Goal: Task Accomplishment & Management: Manage account settings

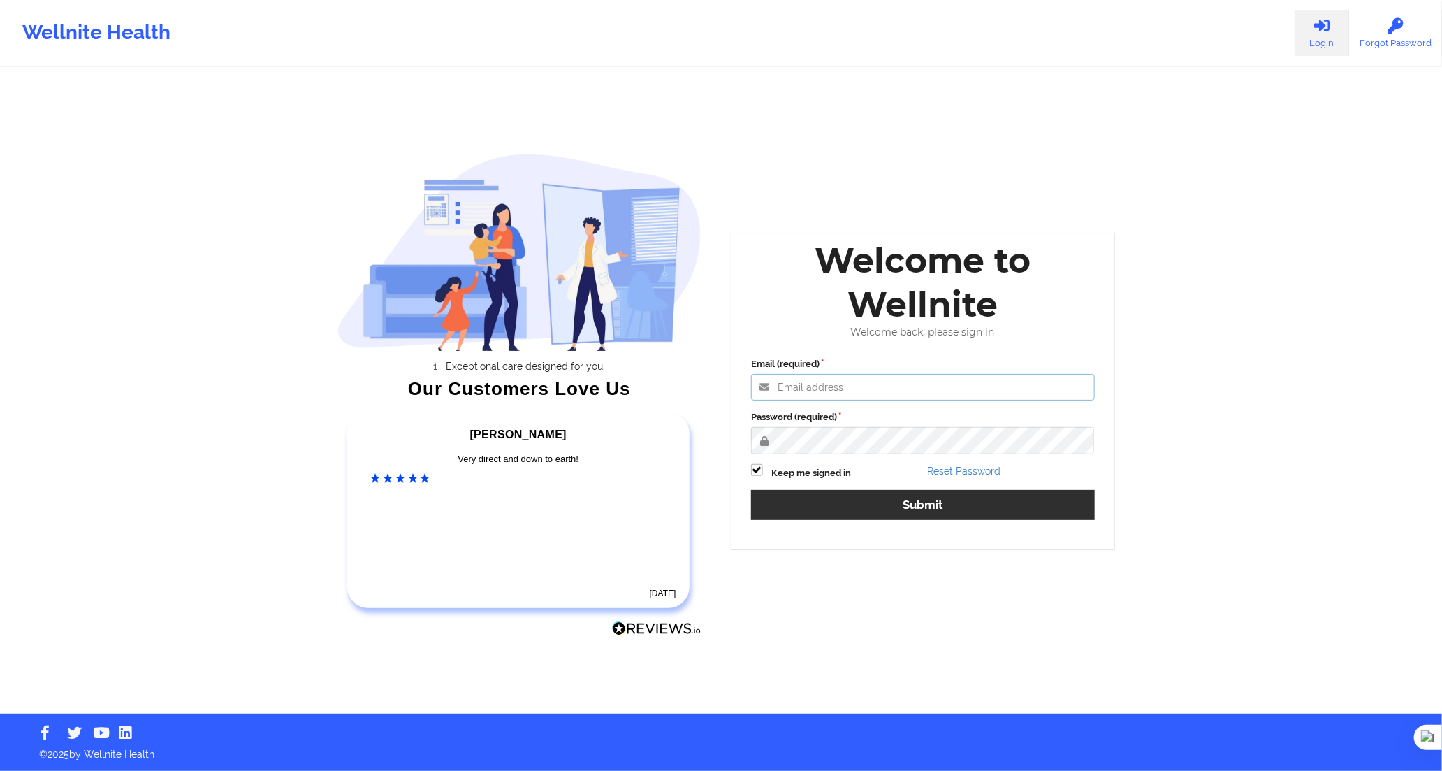
type input "[PERSON_NAME][EMAIL_ADDRESS][DOMAIN_NAME]"
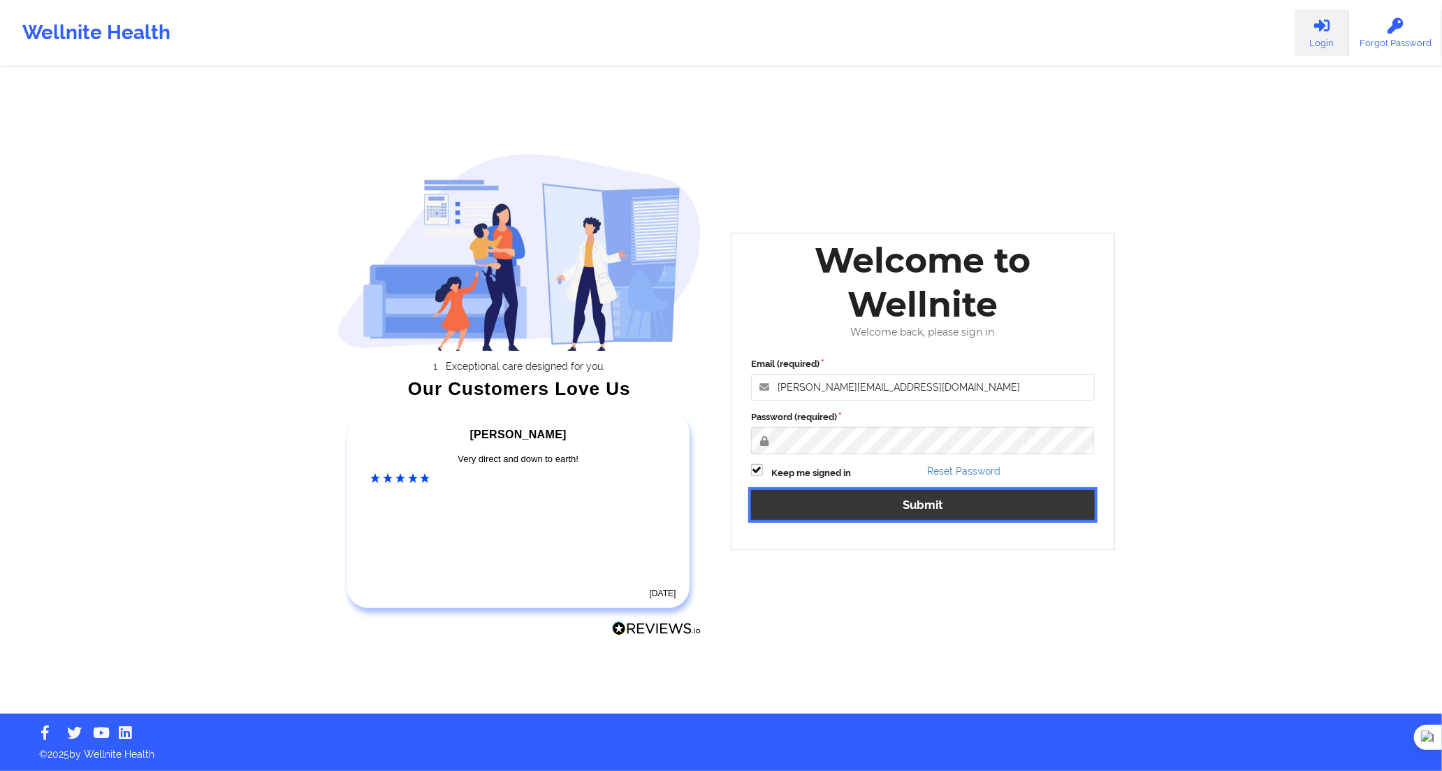
click at [1028, 514] on button "Submit" at bounding box center [923, 505] width 344 height 30
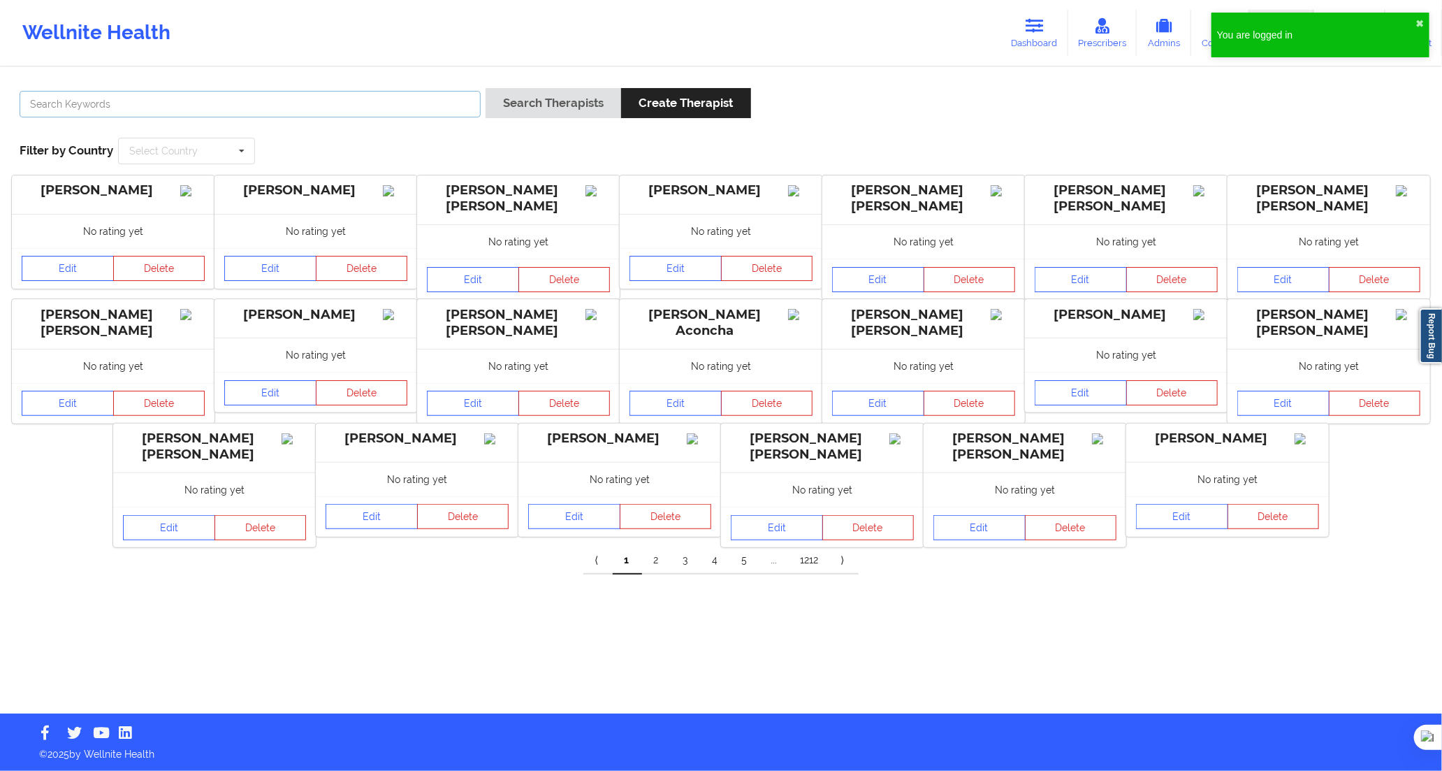
click at [393, 92] on input "text" at bounding box center [250, 104] width 461 height 27
drag, startPoint x: 272, startPoint y: 103, endPoint x: 282, endPoint y: 102, distance: 9.1
click at [272, 103] on input "text" at bounding box center [250, 104] width 461 height 27
paste input "[PERSON_NAME]"
type input "[PERSON_NAME]"
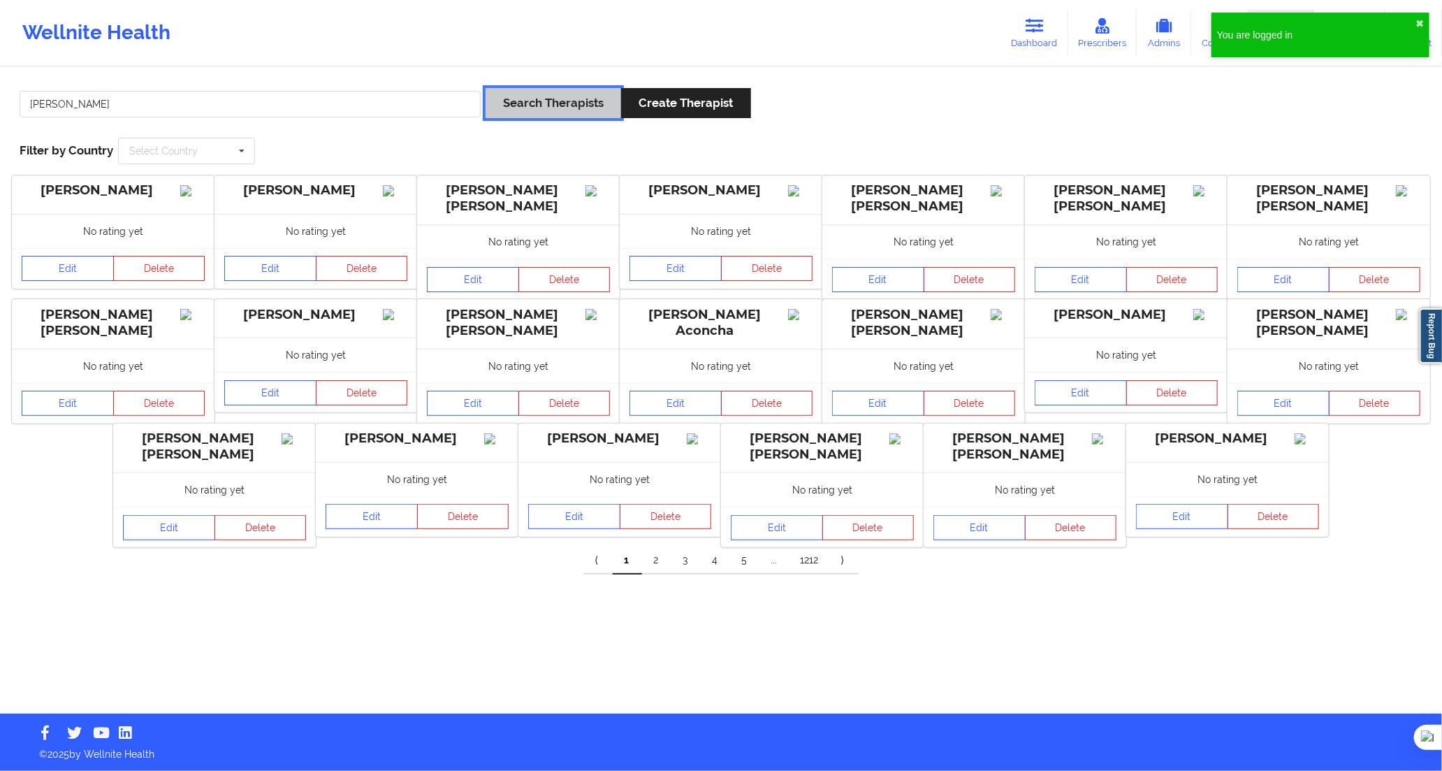
click at [537, 103] on button "Search Therapists" at bounding box center [554, 103] width 136 height 30
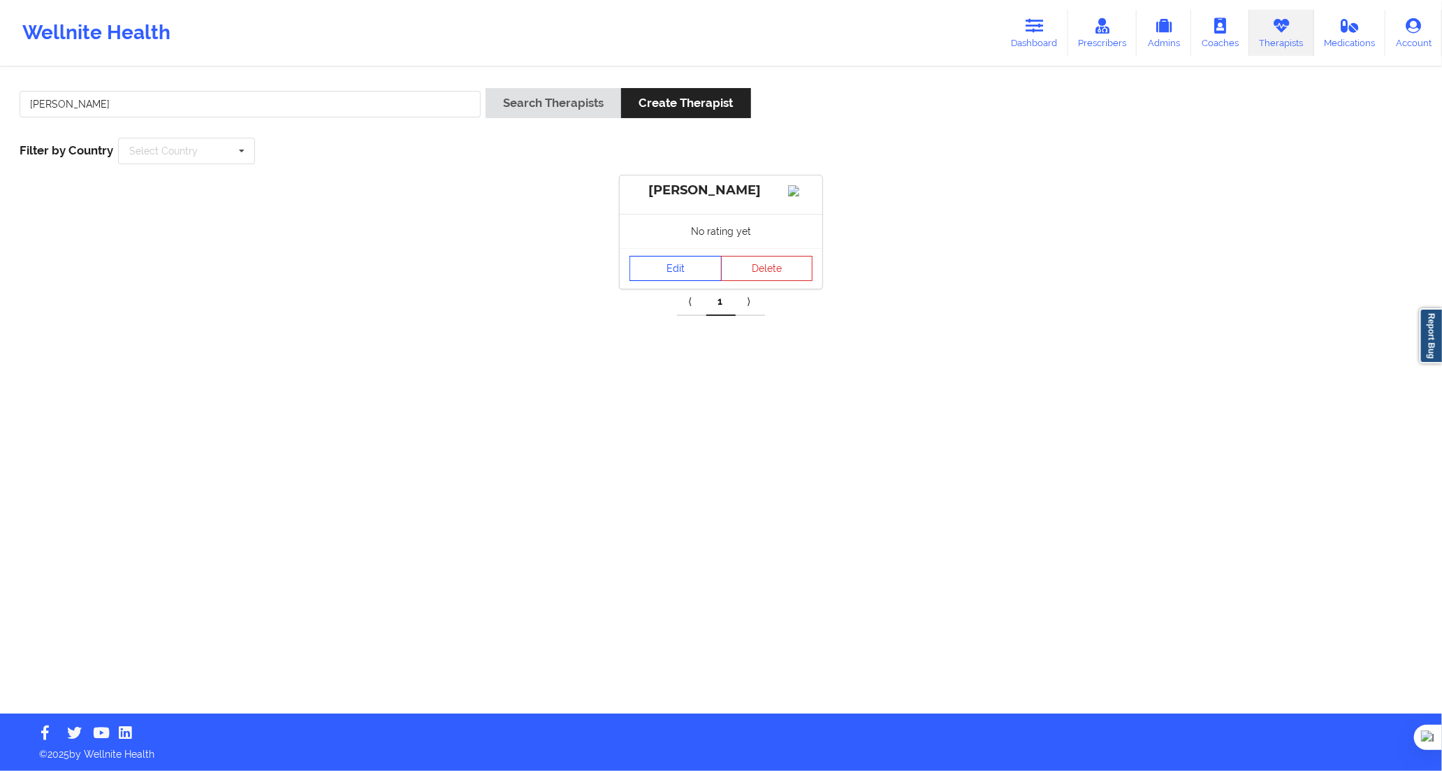
click at [637, 281] on link "Edit" at bounding box center [676, 268] width 92 height 25
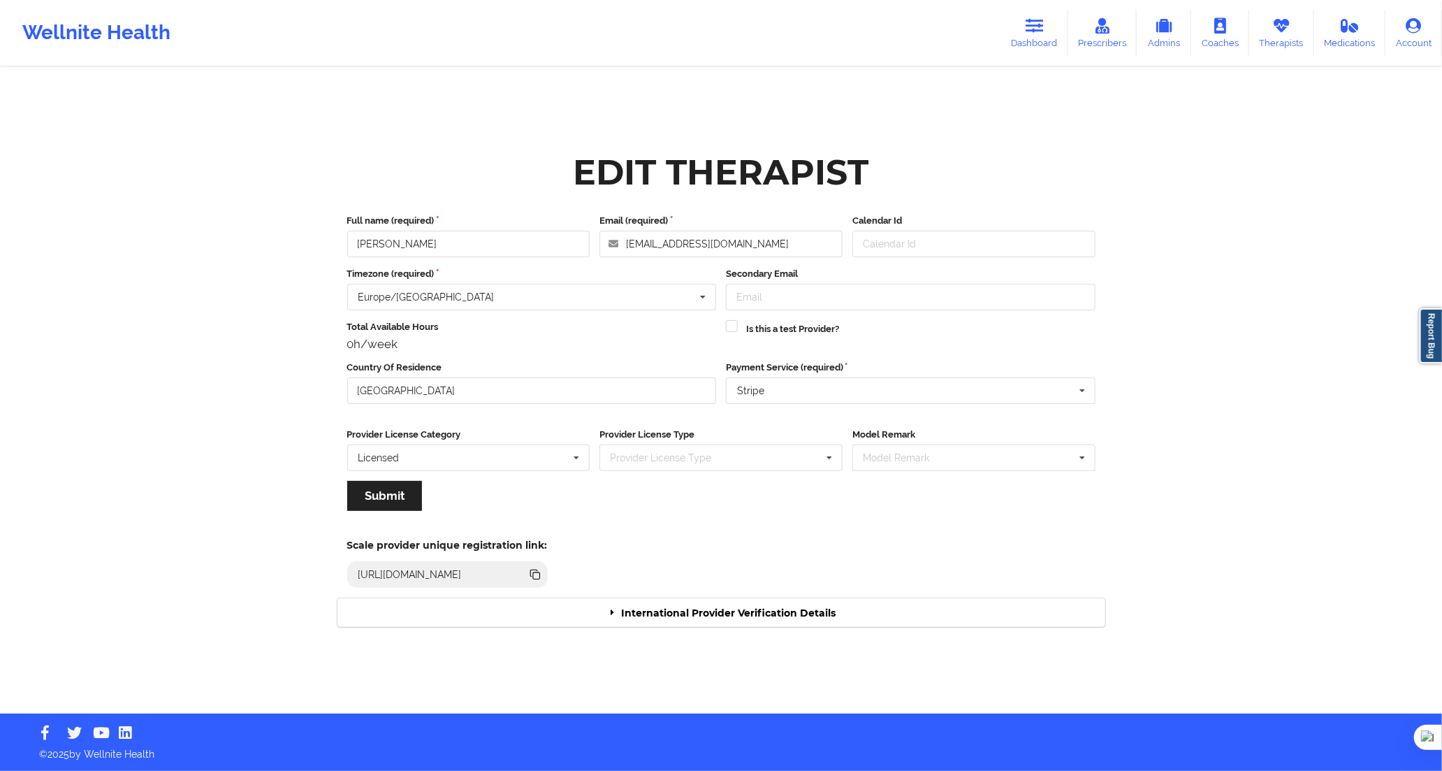
drag, startPoint x: 723, startPoint y: 631, endPoint x: 713, endPoint y: 616, distance: 17.6
click at [720, 627] on div "Edit Therapist Full name (required) [PERSON_NAME] Email (required) [EMAIL_ADDRE…" at bounding box center [721, 390] width 787 height 491
click at [713, 616] on div "International Provider Verification Details" at bounding box center [721, 612] width 768 height 29
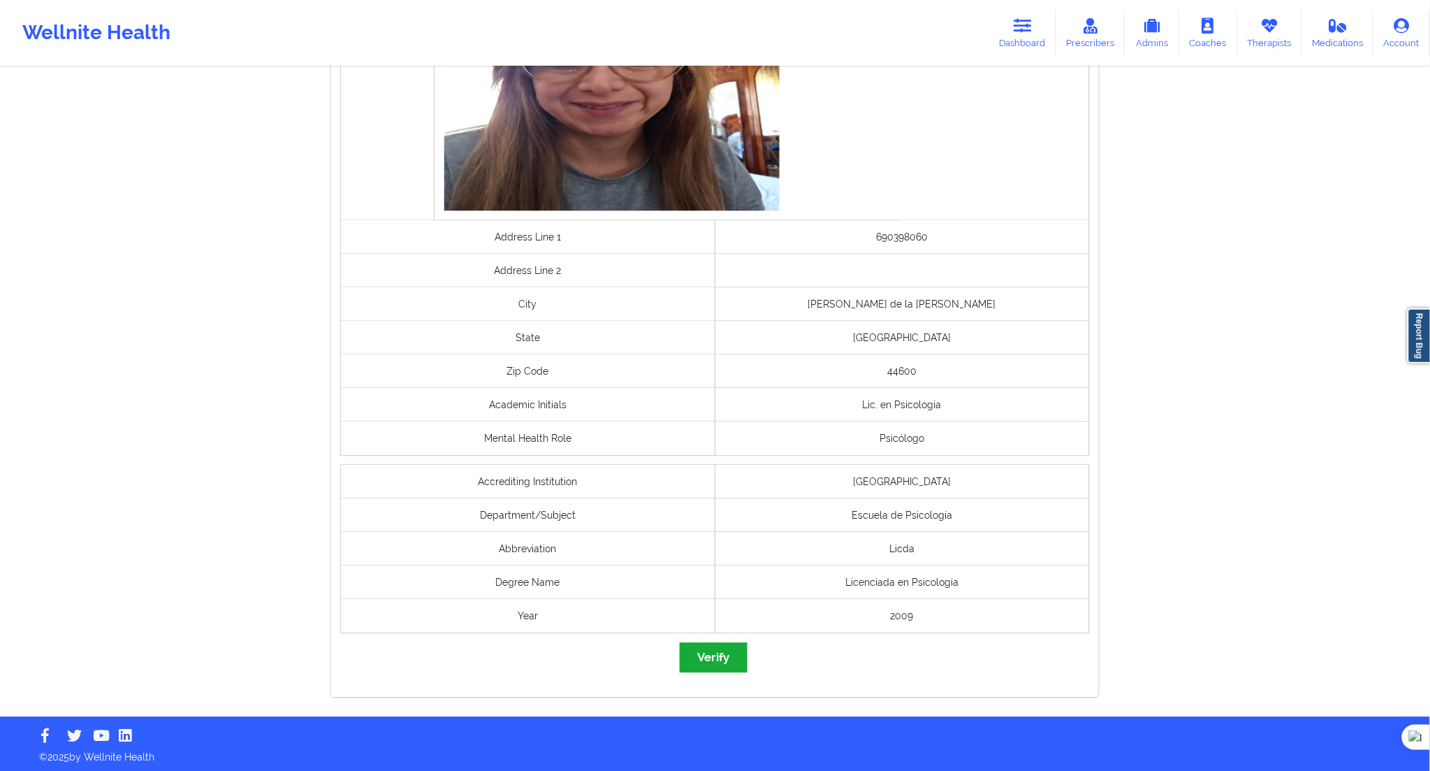
scroll to position [899, 0]
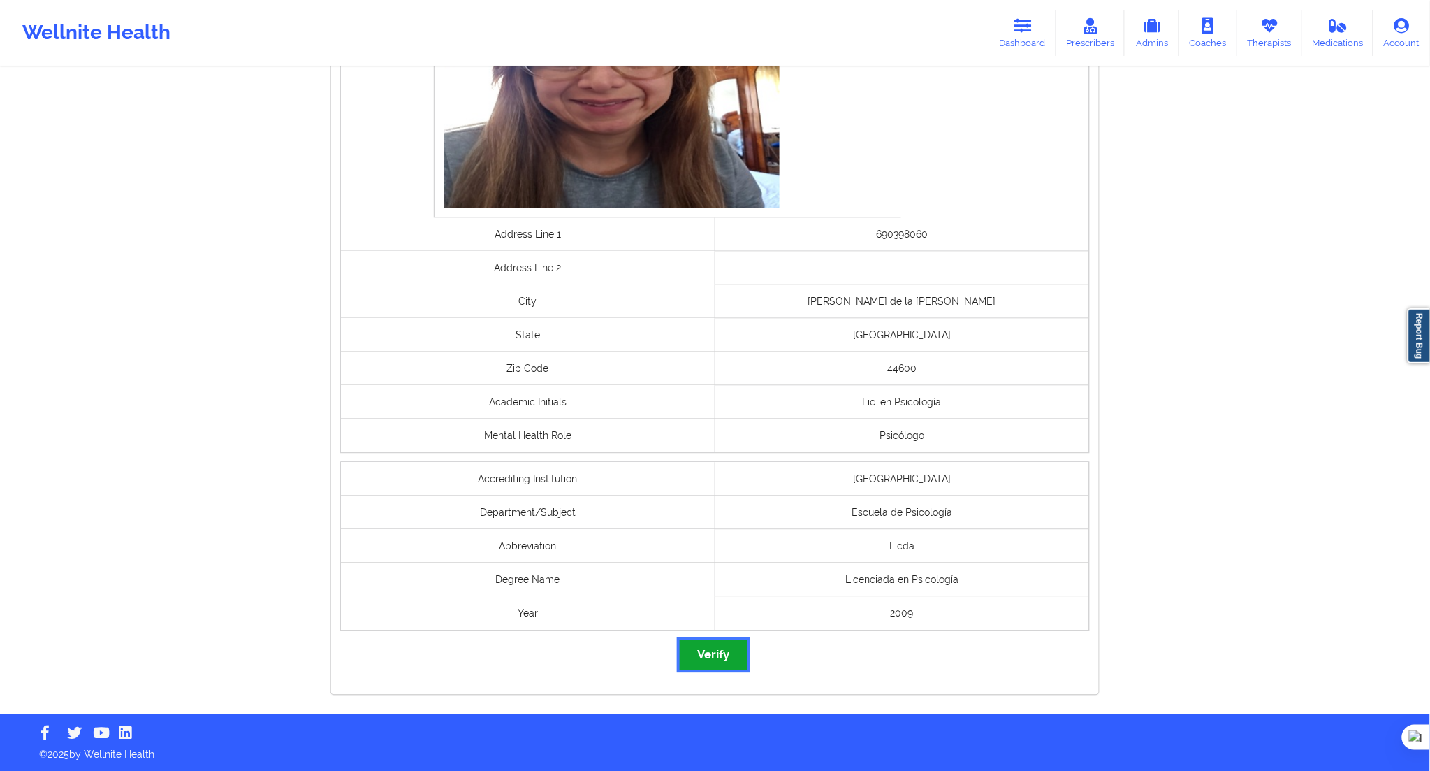
click at [725, 659] on button "Verify" at bounding box center [713, 655] width 67 height 30
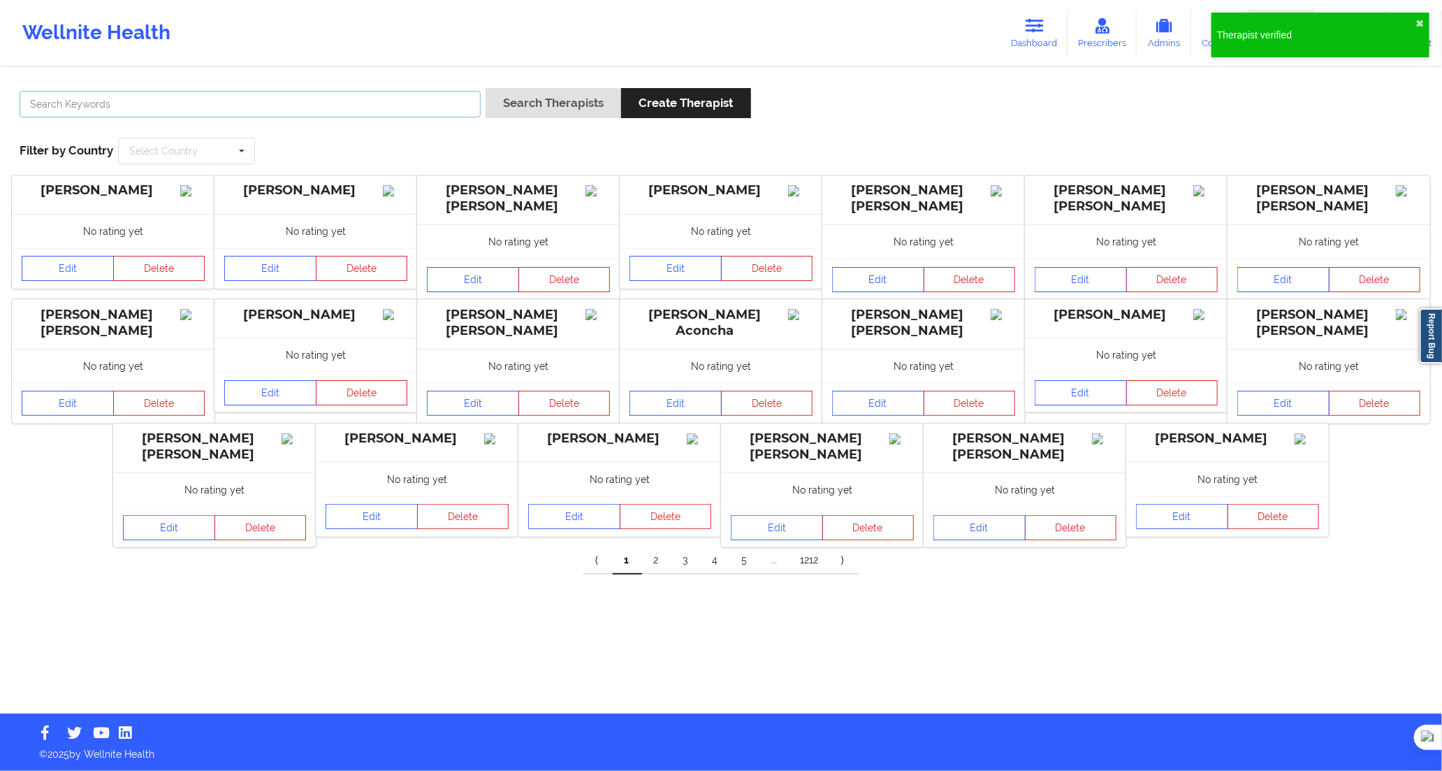
click at [407, 100] on input "text" at bounding box center [250, 104] width 461 height 27
paste input "[PERSON_NAME] Peixó [PERSON_NAME]"
type input "[PERSON_NAME] Peixó [PERSON_NAME]"
click at [528, 108] on button "Search Therapists" at bounding box center [554, 103] width 136 height 30
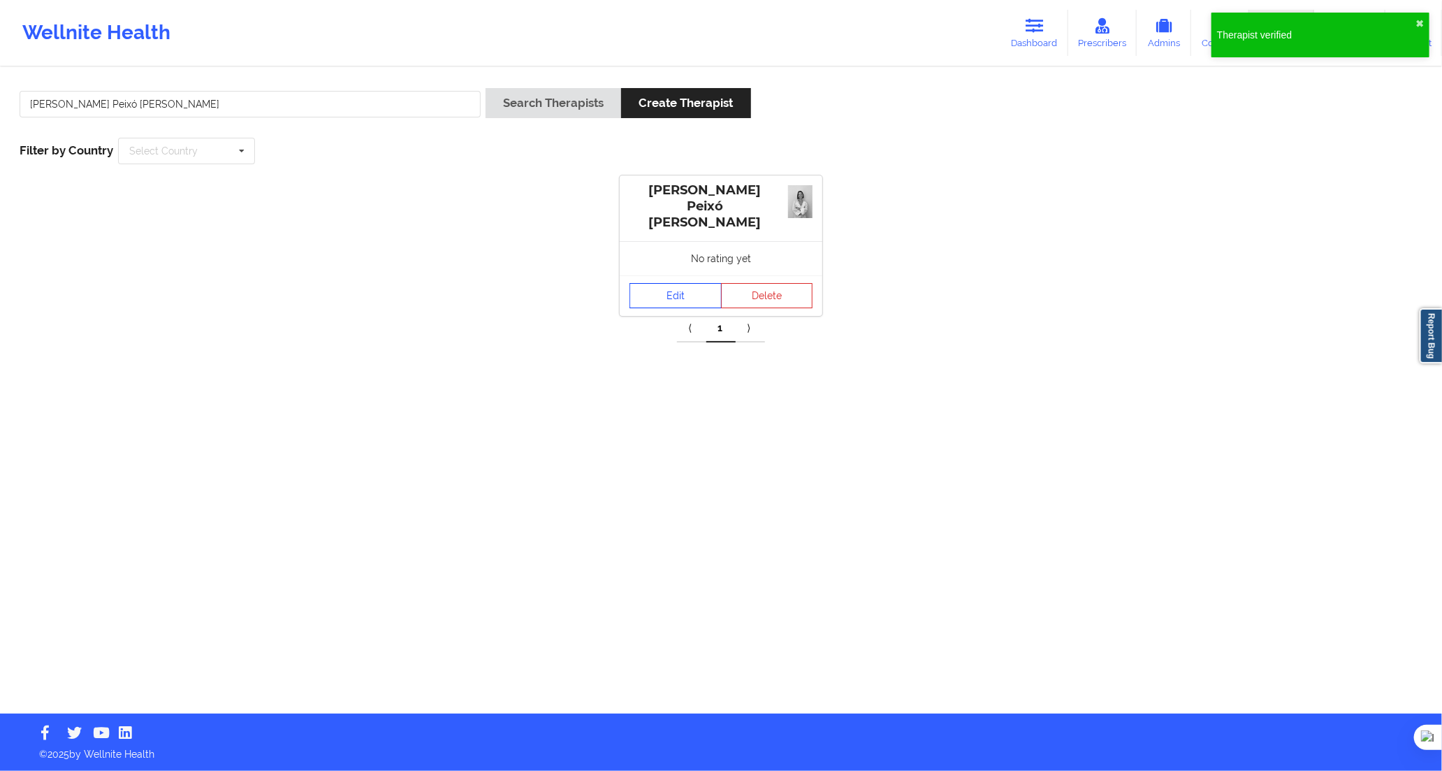
click at [653, 292] on link "Edit" at bounding box center [676, 295] width 92 height 25
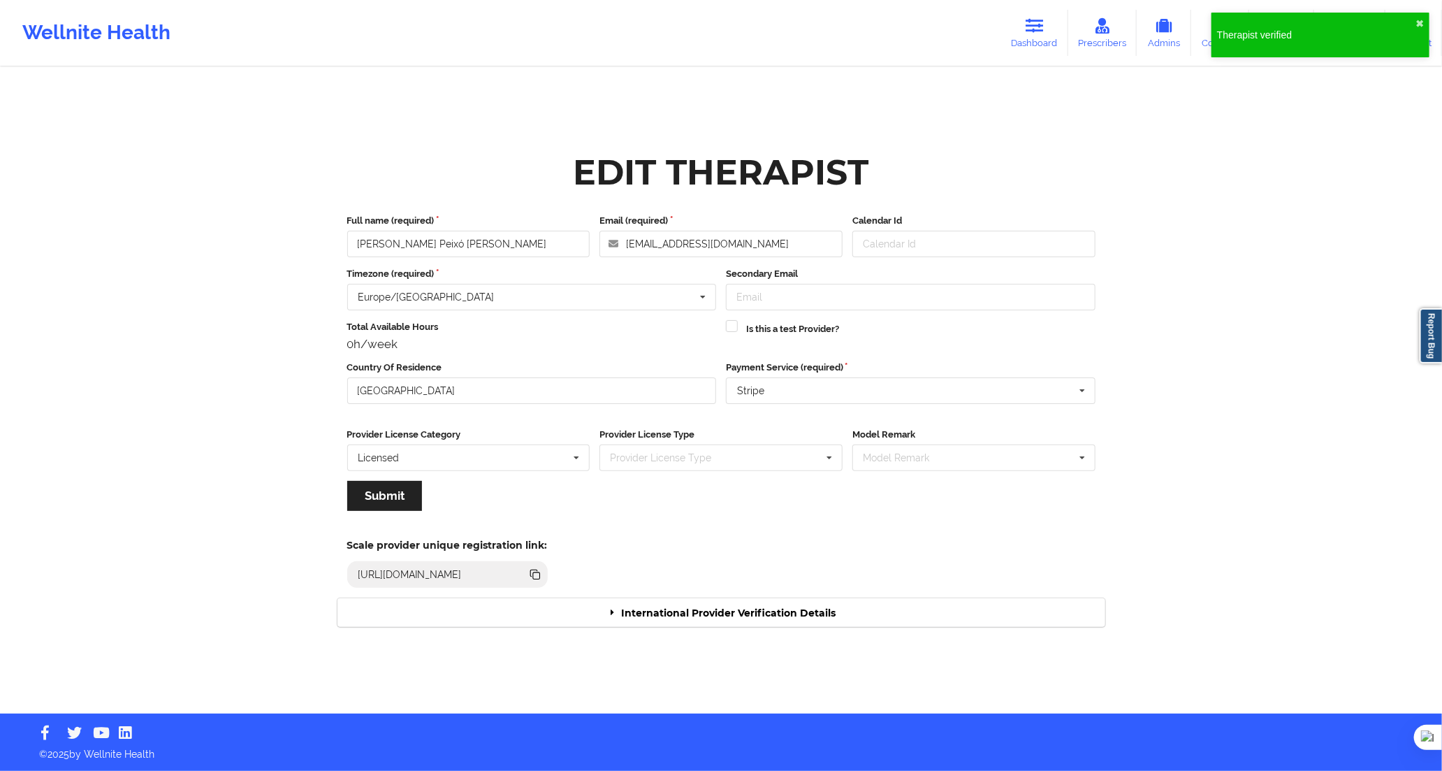
click at [683, 609] on div "International Provider Verification Details" at bounding box center [721, 612] width 768 height 29
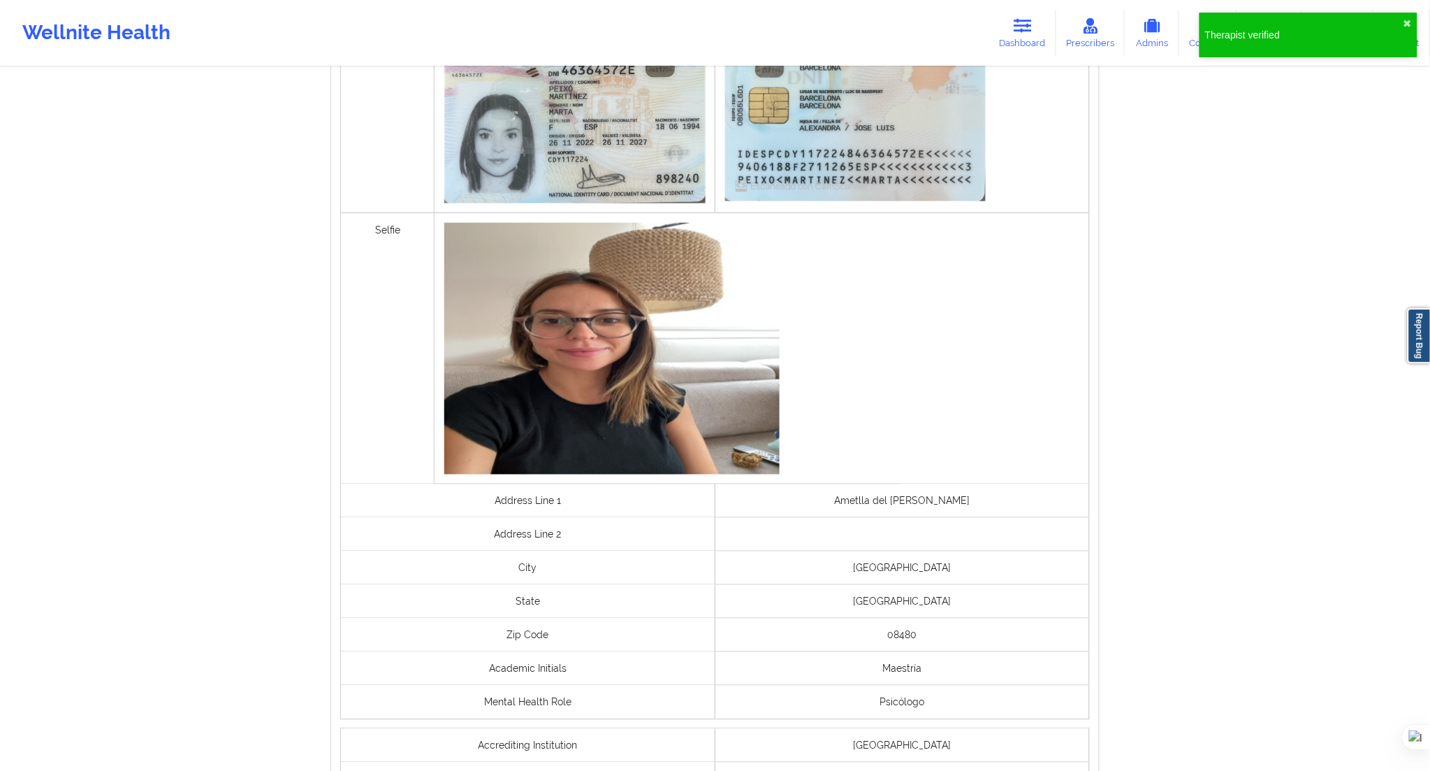
scroll to position [814, 0]
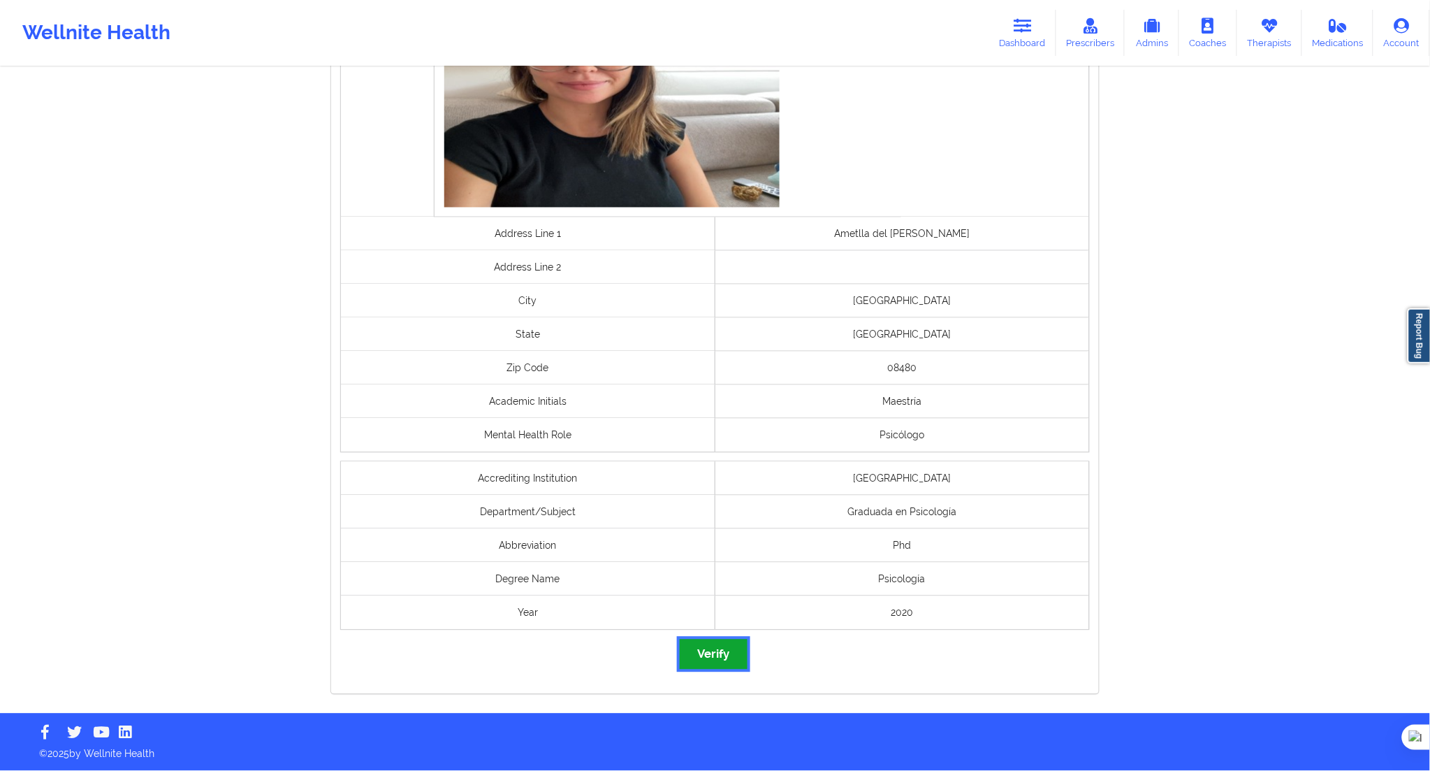
click at [708, 655] on button "Verify" at bounding box center [713, 654] width 67 height 30
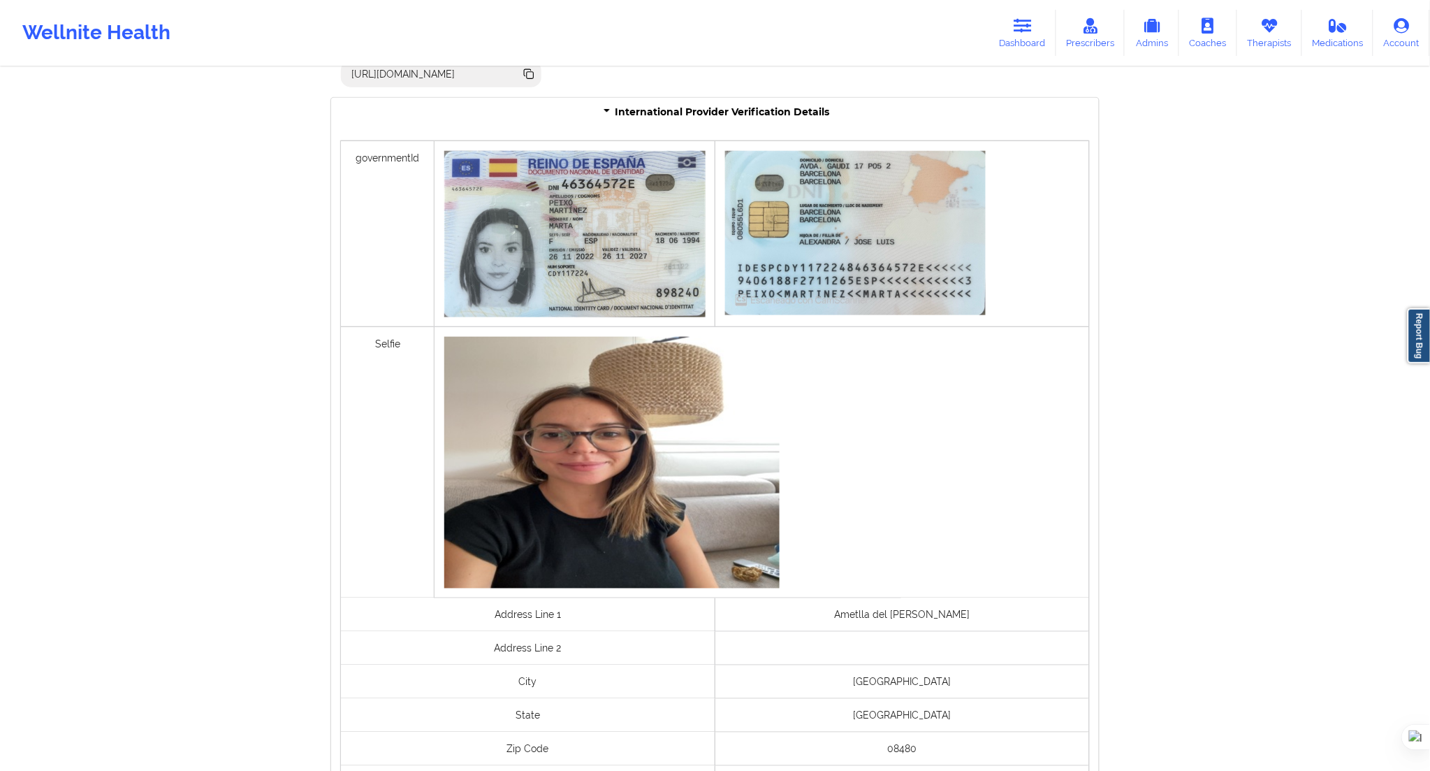
scroll to position [426, 0]
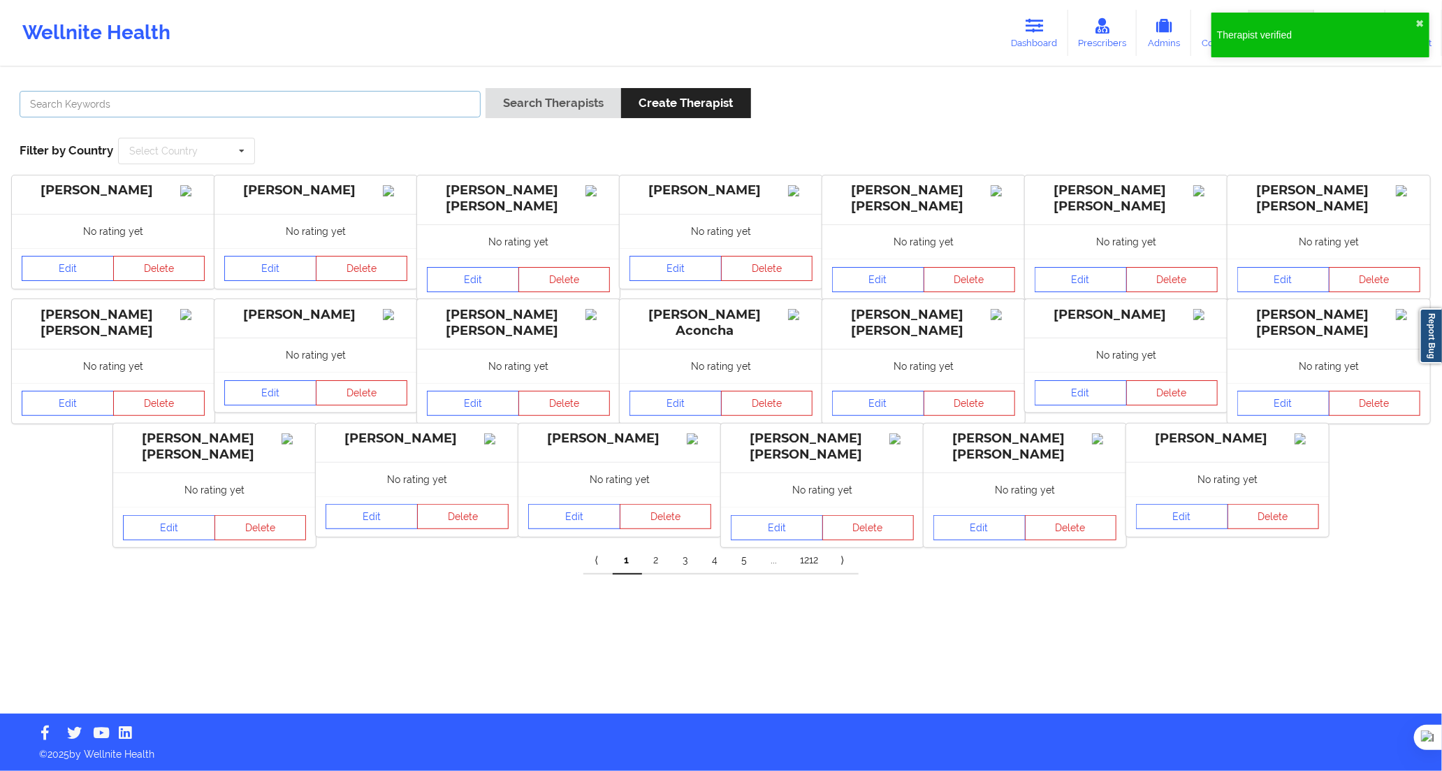
click at [453, 105] on input "text" at bounding box center [250, 104] width 461 height 27
paste input "[DATE][PERSON_NAME]"
type input "[DATE][PERSON_NAME]"
click at [535, 106] on button "Search Therapists" at bounding box center [554, 103] width 136 height 30
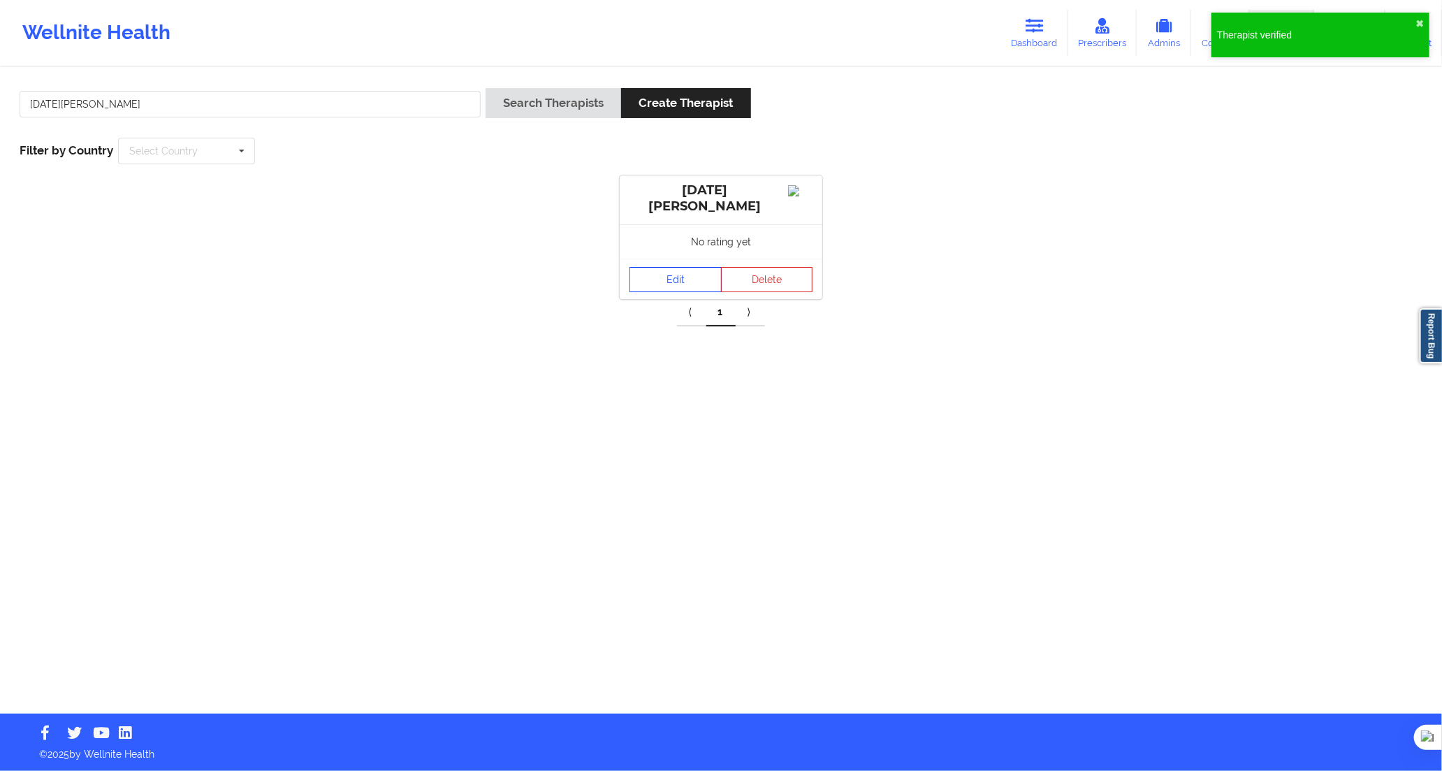
click at [662, 289] on link "Edit" at bounding box center [676, 279] width 92 height 25
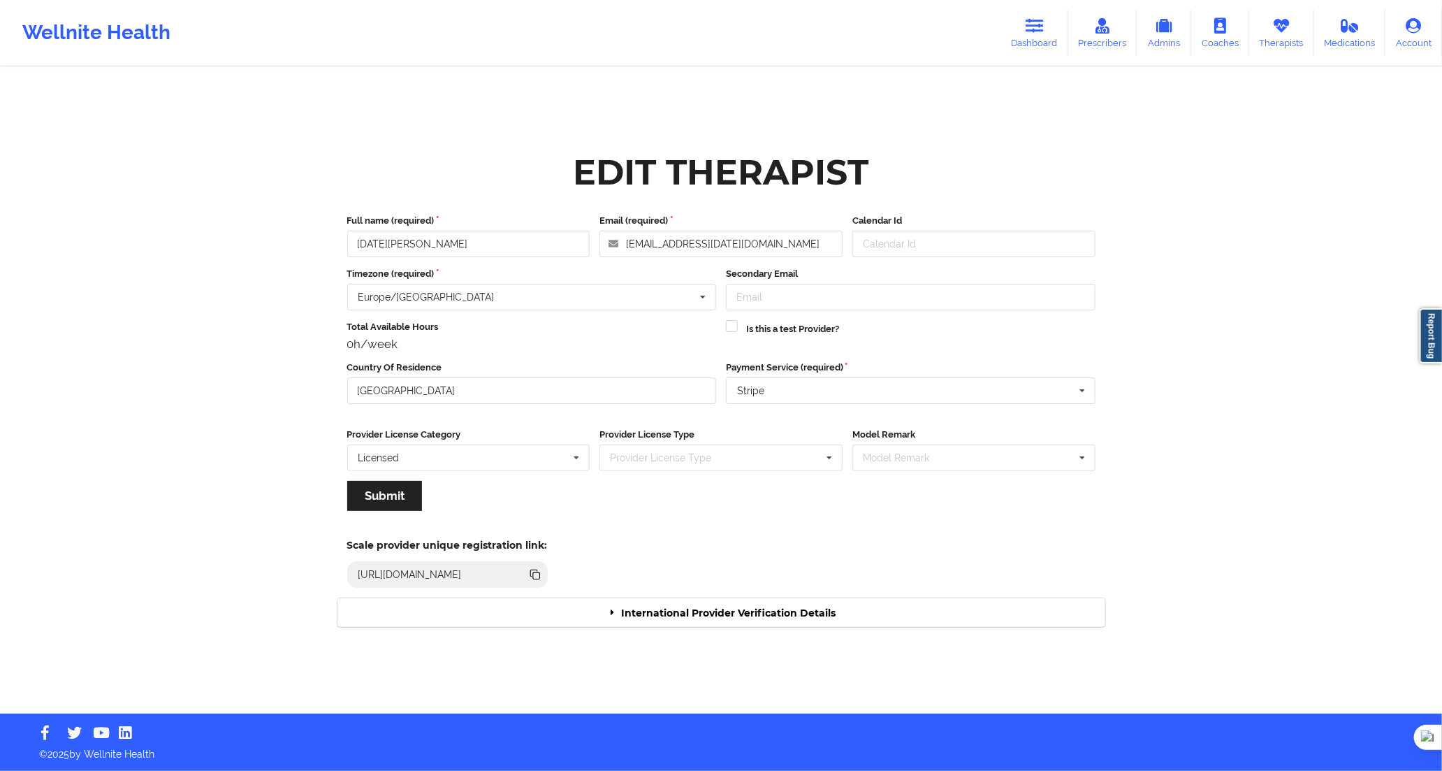
click at [711, 618] on div "International Provider Verification Details" at bounding box center [721, 612] width 768 height 29
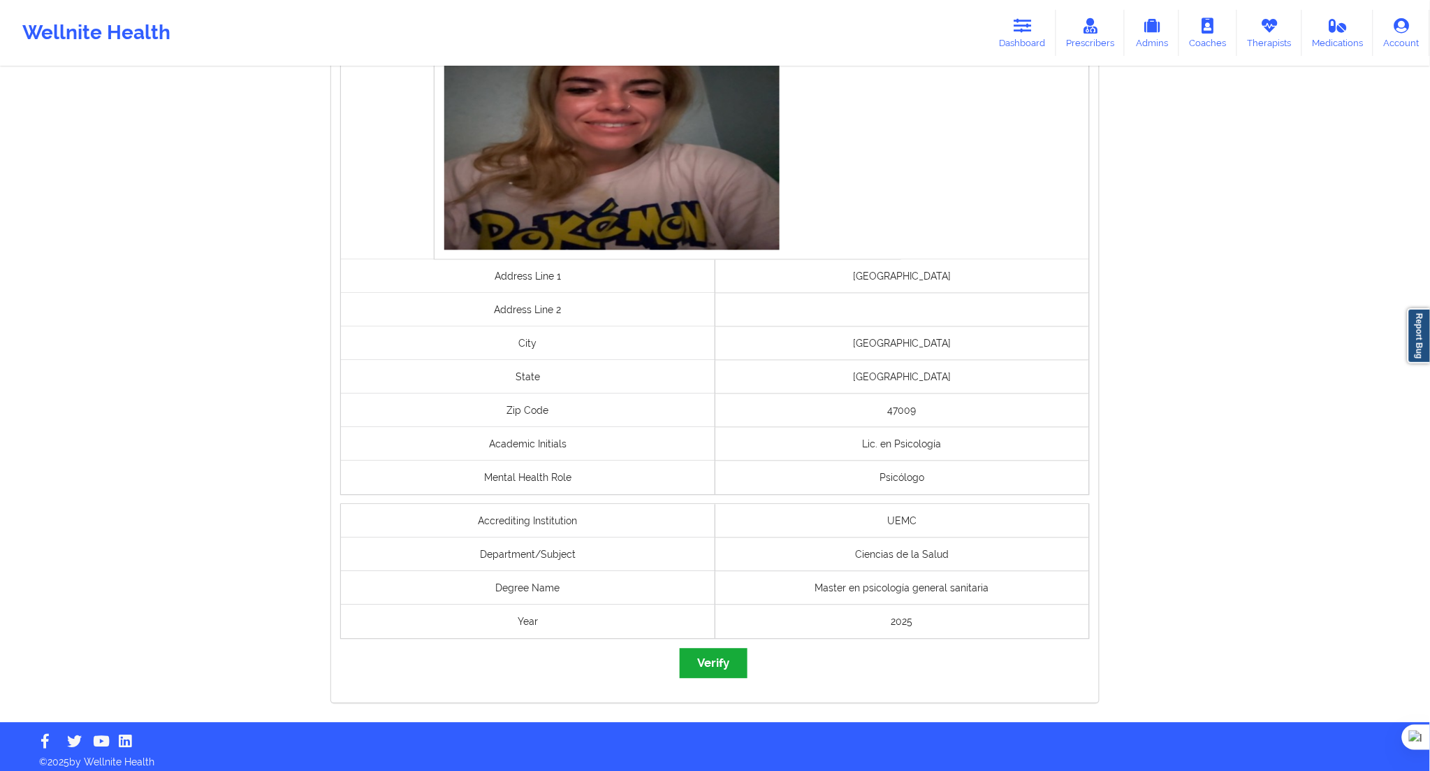
scroll to position [794, 0]
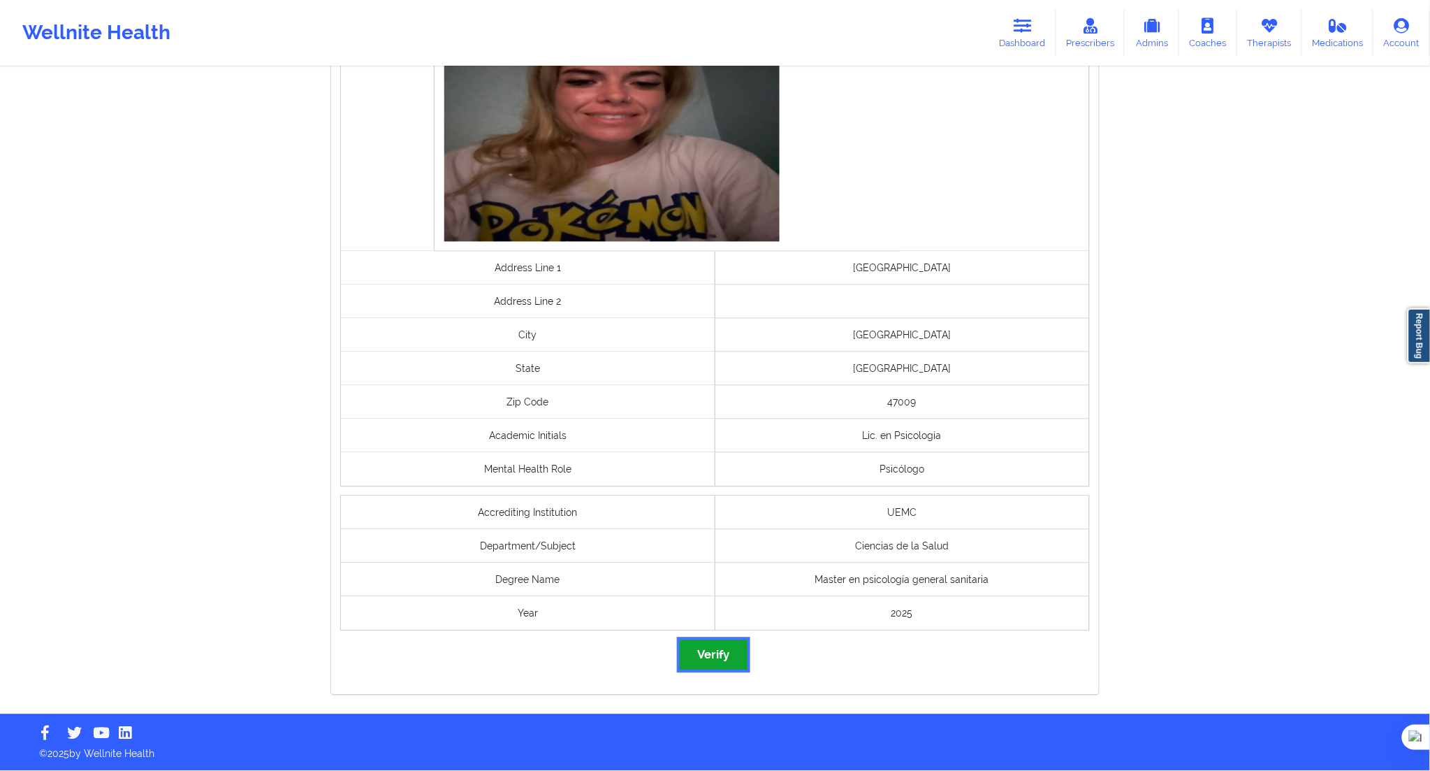
click at [695, 668] on button "Verify" at bounding box center [713, 655] width 67 height 30
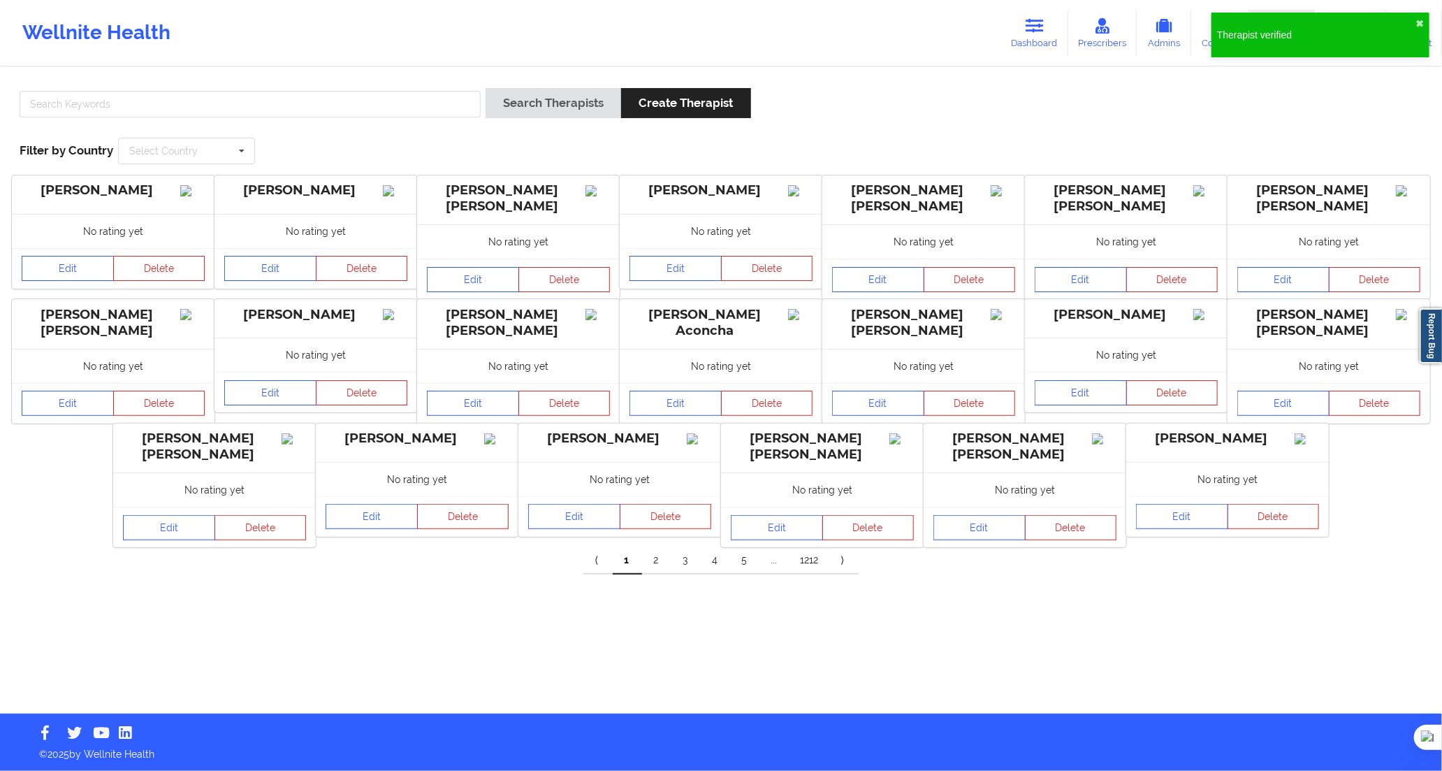
click at [362, 91] on div at bounding box center [250, 108] width 471 height 40
drag, startPoint x: 386, startPoint y: 102, endPoint x: 424, endPoint y: 106, distance: 37.9
click at [386, 102] on input "text" at bounding box center [250, 104] width 461 height 27
click at [543, 110] on button "Search Therapists" at bounding box center [554, 103] width 136 height 30
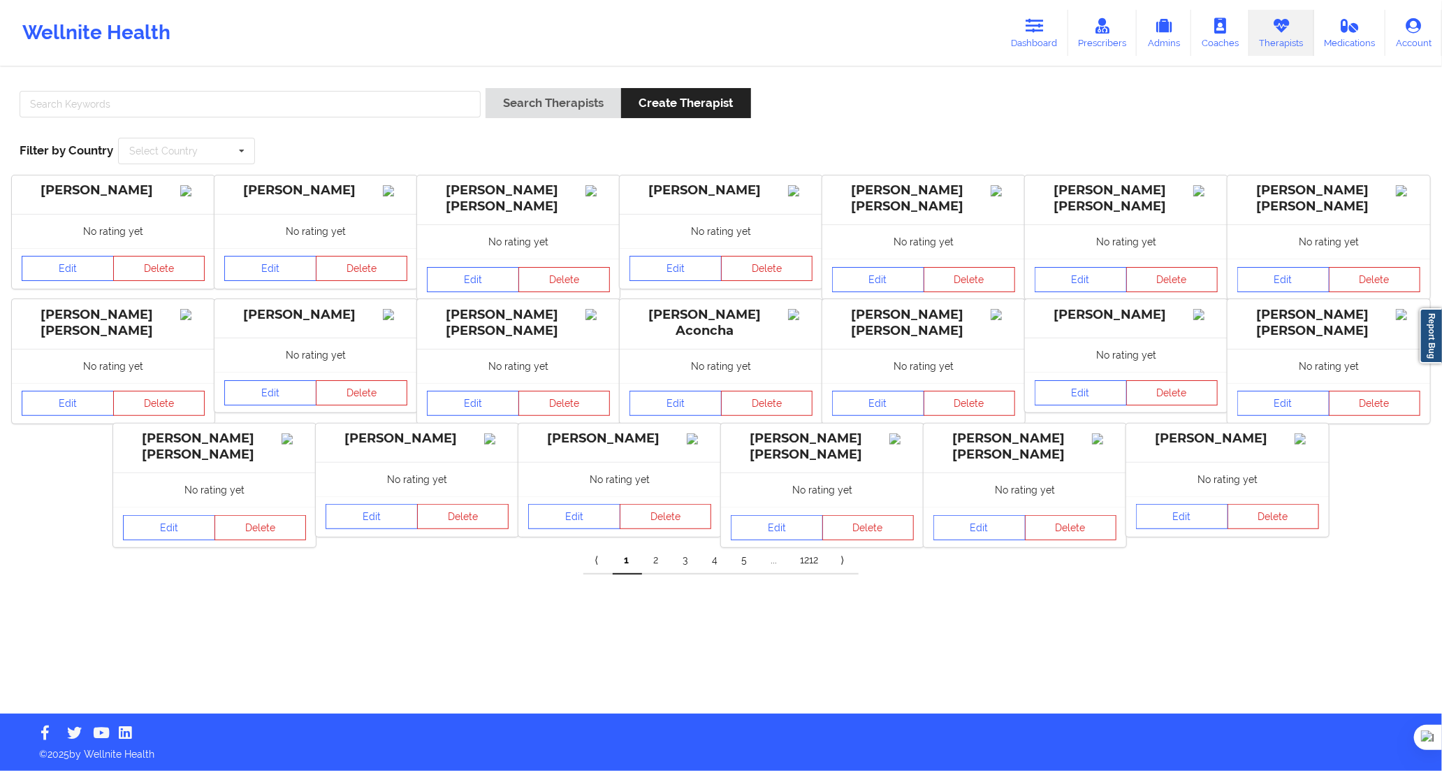
click at [290, 88] on div at bounding box center [250, 108] width 471 height 40
click at [275, 96] on input "text" at bounding box center [250, 104] width 461 height 27
paste input "[PERSON_NAME] [PERSON_NAME]"
type input "[PERSON_NAME] [PERSON_NAME]"
click at [539, 108] on button "Search Therapists" at bounding box center [554, 103] width 136 height 30
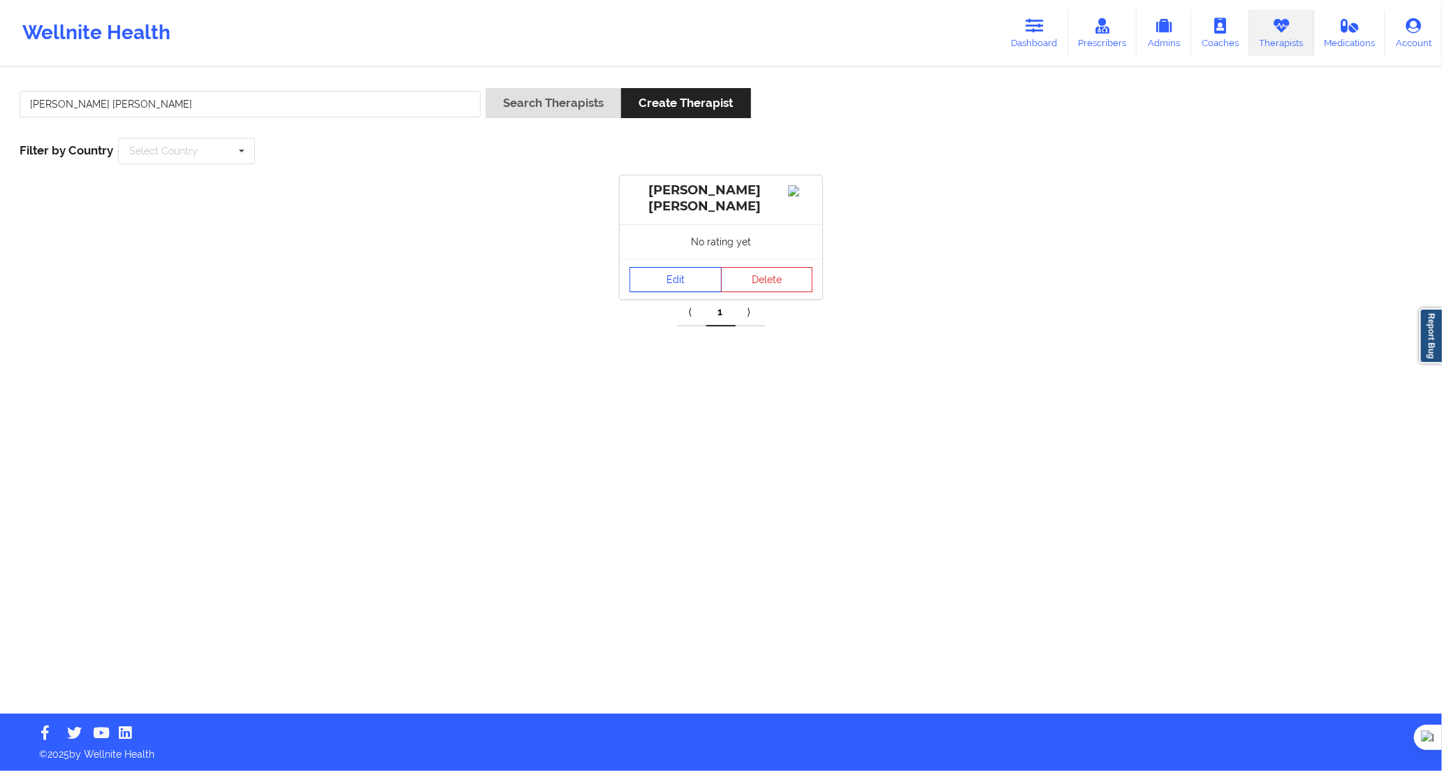
click at [657, 280] on link "Edit" at bounding box center [676, 279] width 92 height 25
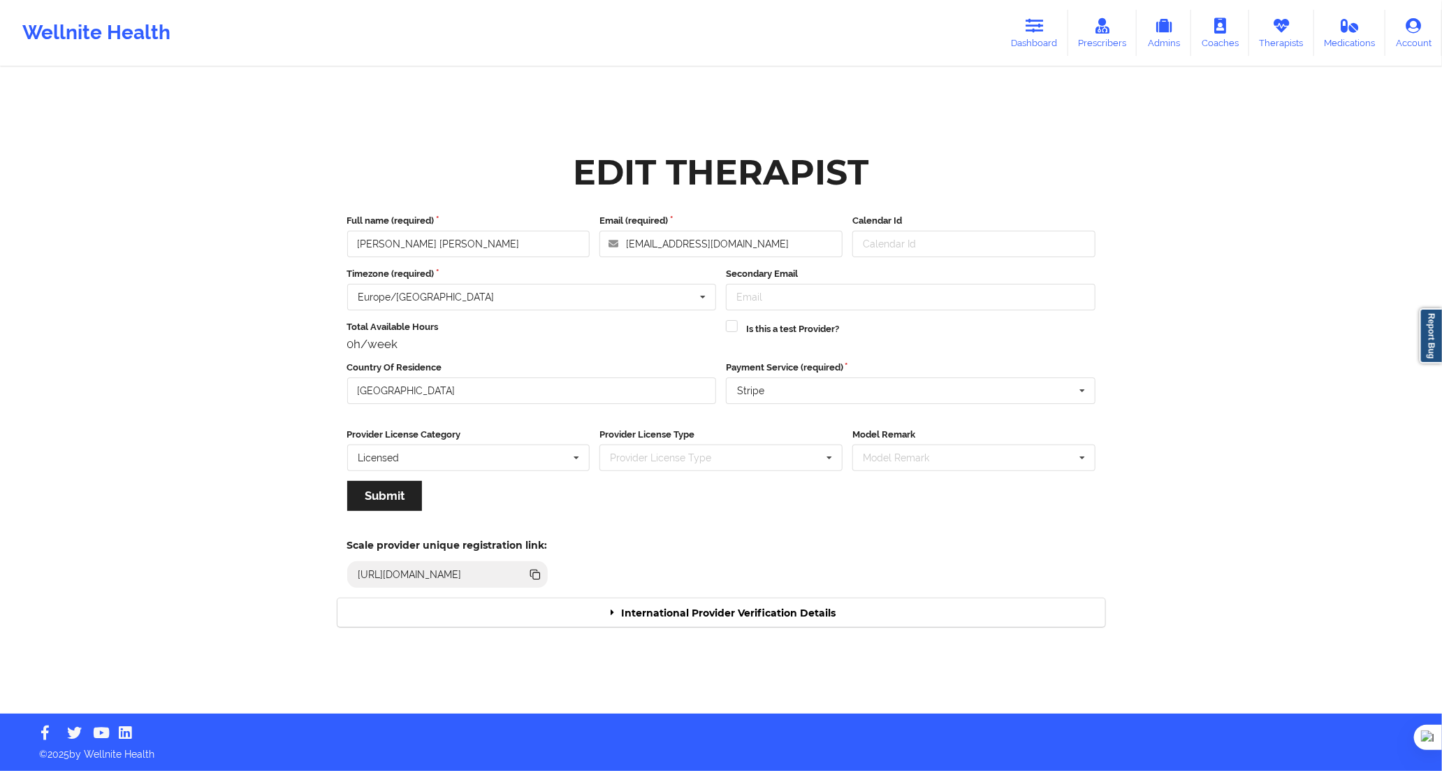
click at [604, 604] on div "International Provider Verification Details" at bounding box center [721, 612] width 768 height 29
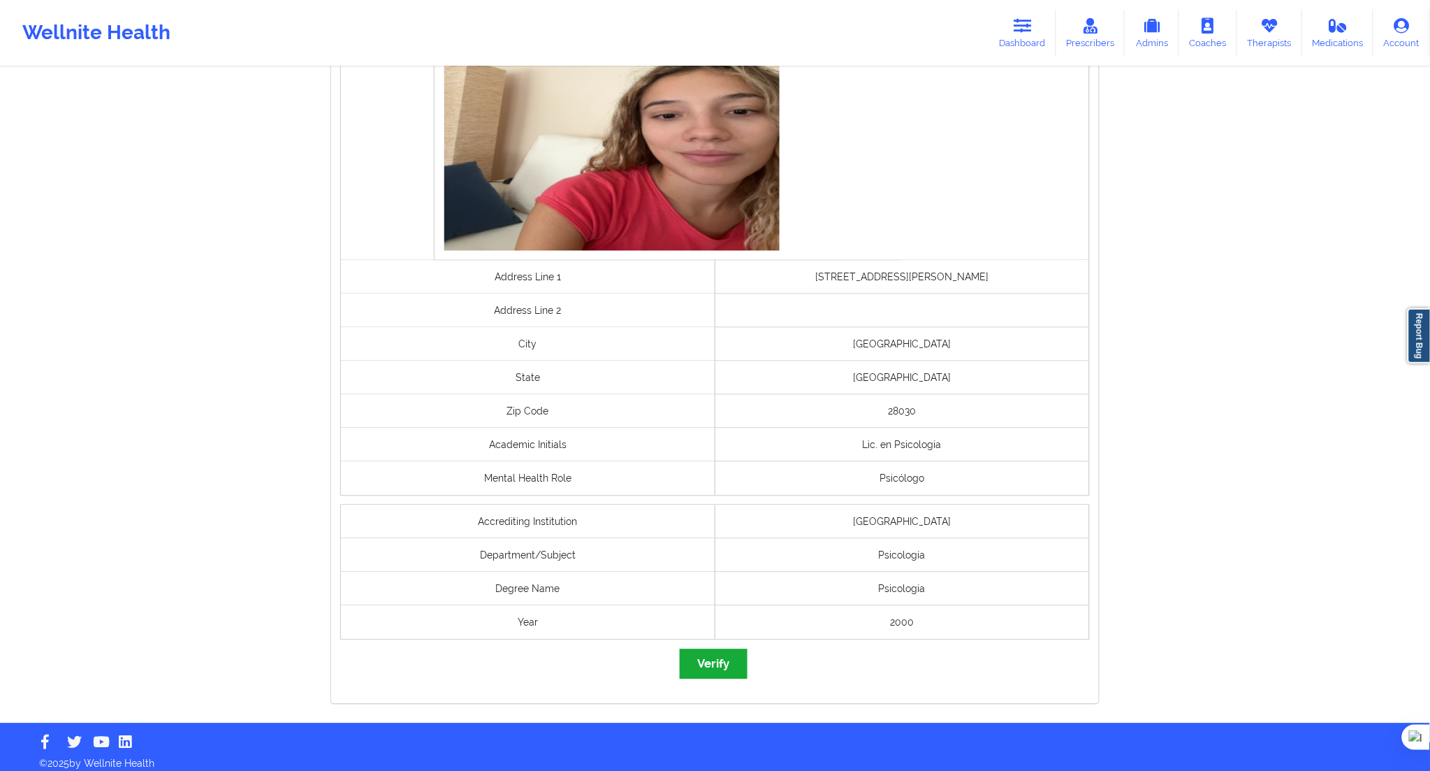
scroll to position [865, 0]
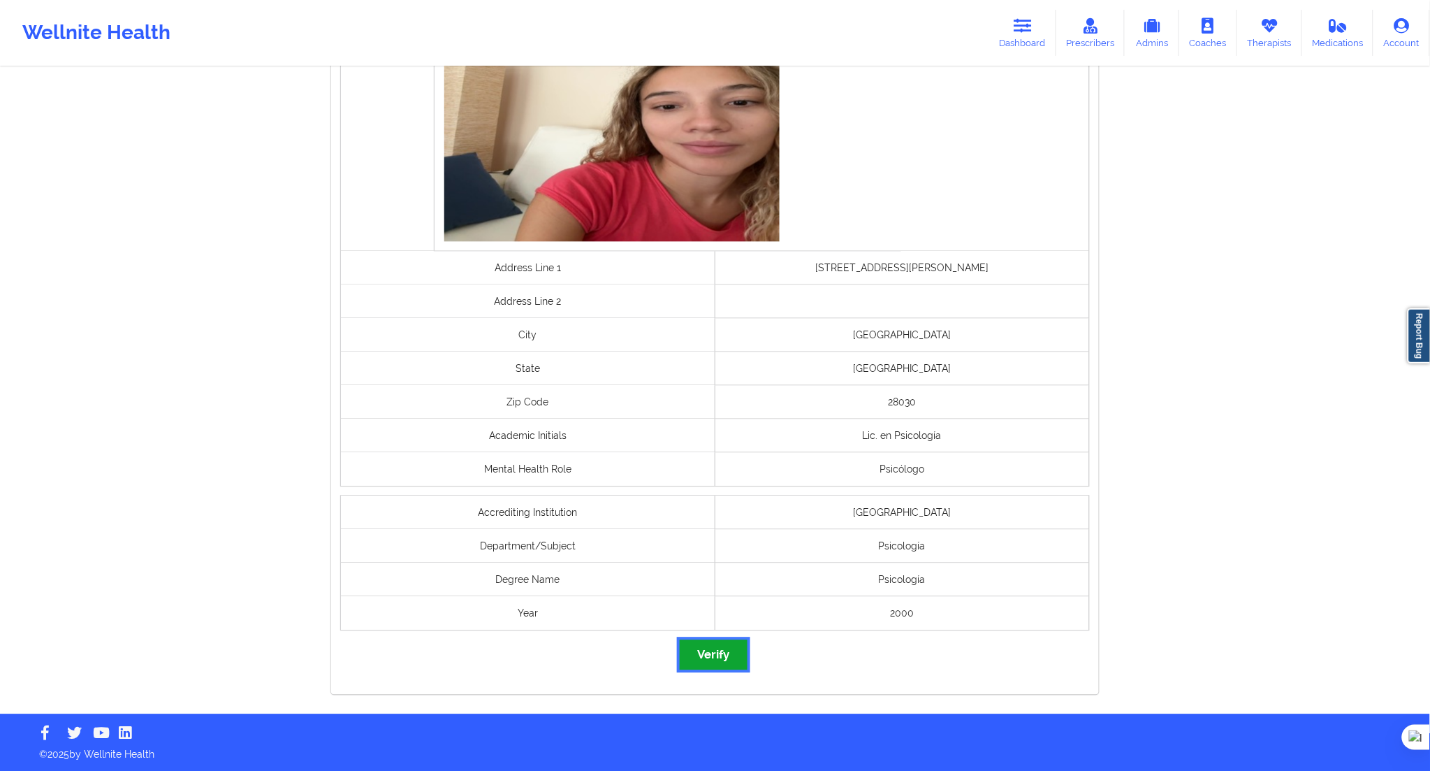
click at [714, 651] on button "Verify" at bounding box center [713, 655] width 67 height 30
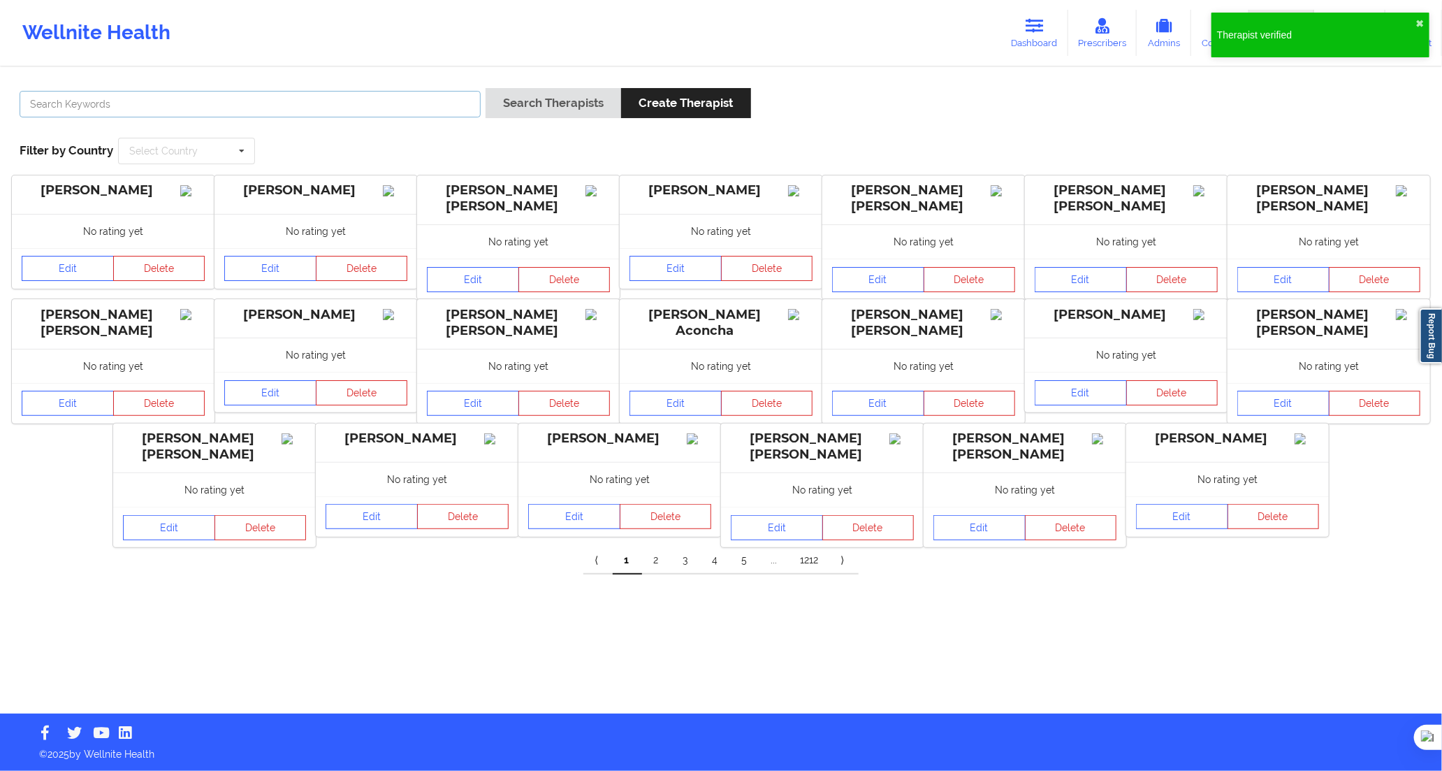
click at [314, 103] on input "text" at bounding box center [250, 104] width 461 height 27
paste input "[PERSON_NAME]"
type input "[PERSON_NAME]"
click at [524, 101] on button "Search Therapists" at bounding box center [554, 103] width 136 height 30
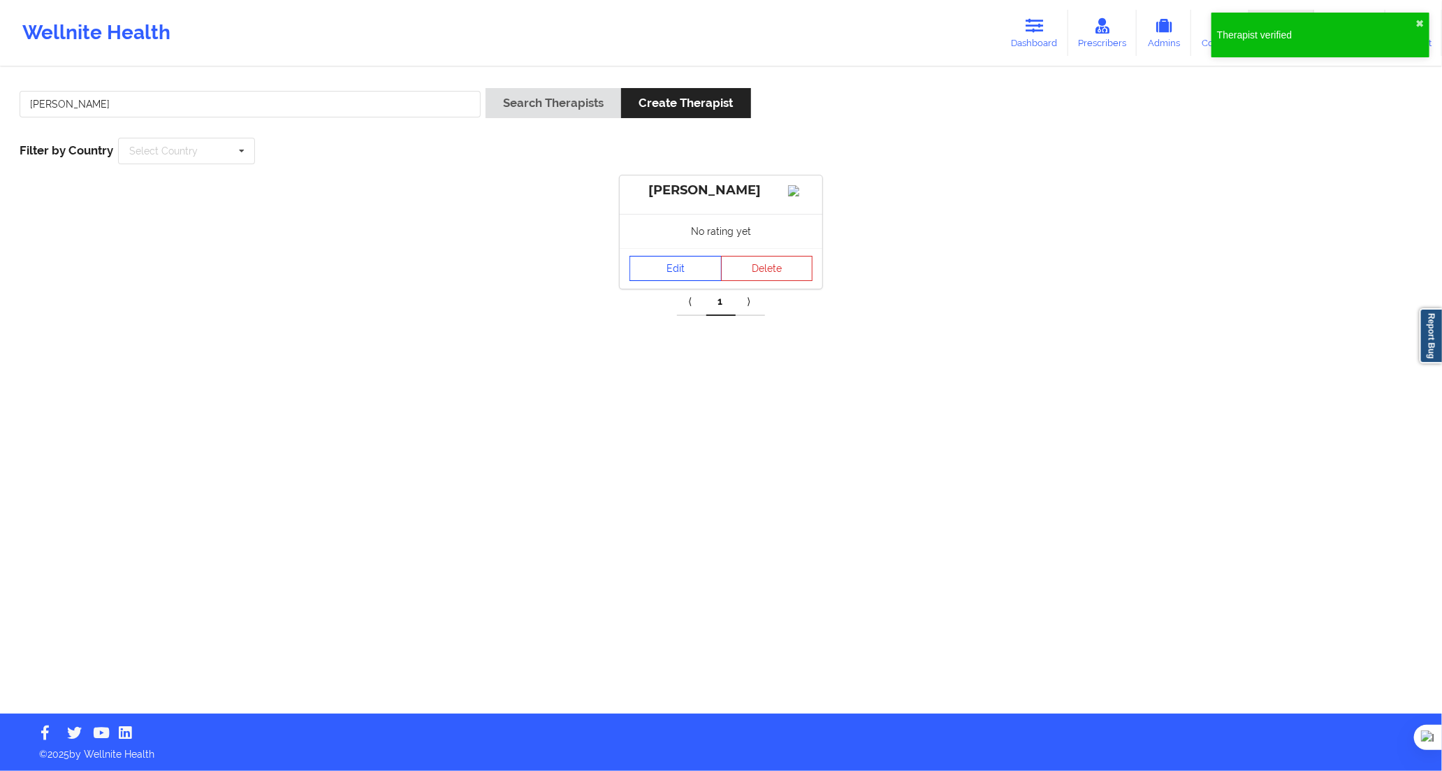
click at [669, 281] on link "Edit" at bounding box center [676, 268] width 92 height 25
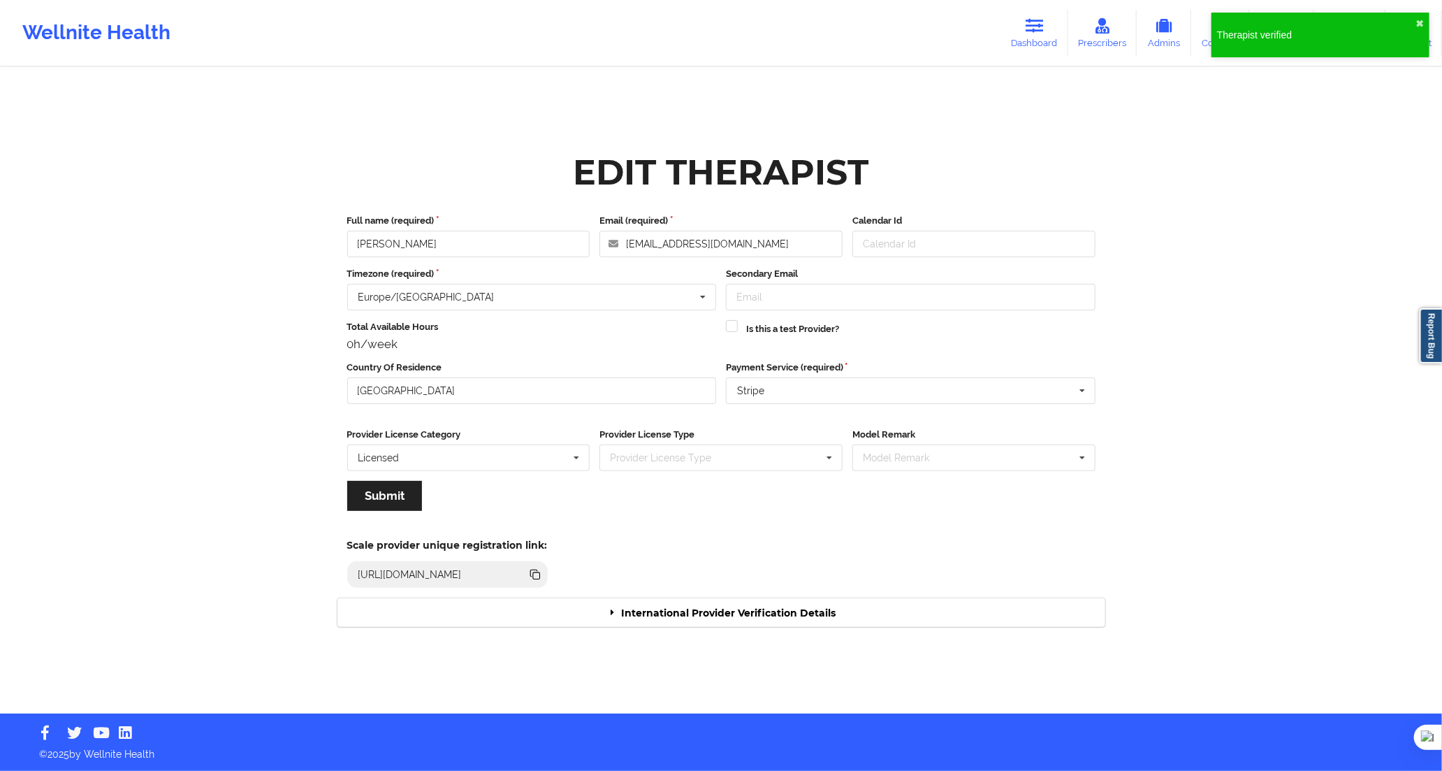
click at [685, 591] on div "Scale provider unique registration link: [URL][DOMAIN_NAME]" at bounding box center [721, 559] width 787 height 77
drag, startPoint x: 704, startPoint y: 590, endPoint x: 713, endPoint y: 596, distance: 11.3
click at [708, 596] on div "Scale provider unique registration link: [URL][DOMAIN_NAME]" at bounding box center [721, 559] width 787 height 77
click at [716, 599] on div "International Provider Verification Details" at bounding box center [721, 612] width 768 height 29
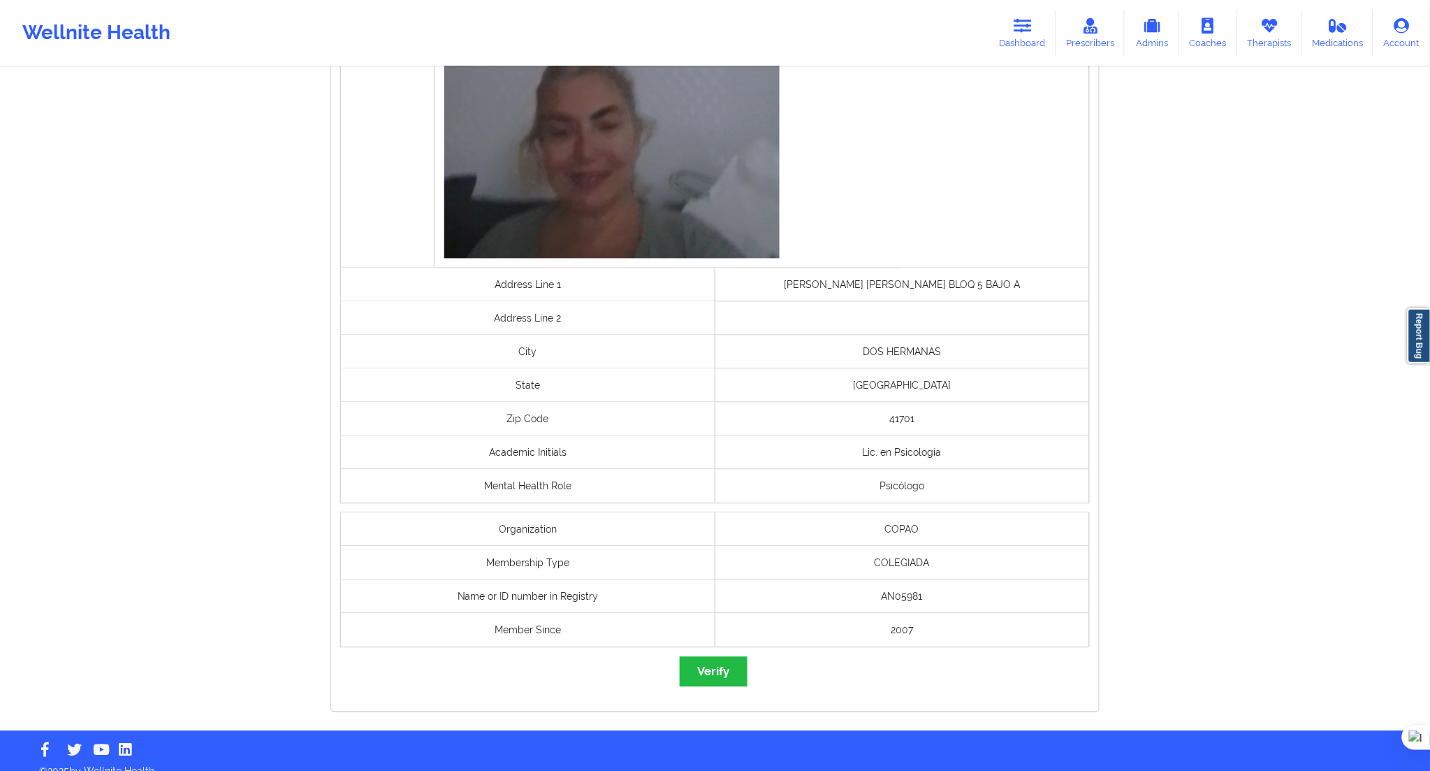
scroll to position [865, 0]
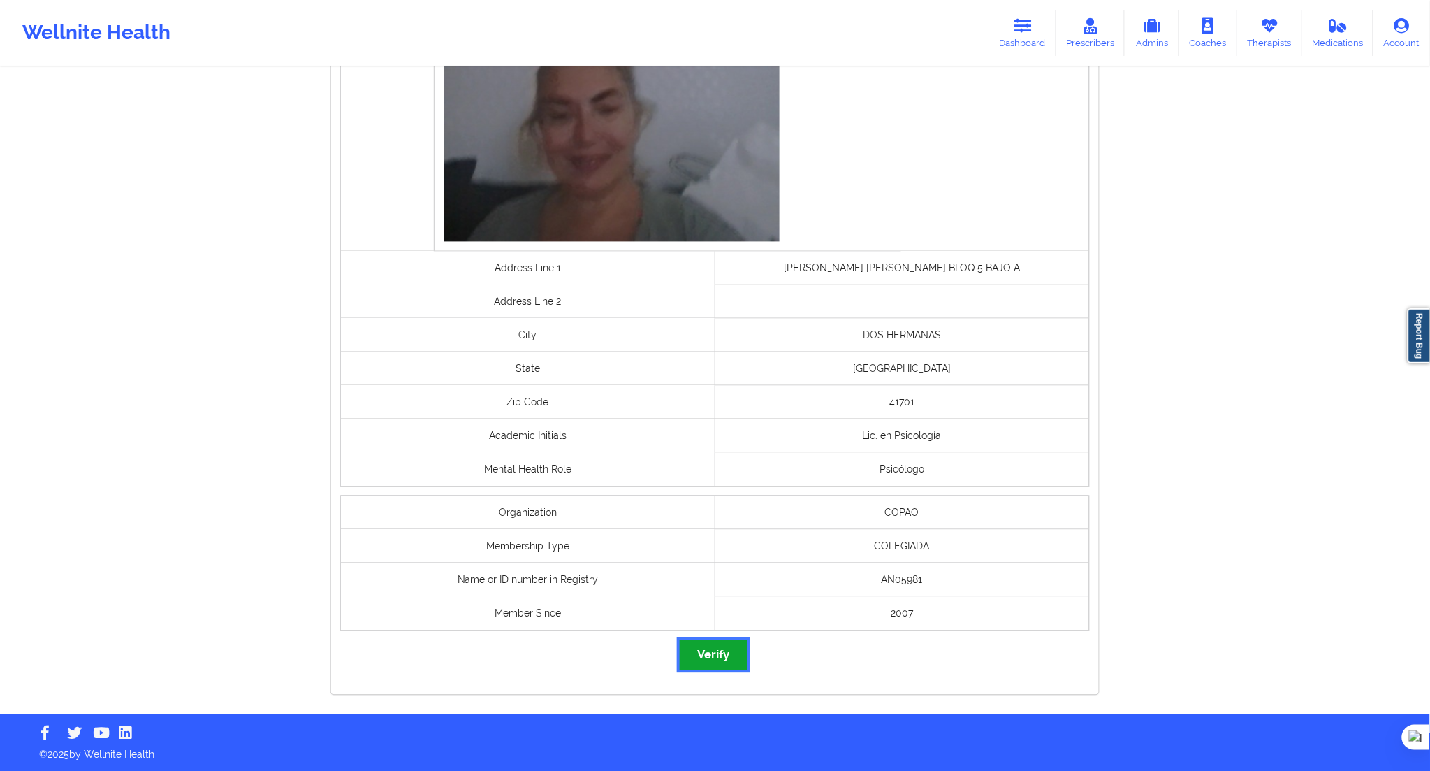
click at [701, 651] on button "Verify" at bounding box center [713, 655] width 67 height 30
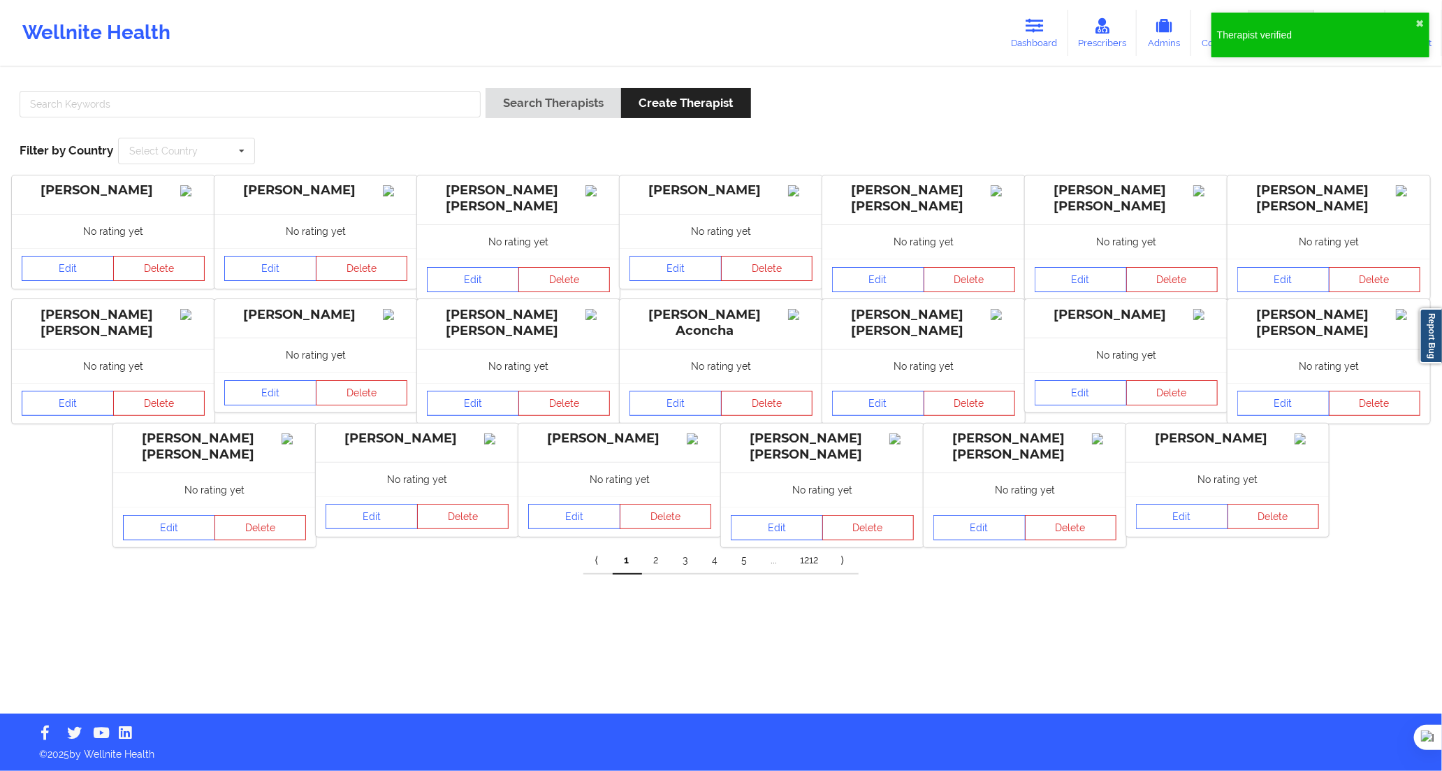
click at [201, 53] on div "Wellnite Health Dashboard Prescribers Admins Coaches Therapists Medications Acc…" at bounding box center [721, 33] width 1442 height 56
click at [367, 106] on input "text" at bounding box center [250, 104] width 461 height 27
paste input "[PERSON_NAME]"
type input "[PERSON_NAME]"
click at [496, 106] on button "Search Therapists" at bounding box center [554, 103] width 136 height 30
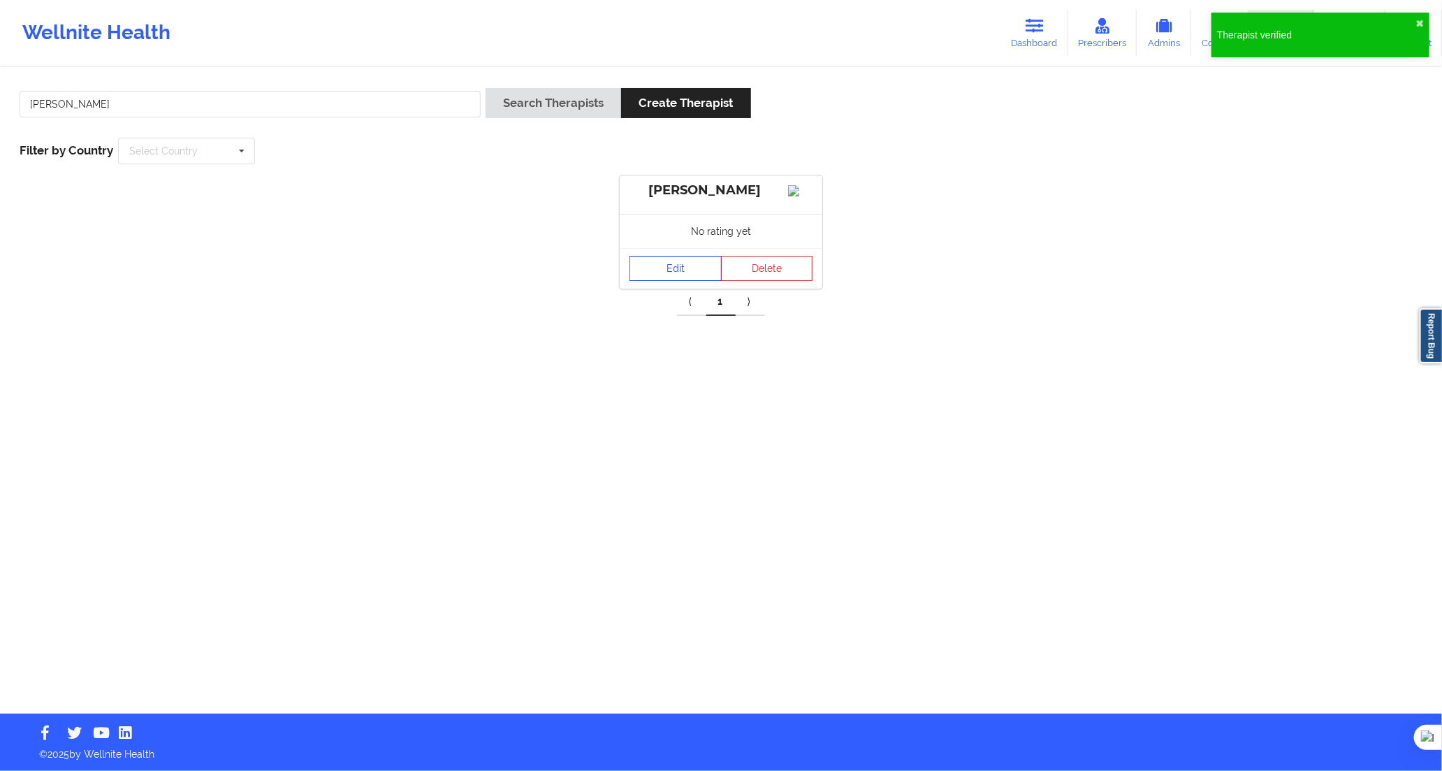
click at [650, 277] on link "Edit" at bounding box center [676, 268] width 92 height 25
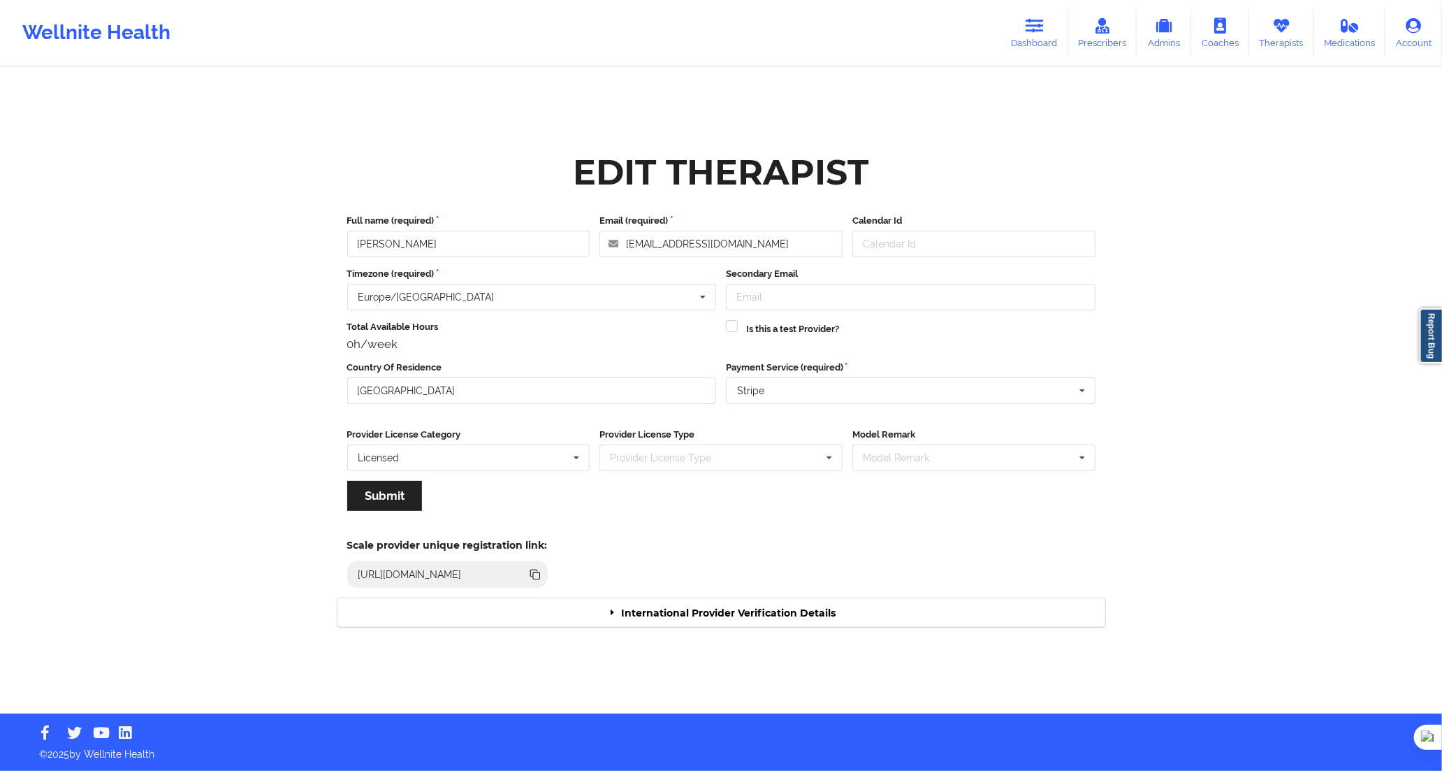
click at [697, 606] on div "International Provider Verification Details" at bounding box center [721, 612] width 768 height 29
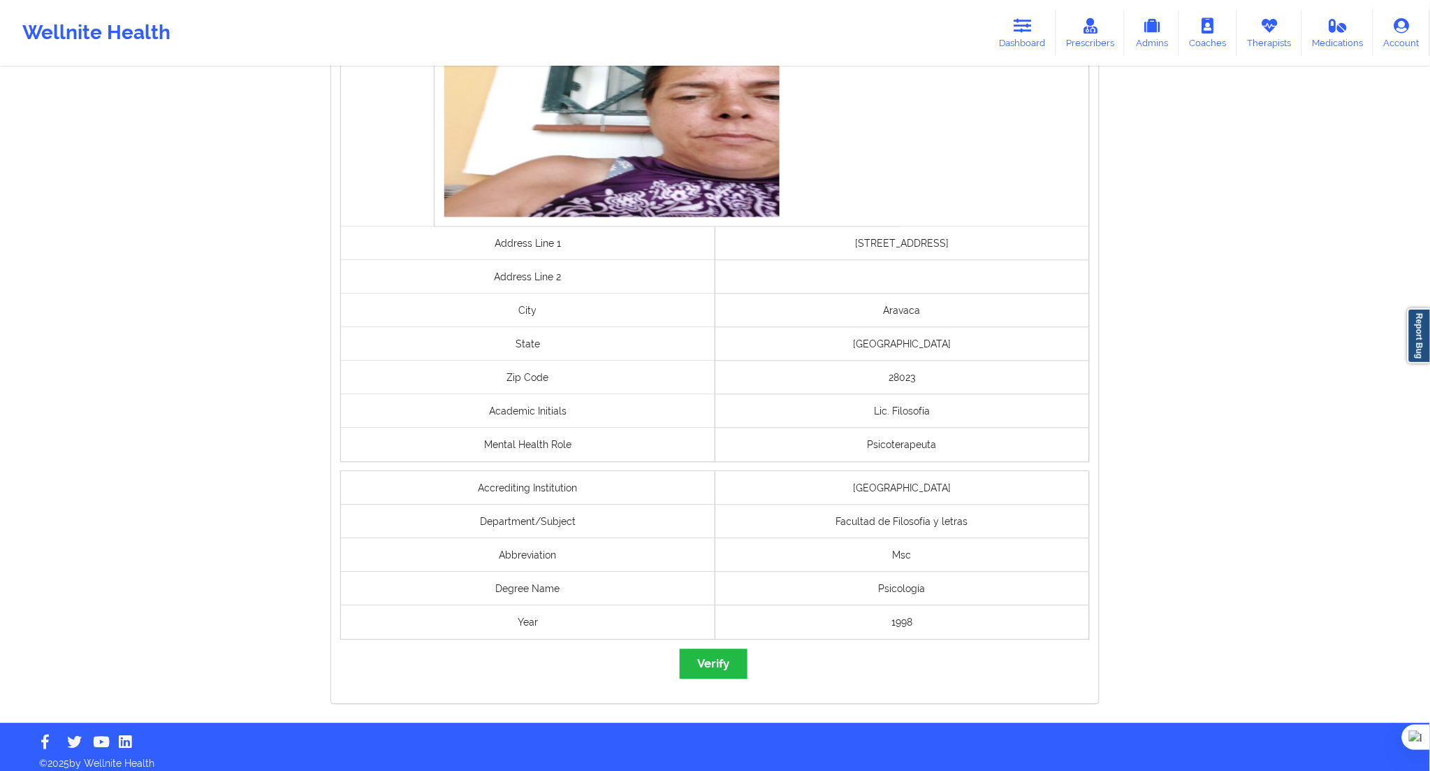
scroll to position [899, 0]
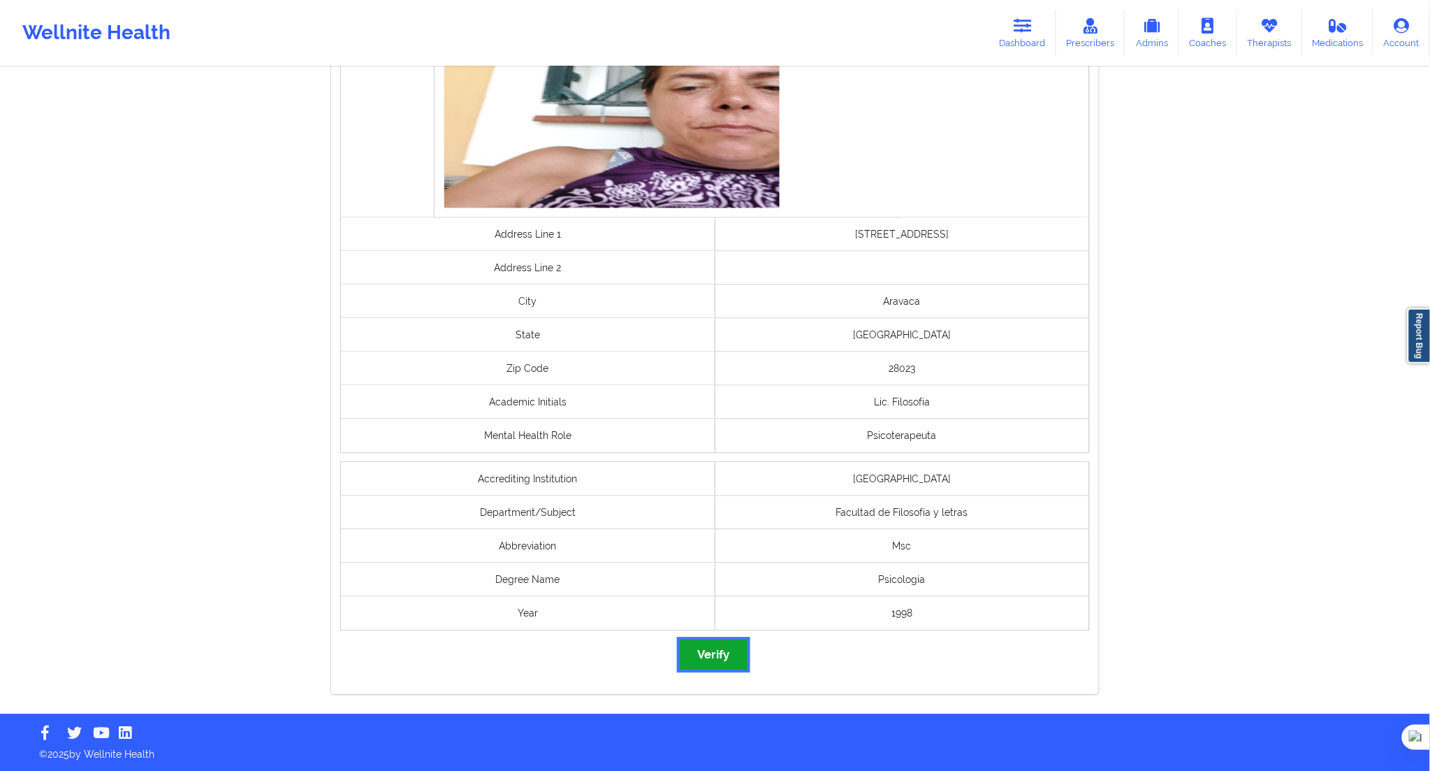
click at [727, 660] on button "Verify" at bounding box center [713, 655] width 67 height 30
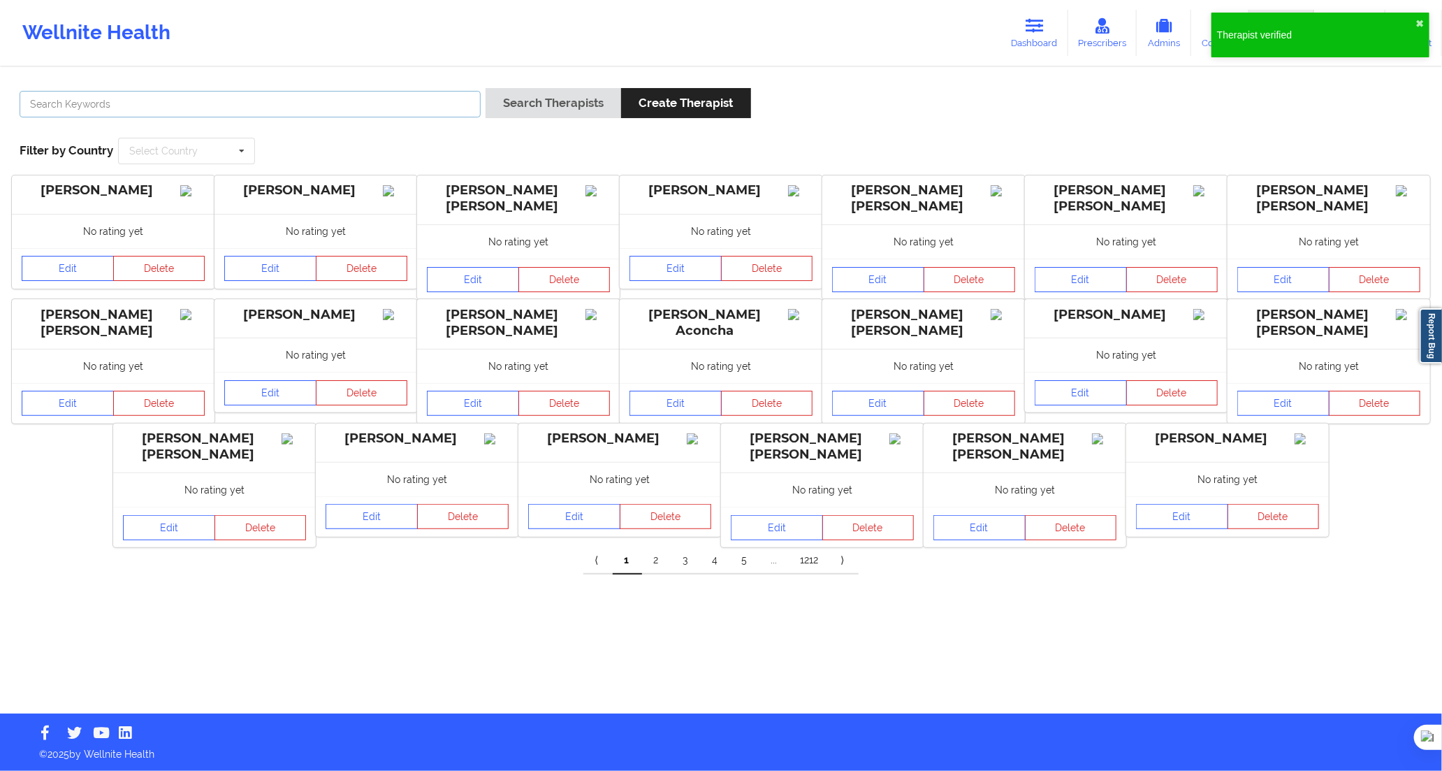
click at [307, 101] on input "text" at bounding box center [250, 104] width 461 height 27
paste input "[PERSON_NAME]"
type input "[PERSON_NAME]"
click at [532, 110] on button "Search Therapists" at bounding box center [554, 103] width 136 height 30
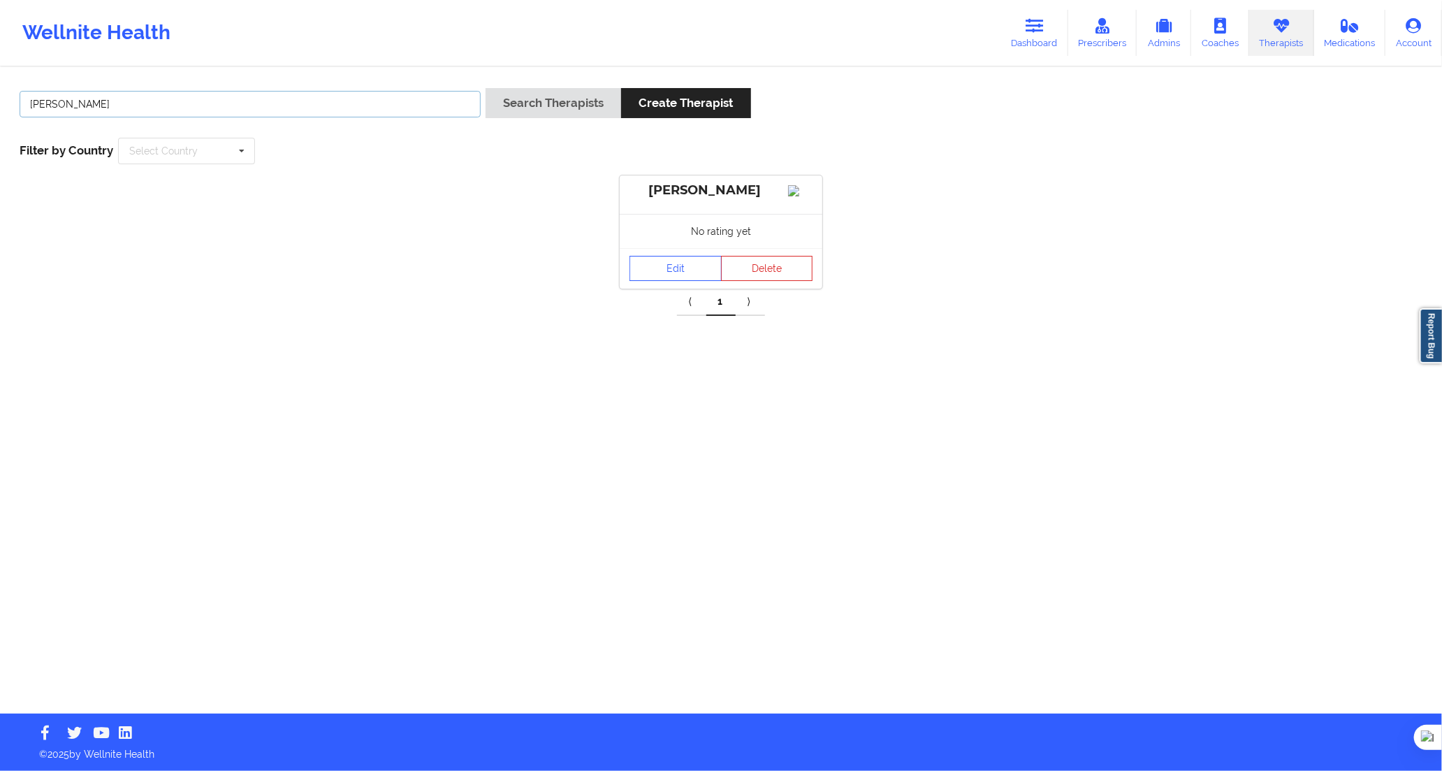
drag, startPoint x: 451, startPoint y: 101, endPoint x: 444, endPoint y: 100, distance: 7.1
click at [444, 100] on input "[PERSON_NAME]" at bounding box center [250, 104] width 461 height 27
click at [450, 96] on input "[PERSON_NAME]" at bounding box center [250, 104] width 461 height 27
paste input "[PERSON_NAME] Cuadrillero"
type input "[PERSON_NAME] Cuadrillero"
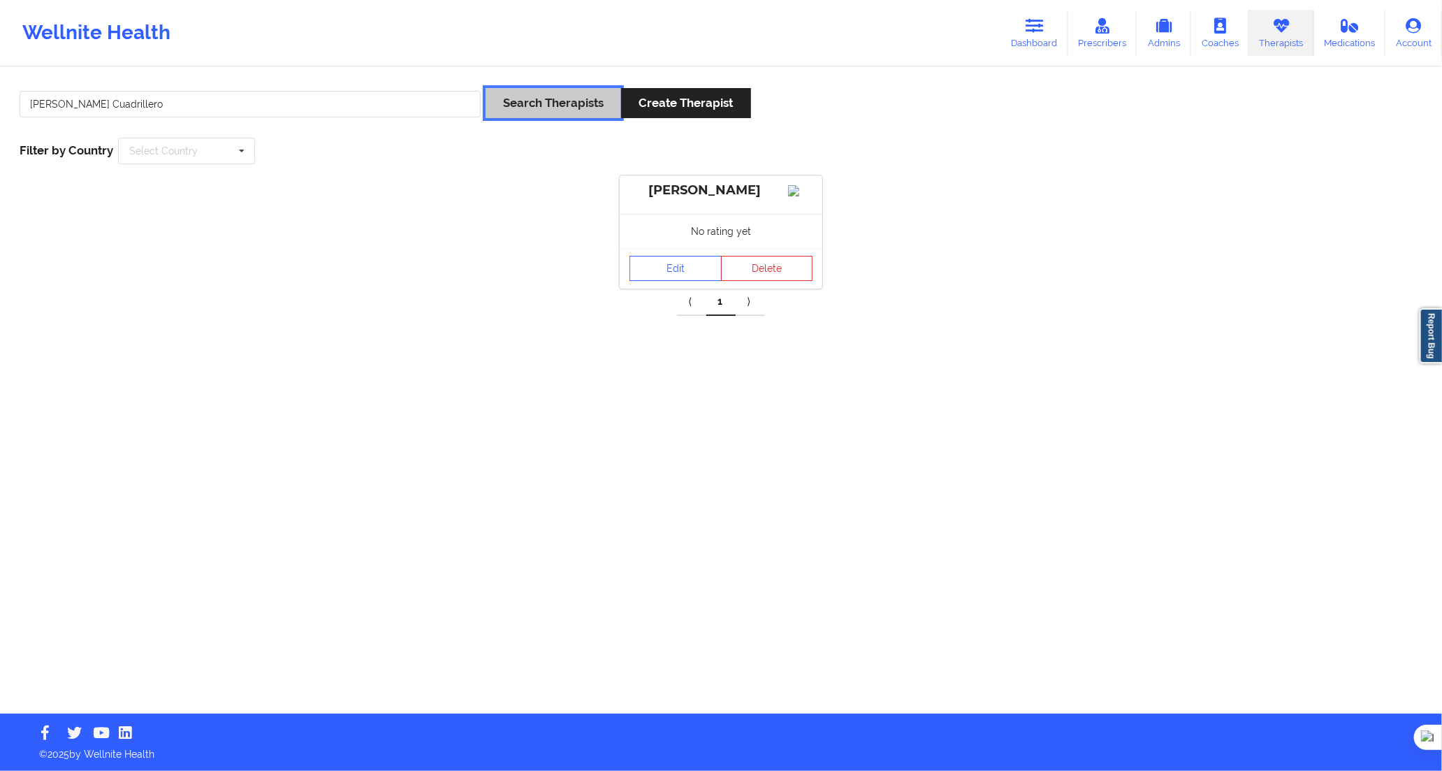
click at [537, 99] on button "Search Therapists" at bounding box center [554, 103] width 136 height 30
click at [657, 290] on link "Edit" at bounding box center [676, 279] width 92 height 25
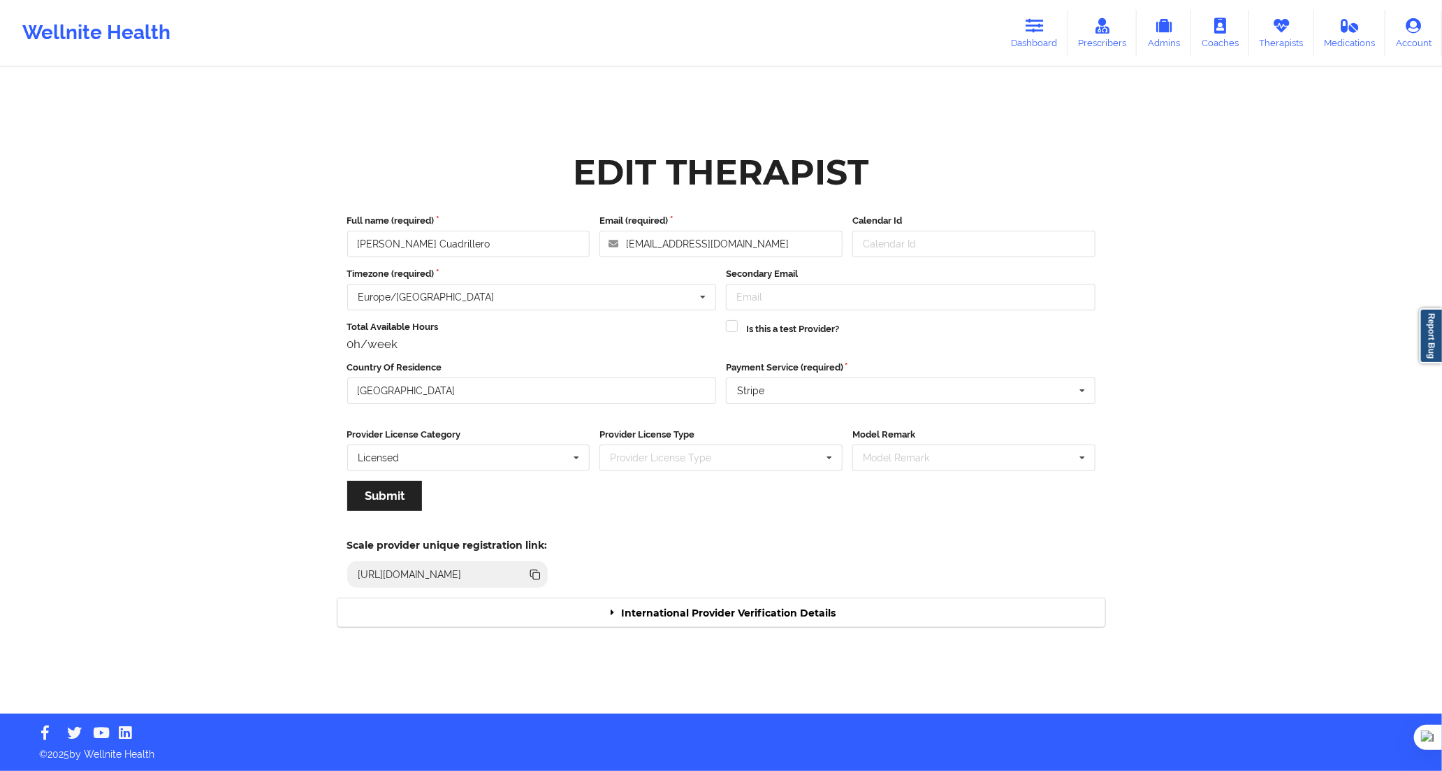
click at [704, 632] on div "Edit Therapist Full name (required) [PERSON_NAME] Cuadrillero Email (required) …" at bounding box center [721, 390] width 787 height 491
click at [704, 623] on div "International Provider Verification Details" at bounding box center [721, 612] width 768 height 29
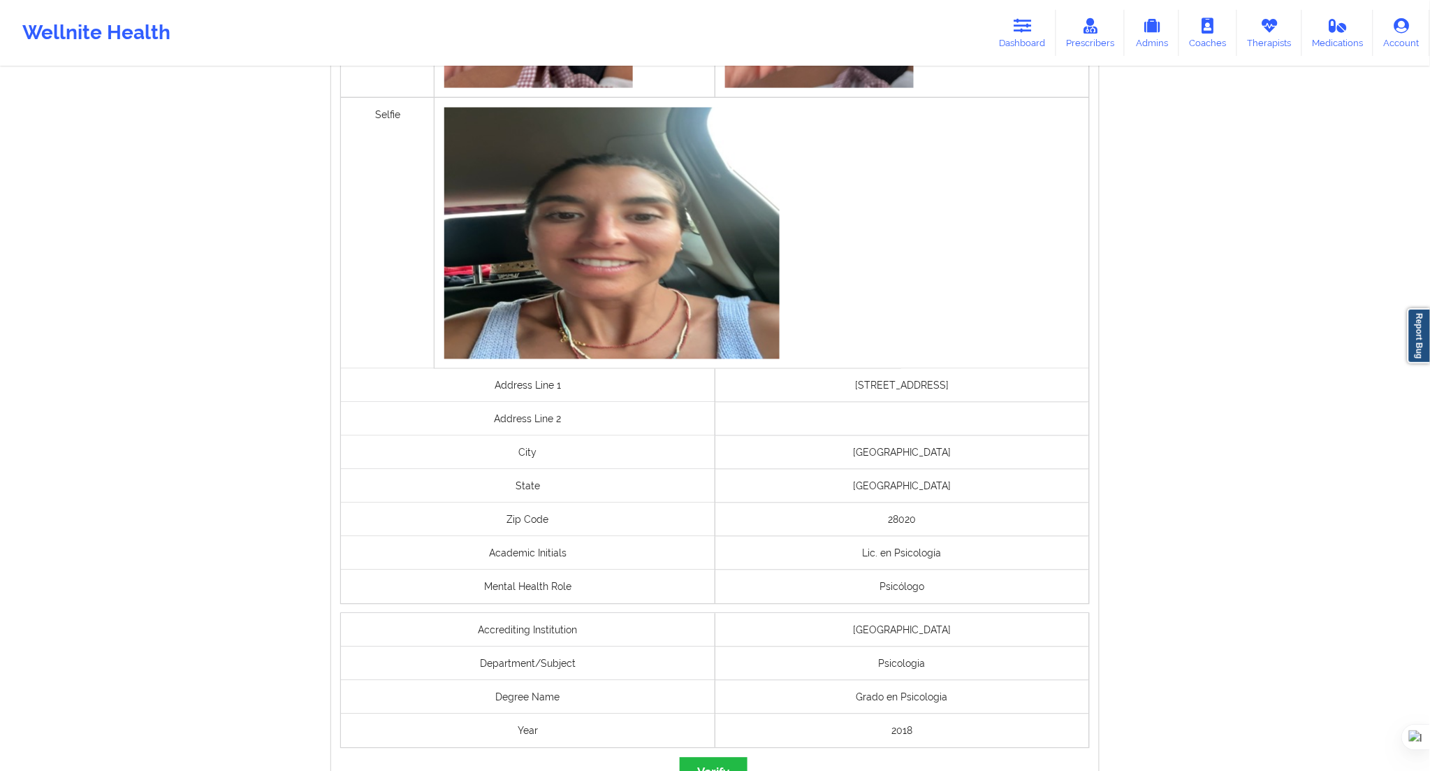
scroll to position [865, 0]
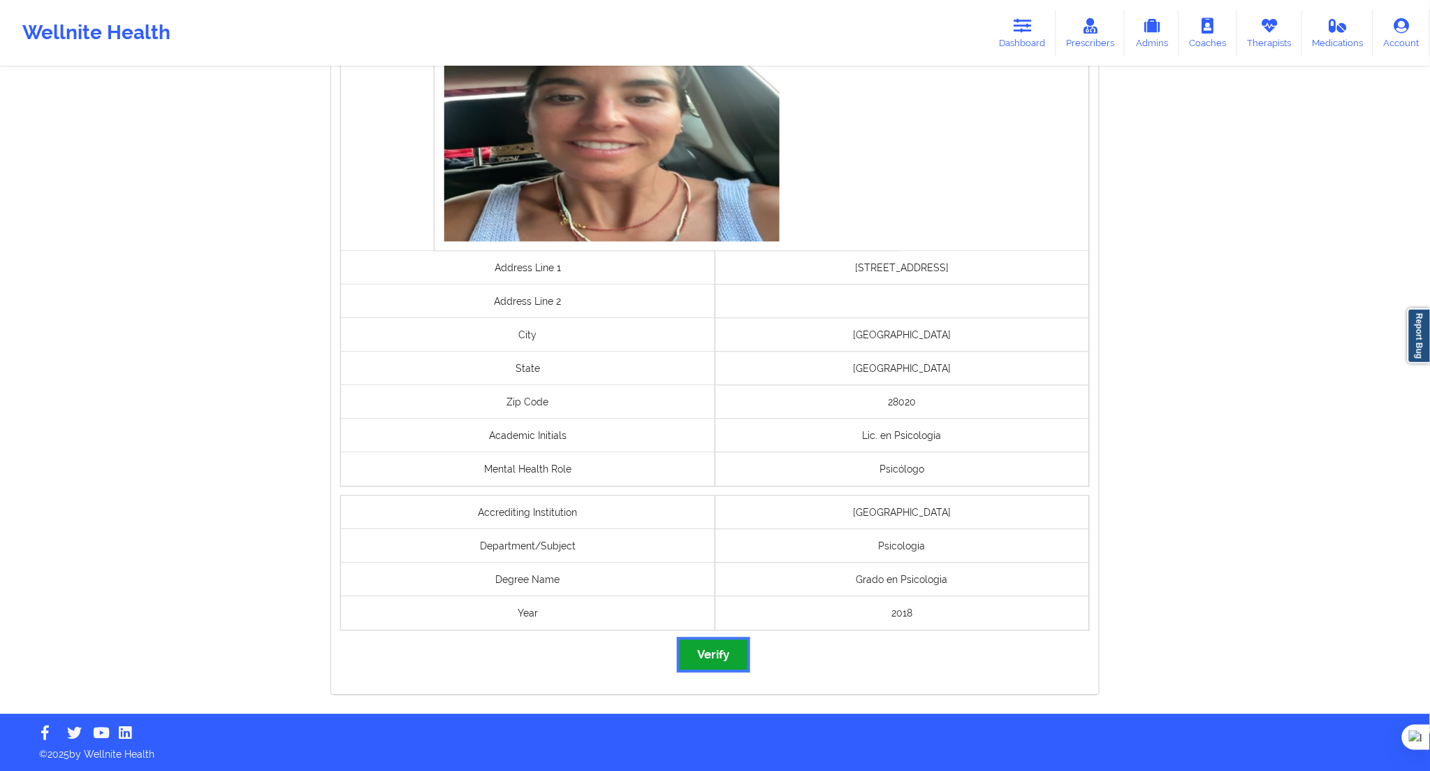
click at [722, 659] on button "Verify" at bounding box center [713, 655] width 67 height 30
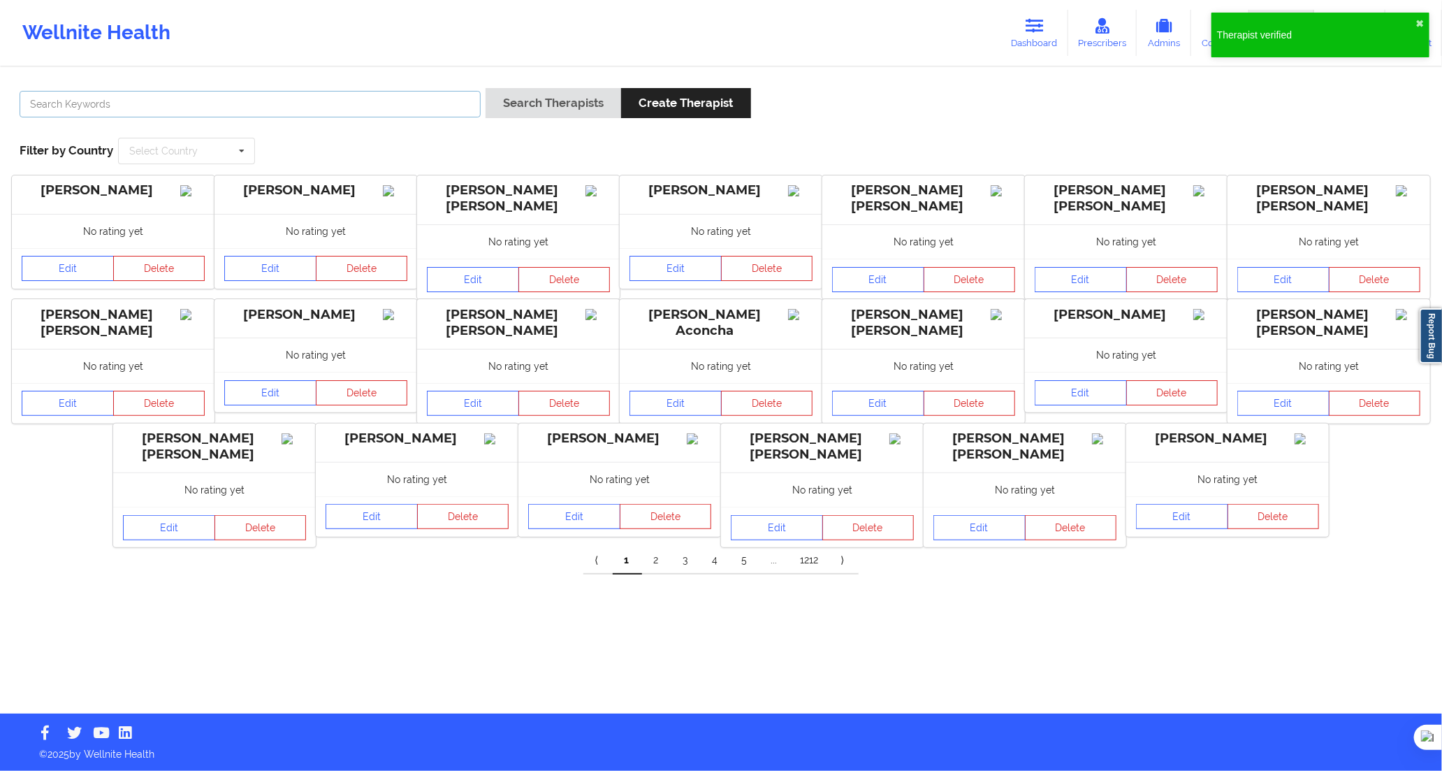
click at [392, 99] on input "text" at bounding box center [250, 104] width 461 height 27
paste input "[PERSON_NAME]"
type input "[PERSON_NAME]"
click at [507, 102] on button "Search Therapists" at bounding box center [554, 103] width 136 height 30
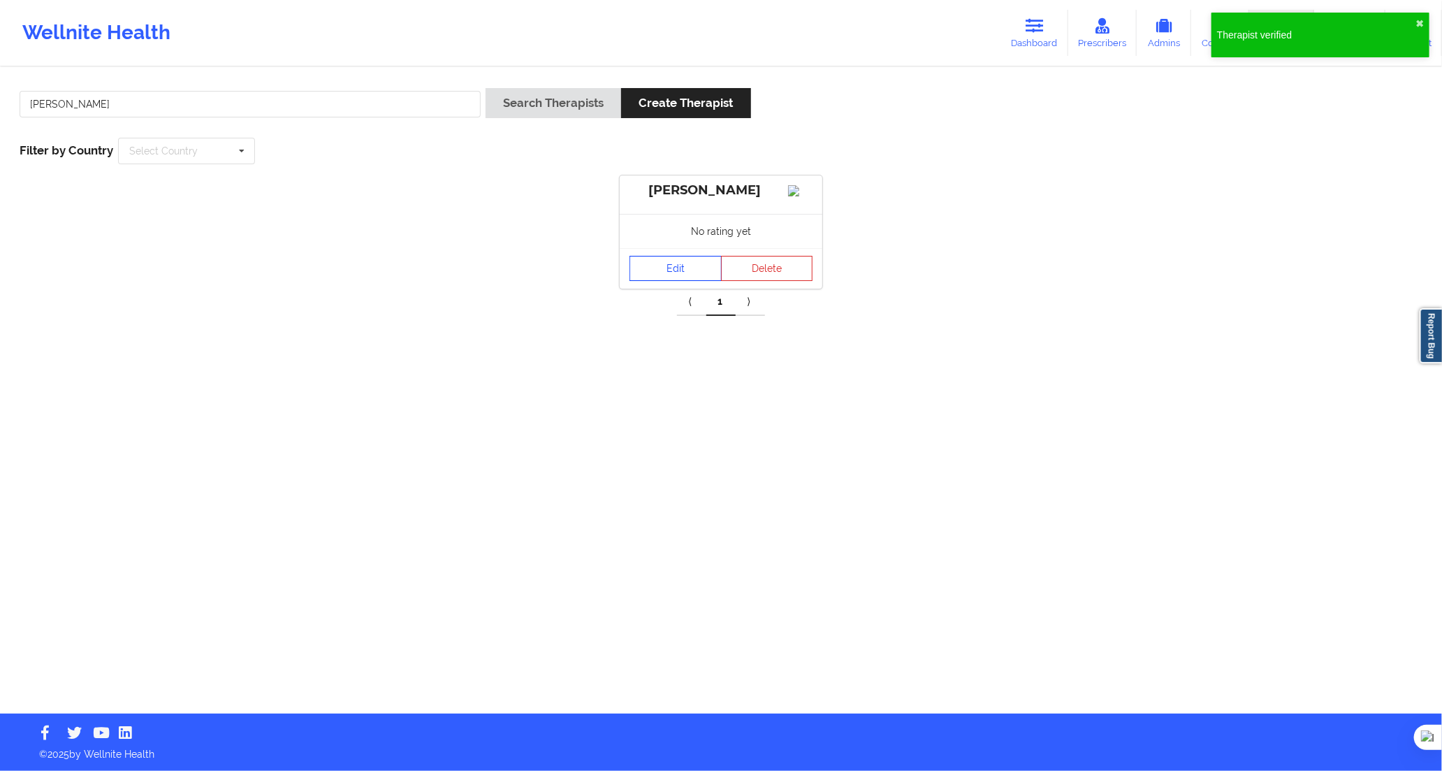
click at [662, 277] on link "Edit" at bounding box center [676, 268] width 92 height 25
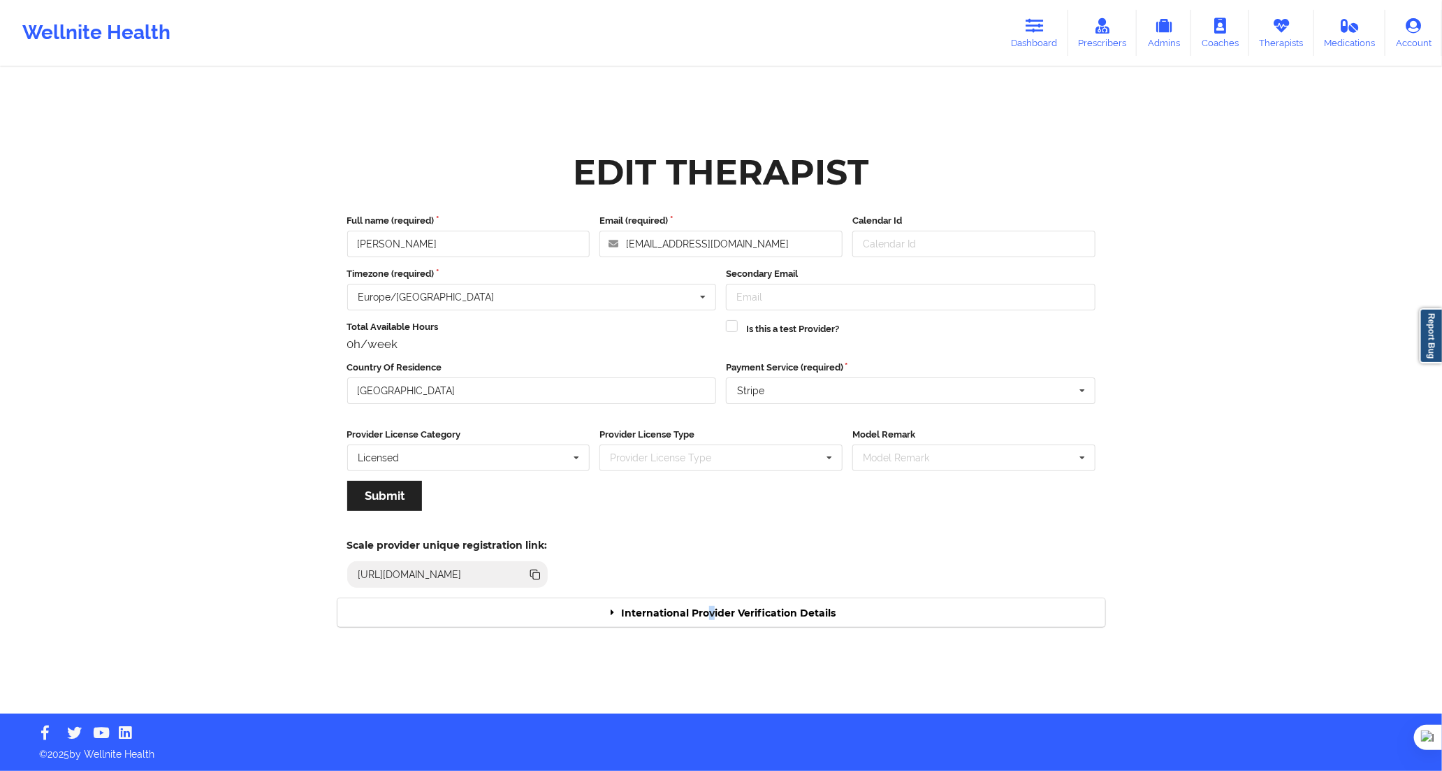
click at [715, 602] on div "International Provider Verification Details" at bounding box center [721, 612] width 768 height 29
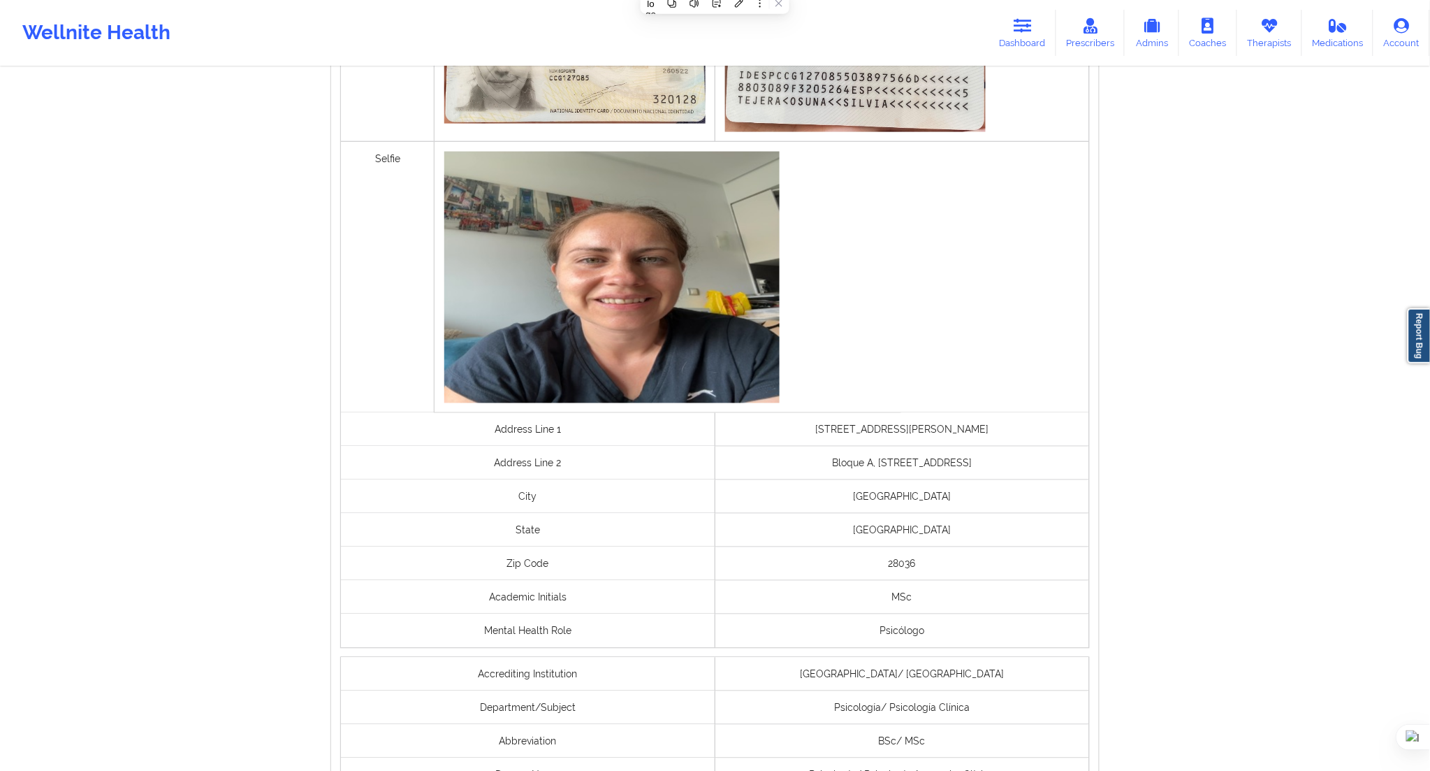
scroll to position [815, 0]
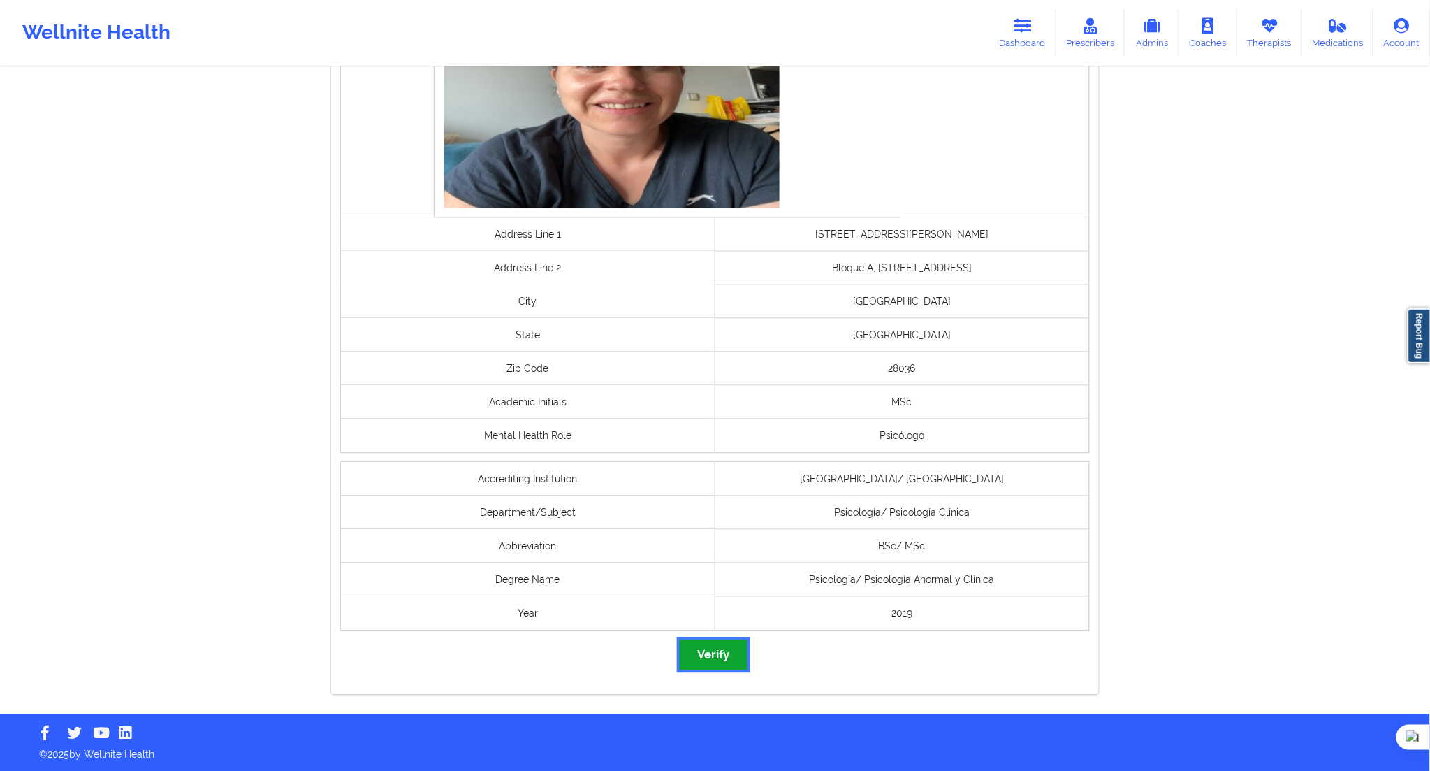
click at [715, 655] on button "Verify" at bounding box center [713, 655] width 67 height 30
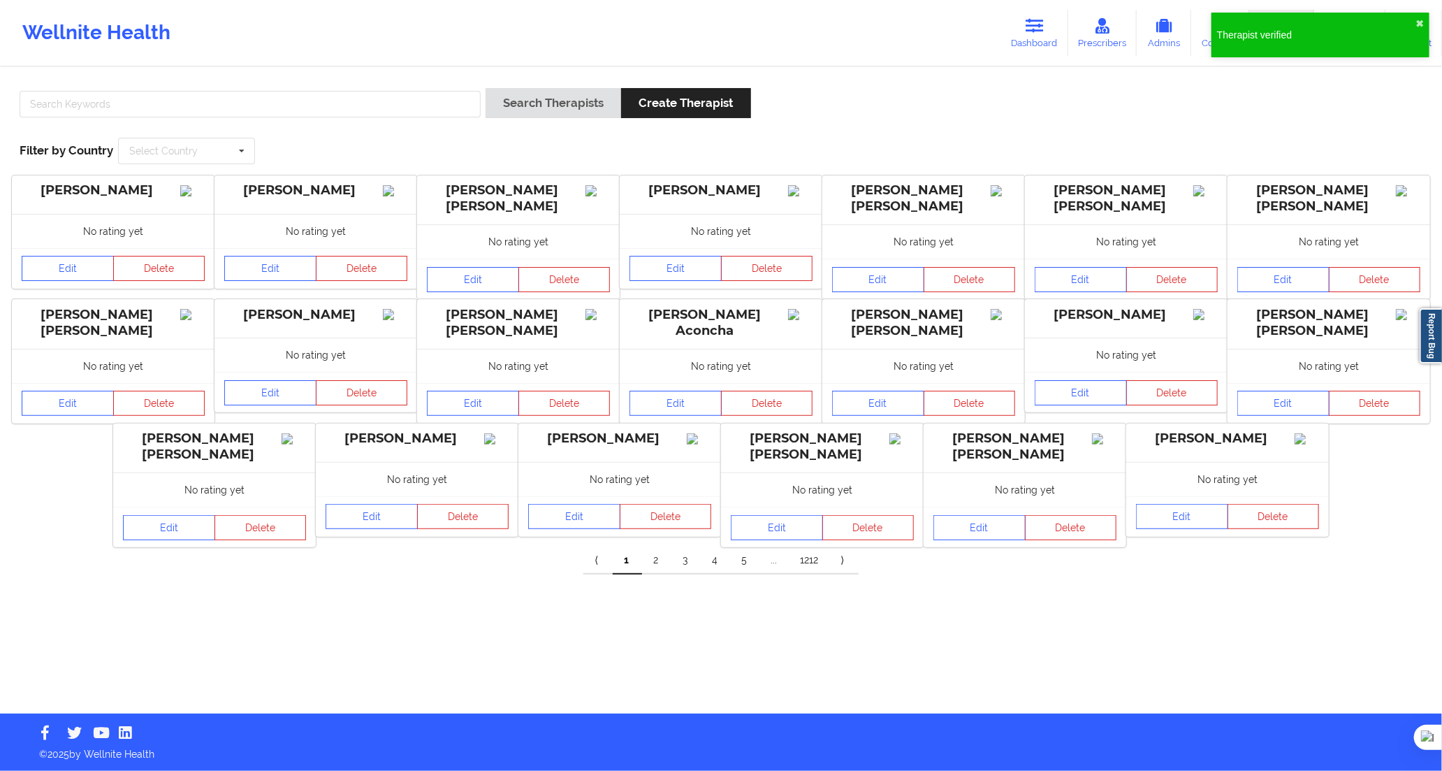
click at [330, 85] on div "Search Therapists Create Therapist Filter by Country Select Country [GEOGRAPHIC…" at bounding box center [721, 126] width 1423 height 96
drag, startPoint x: 331, startPoint y: 101, endPoint x: 344, endPoint y: 105, distance: 13.7
click at [331, 101] on input "text" at bounding box center [250, 104] width 461 height 27
paste input "[PERSON_NAME]"
type input "[PERSON_NAME]"
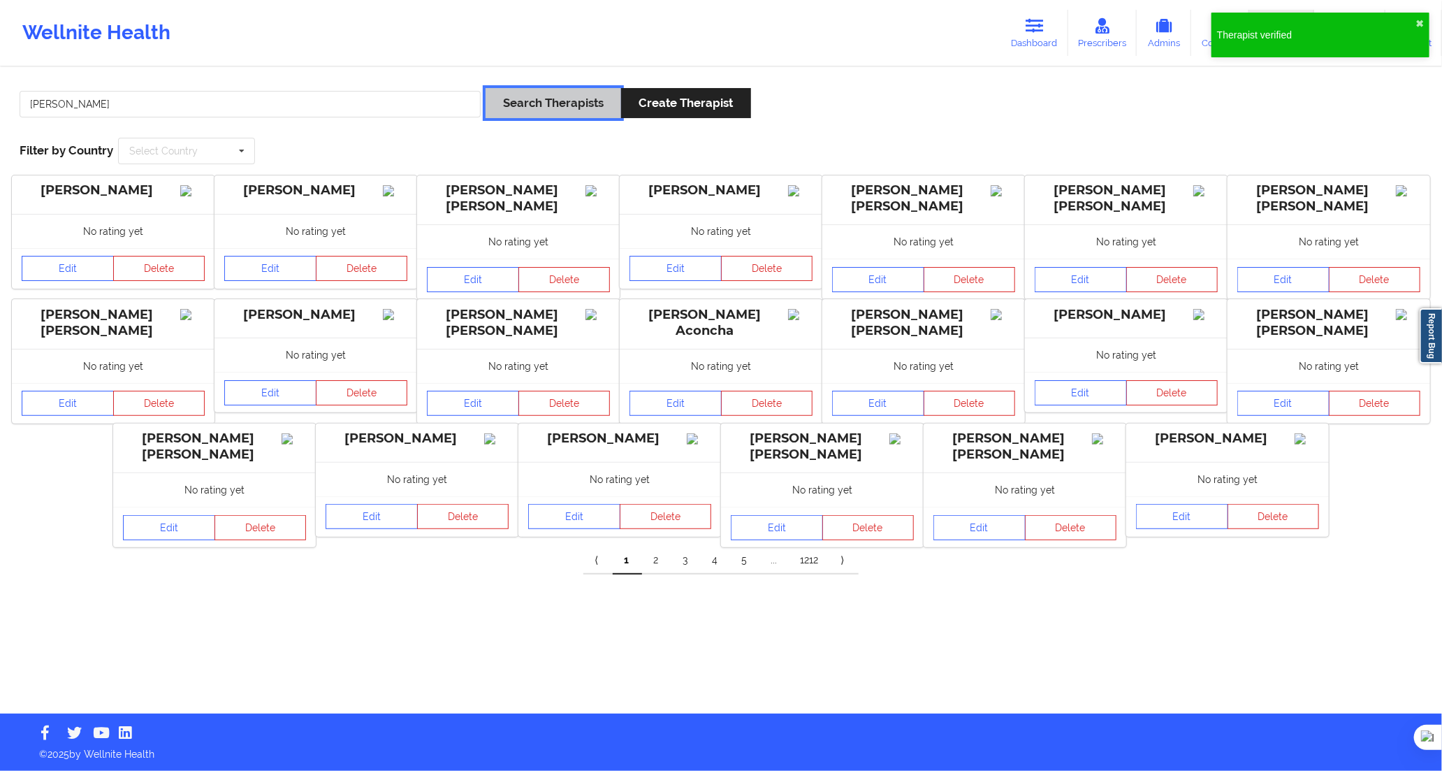
click at [521, 108] on button "Search Therapists" at bounding box center [554, 103] width 136 height 30
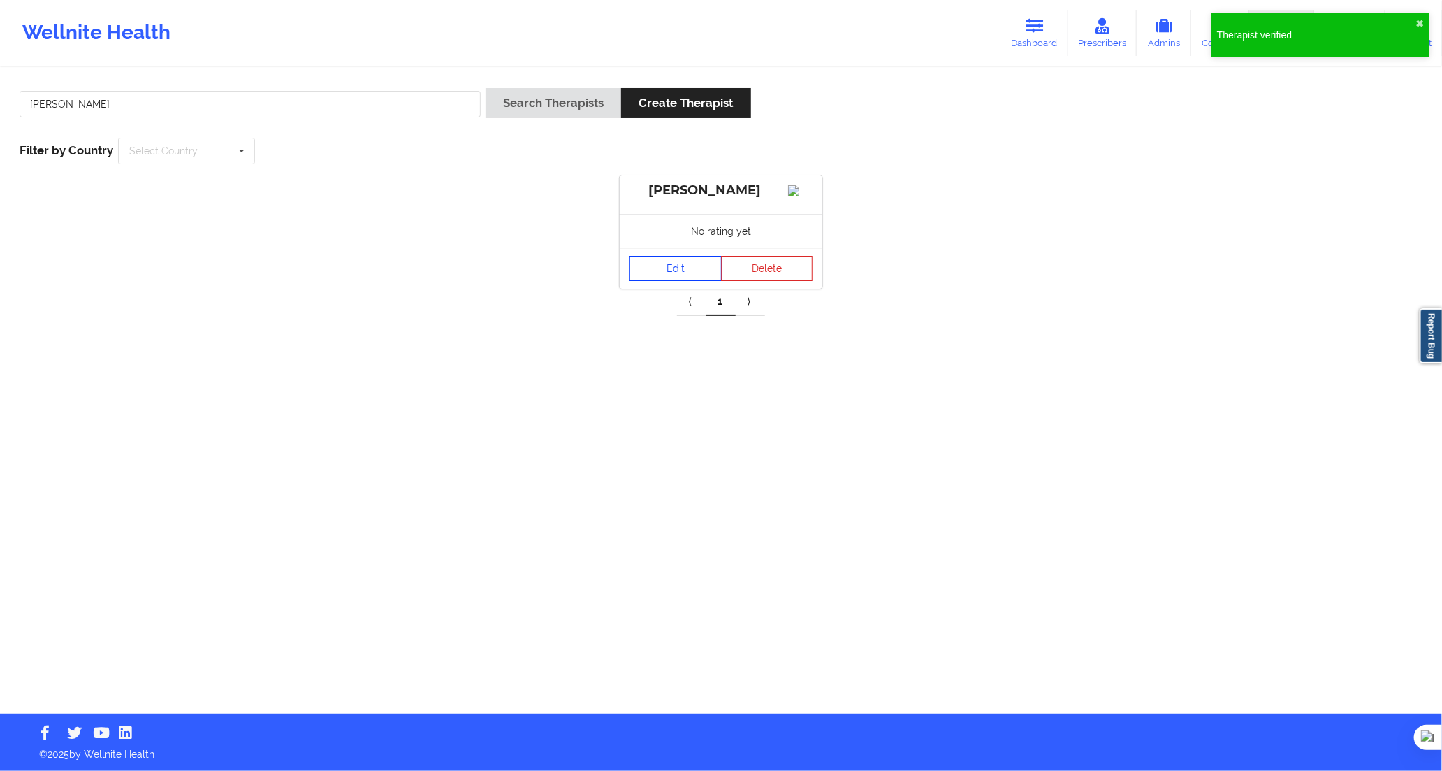
click at [676, 281] on link "Edit" at bounding box center [676, 268] width 92 height 25
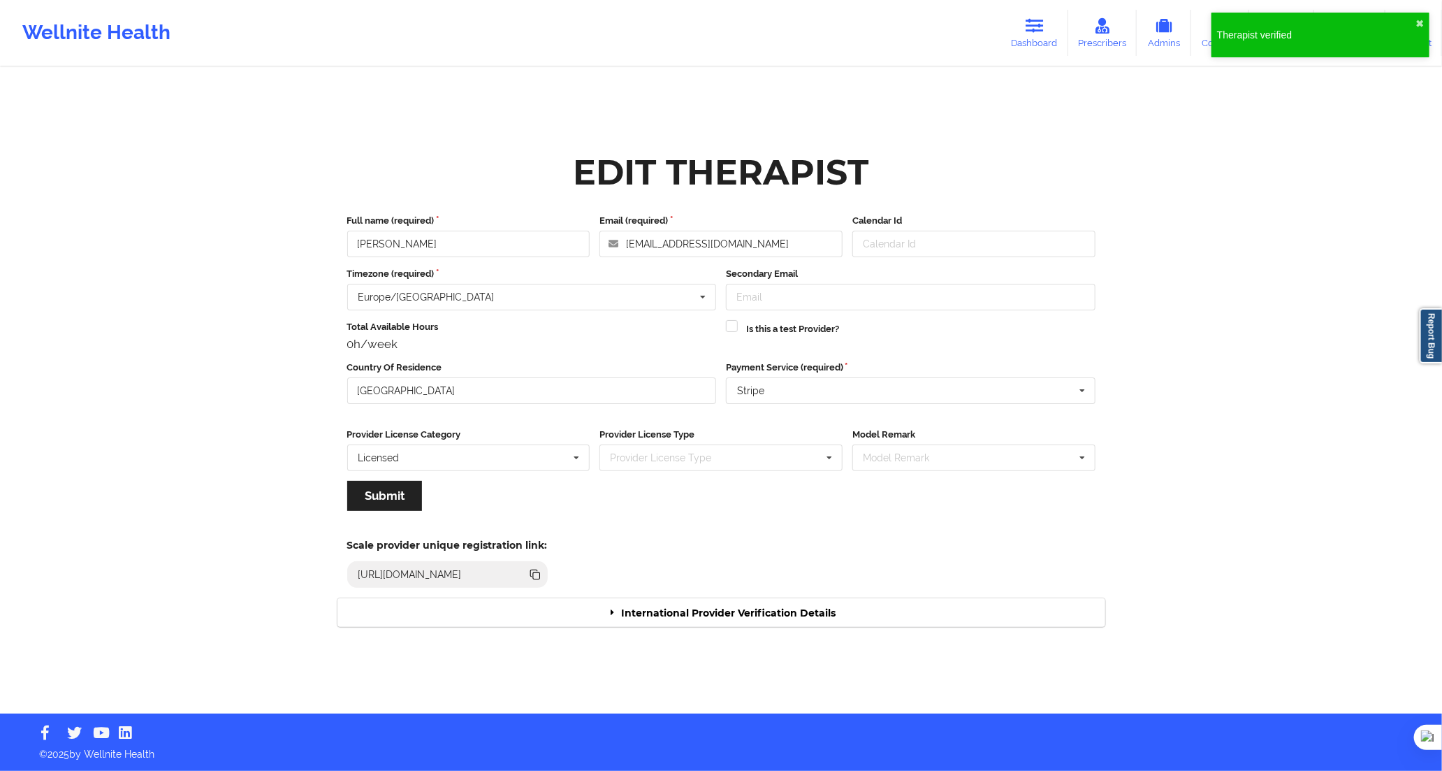
click at [788, 615] on div "International Provider Verification Details" at bounding box center [721, 612] width 768 height 29
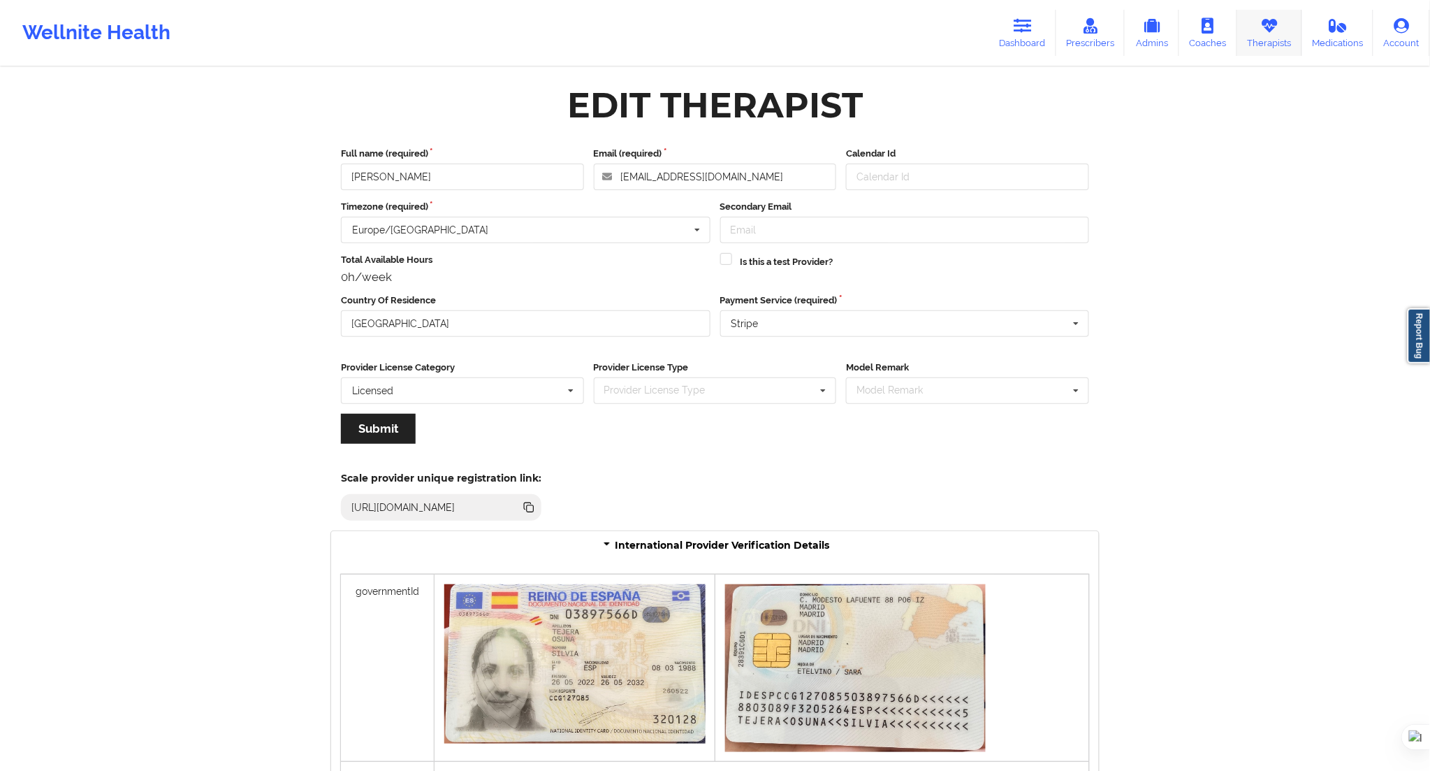
click at [1273, 52] on link "Therapists" at bounding box center [1269, 33] width 65 height 46
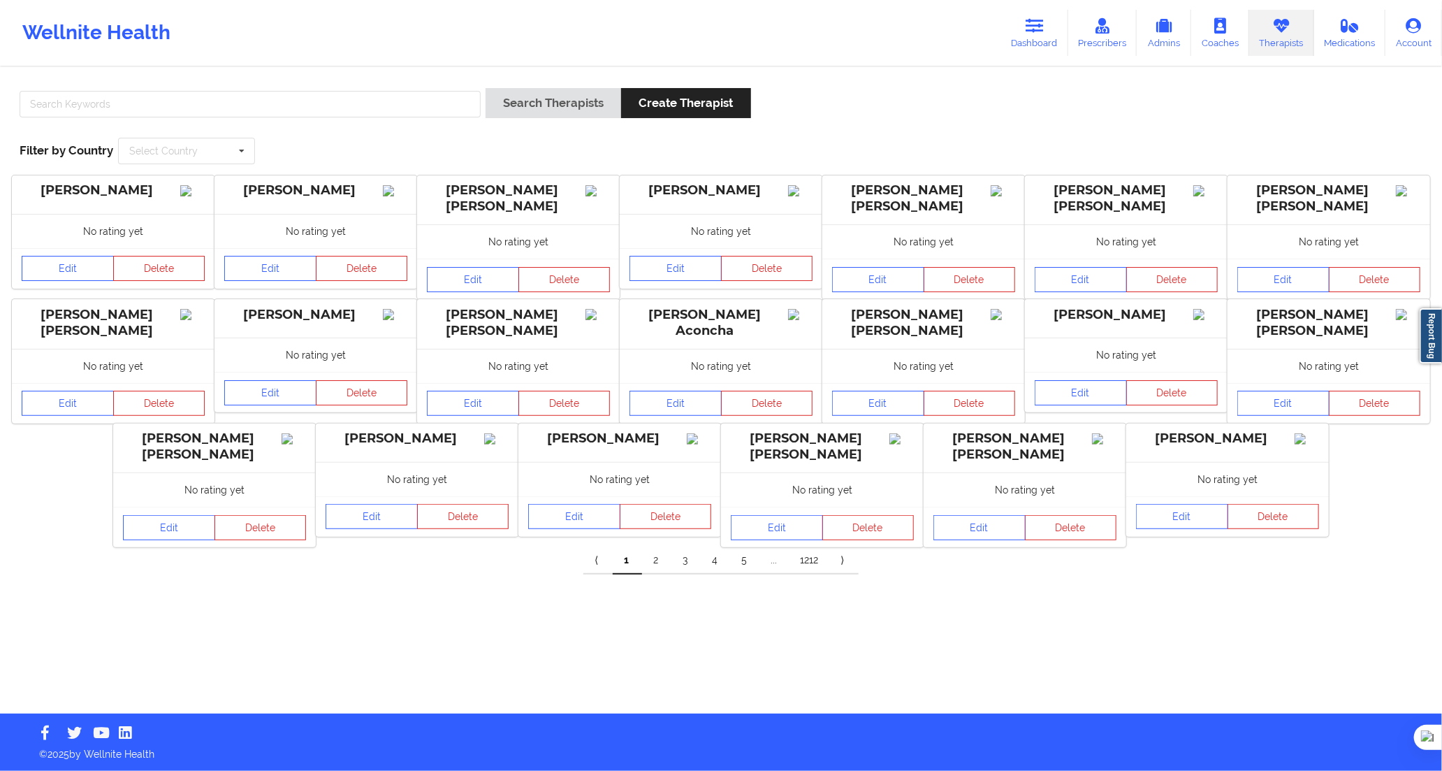
click at [373, 117] on div at bounding box center [250, 108] width 471 height 40
click at [403, 110] on input "text" at bounding box center [250, 104] width 461 height 27
paste input "[PERSON_NAME] [PERSON_NAME]"
type input "[PERSON_NAME] [PERSON_NAME]"
click at [487, 101] on button "Search Therapists" at bounding box center [554, 103] width 136 height 30
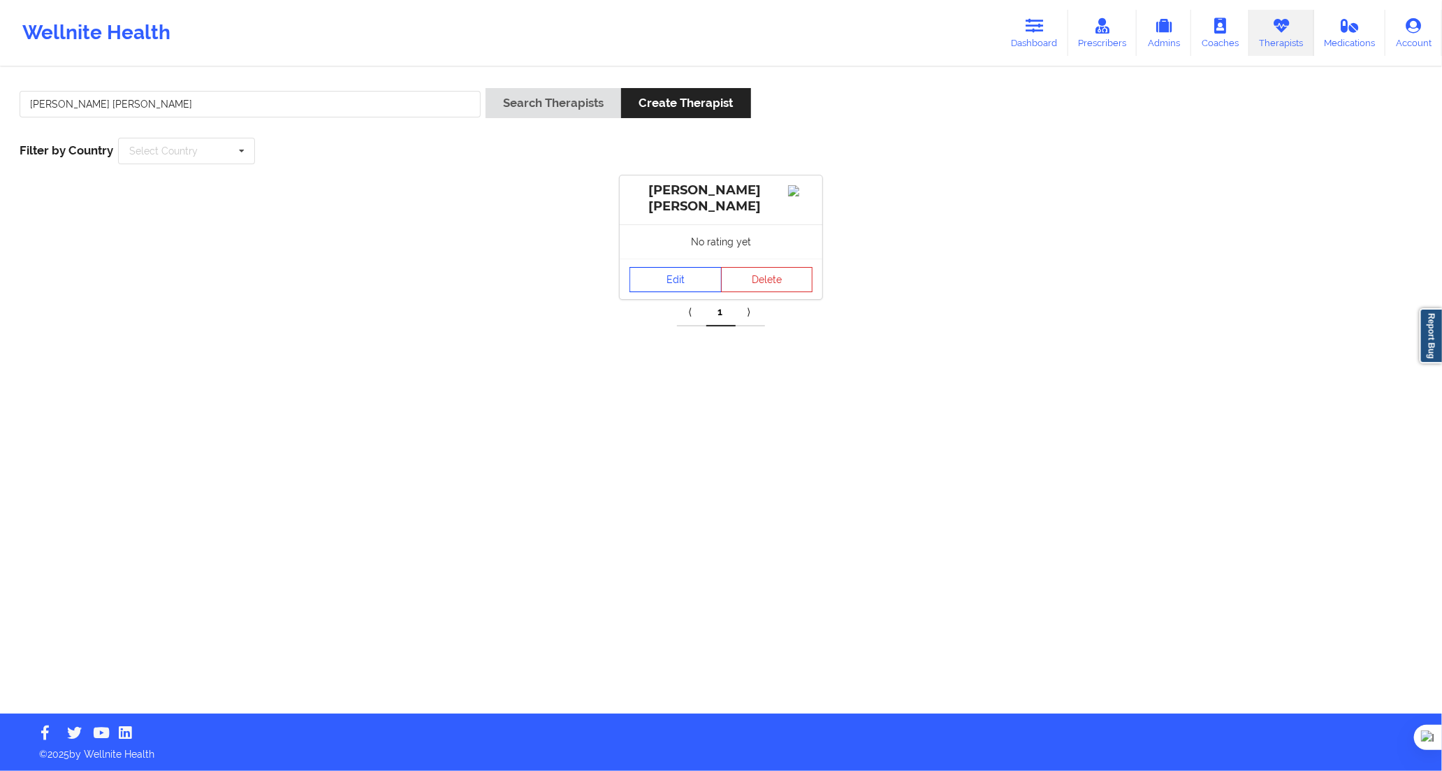
click at [652, 277] on link "Edit" at bounding box center [676, 279] width 92 height 25
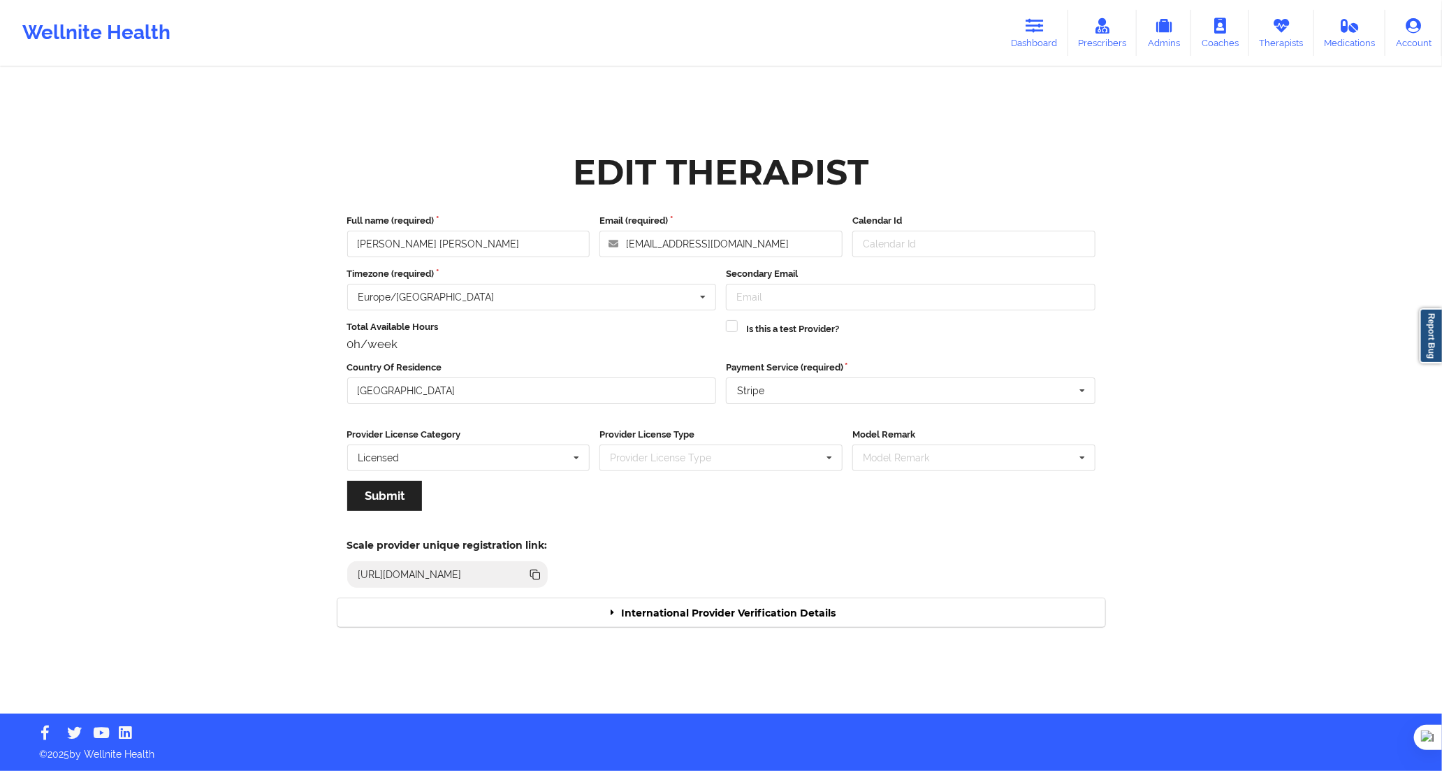
click at [664, 623] on div "International Provider Verification Details" at bounding box center [721, 612] width 768 height 29
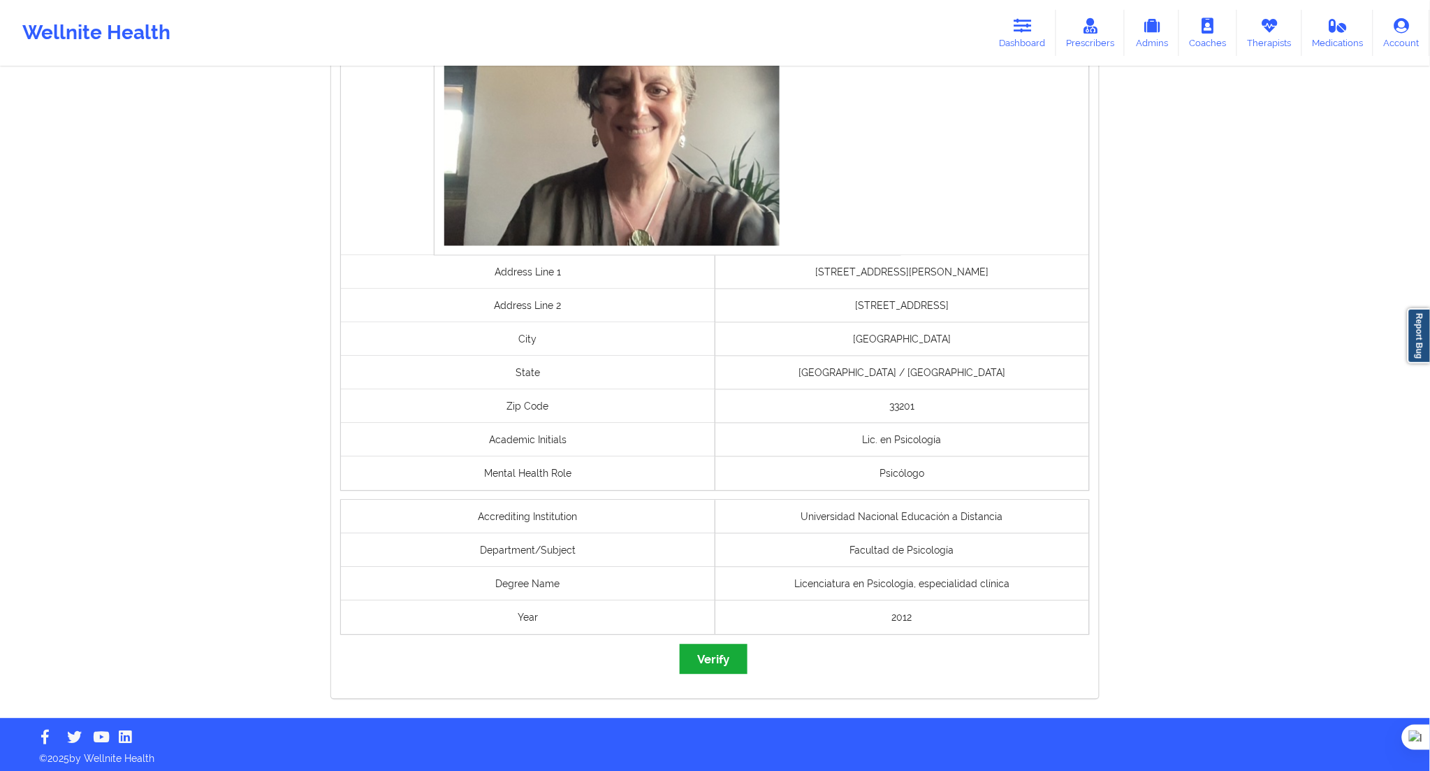
scroll to position [780, 0]
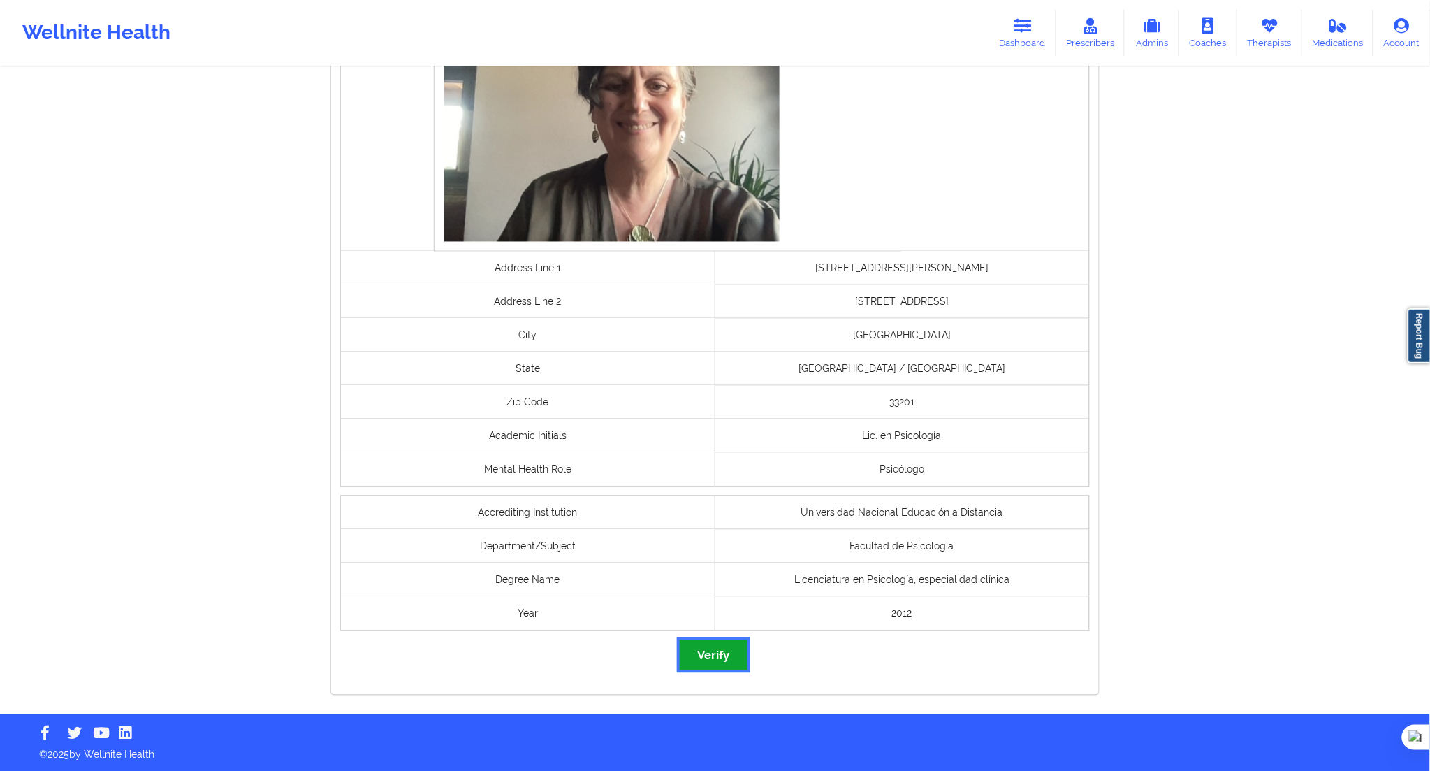
drag, startPoint x: 713, startPoint y: 655, endPoint x: 686, endPoint y: 651, distance: 27.6
click at [682, 650] on button "Verify" at bounding box center [713, 655] width 67 height 30
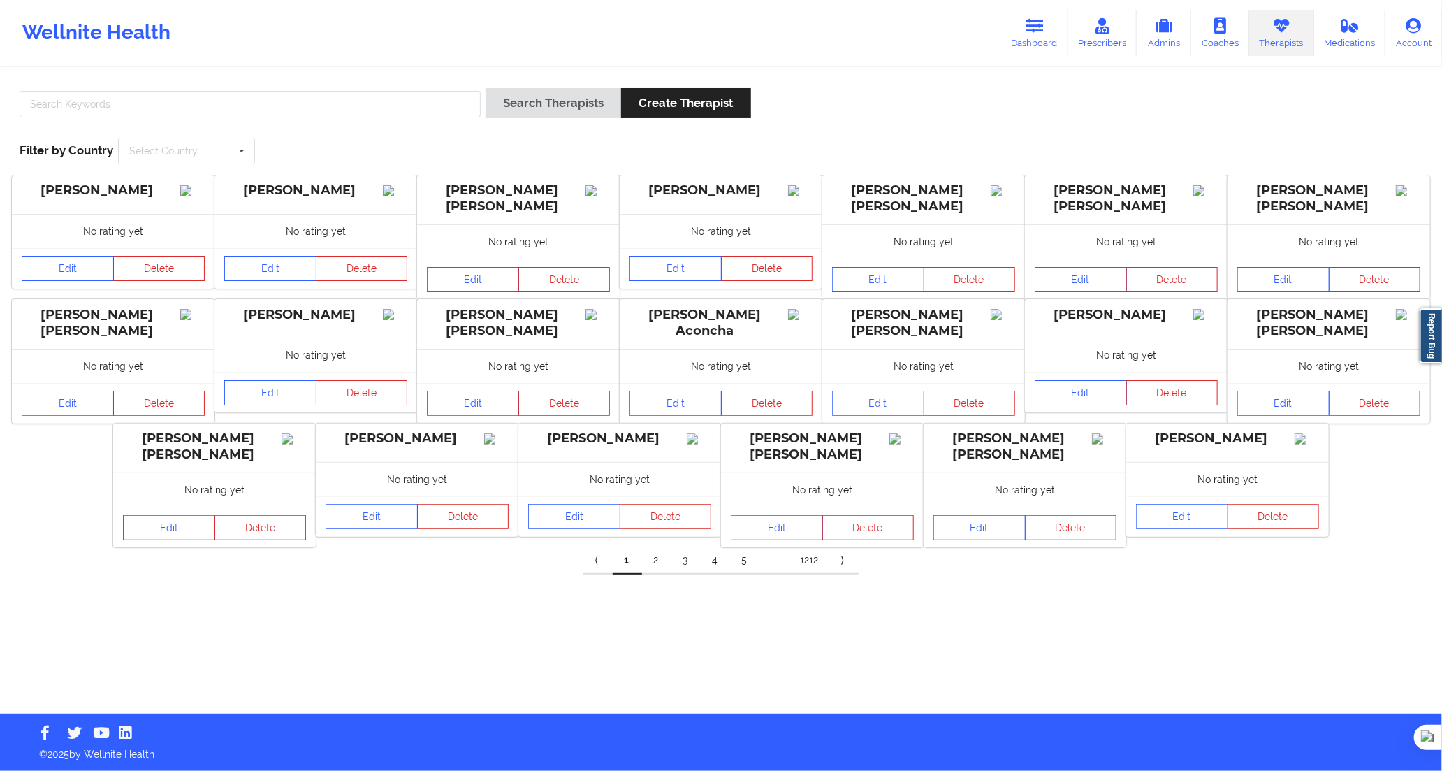
click at [379, 89] on div at bounding box center [250, 108] width 471 height 40
click at [463, 106] on input "text" at bounding box center [250, 104] width 461 height 27
paste input "[PERSON_NAME] [PERSON_NAME] de la Sierra"
type input "[PERSON_NAME] [PERSON_NAME] de la Sierra"
click at [512, 106] on button "Search Therapists" at bounding box center [554, 103] width 136 height 30
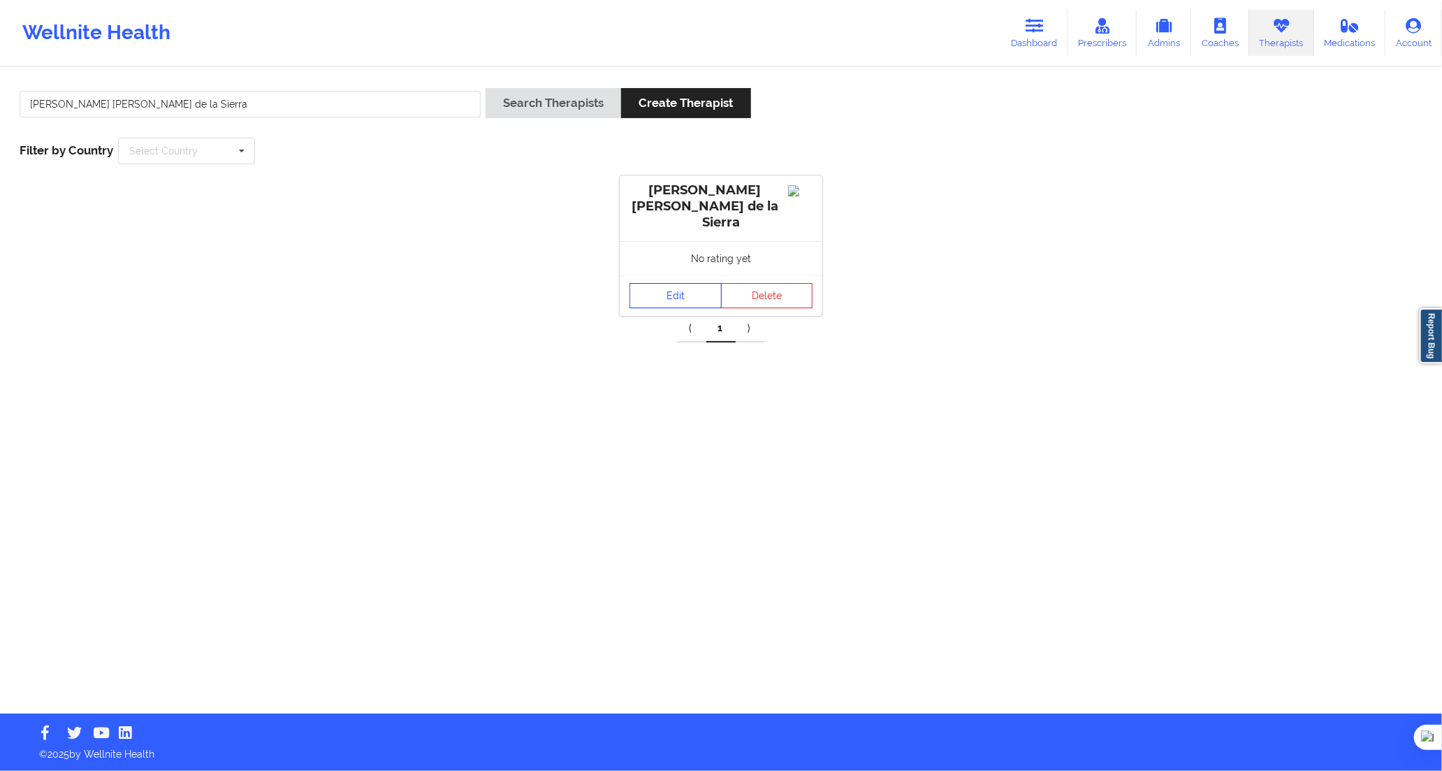
click at [632, 283] on link "Edit" at bounding box center [676, 295] width 92 height 25
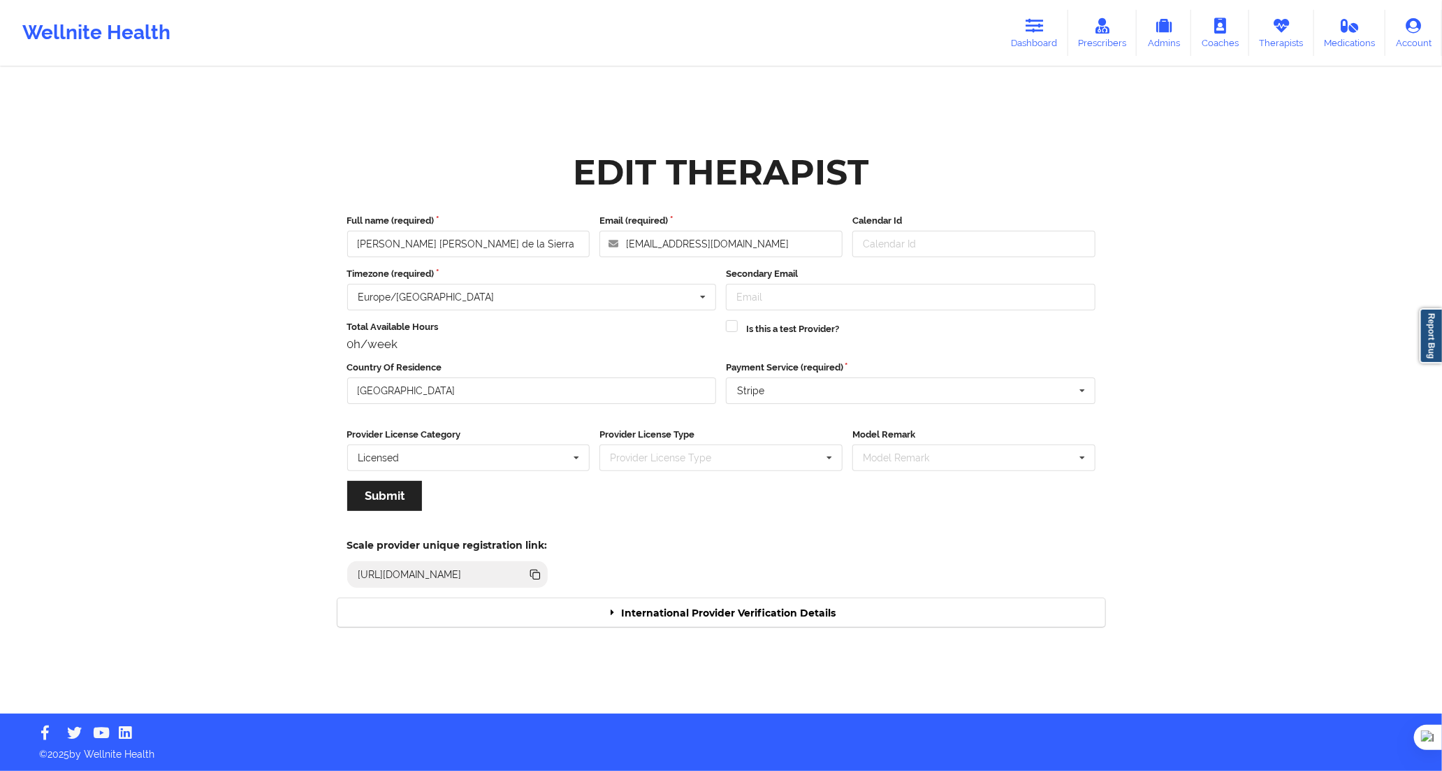
click at [699, 604] on div "International Provider Verification Details" at bounding box center [721, 612] width 768 height 29
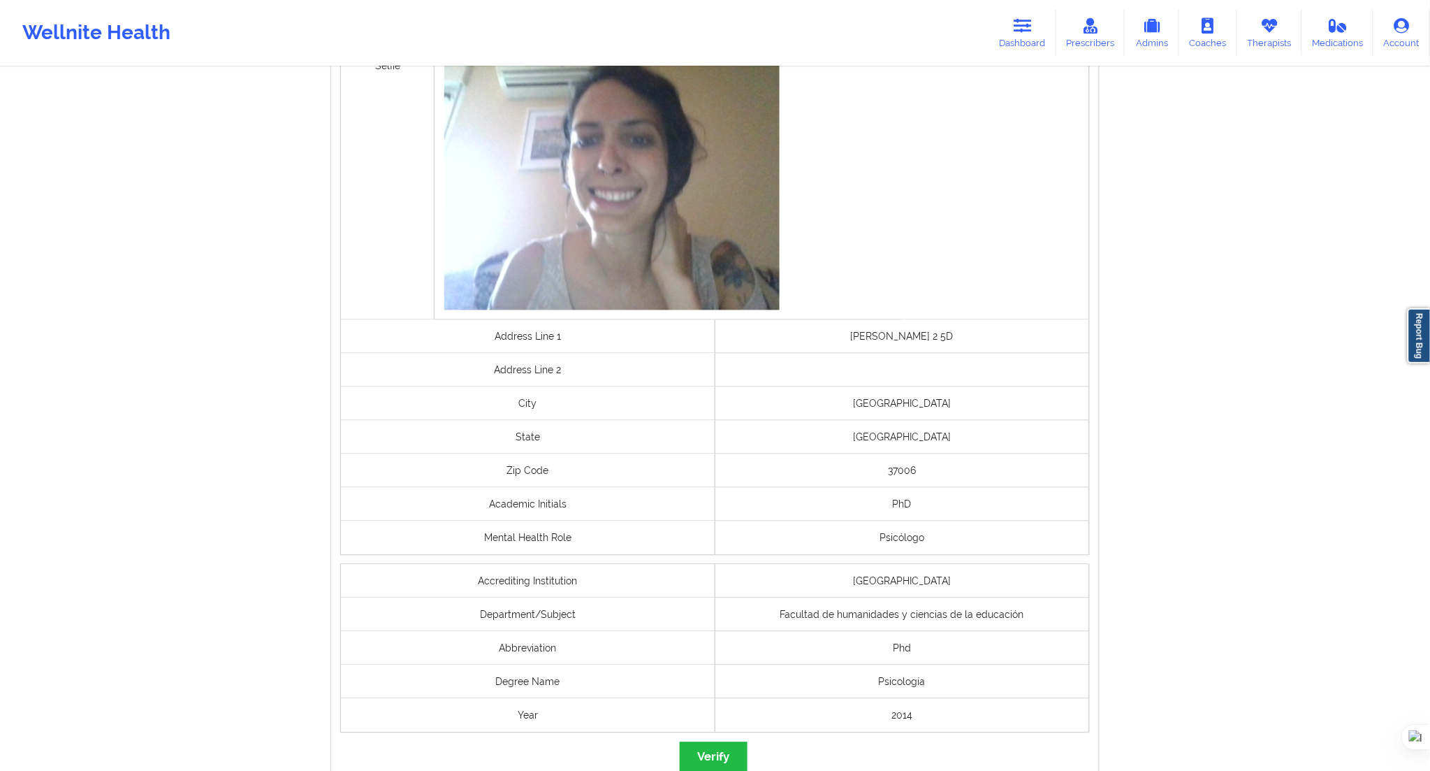
scroll to position [899, 0]
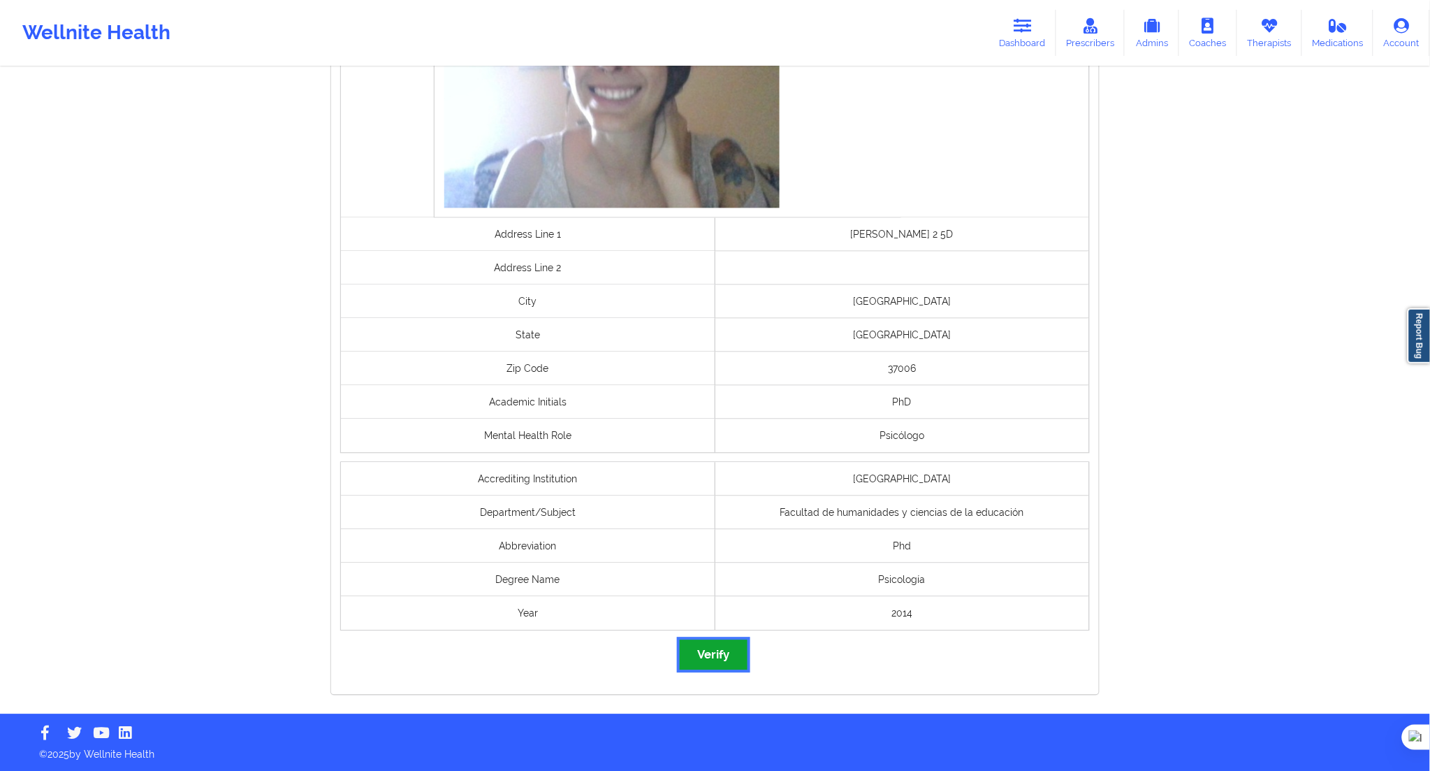
click at [707, 655] on button "Verify" at bounding box center [713, 655] width 67 height 30
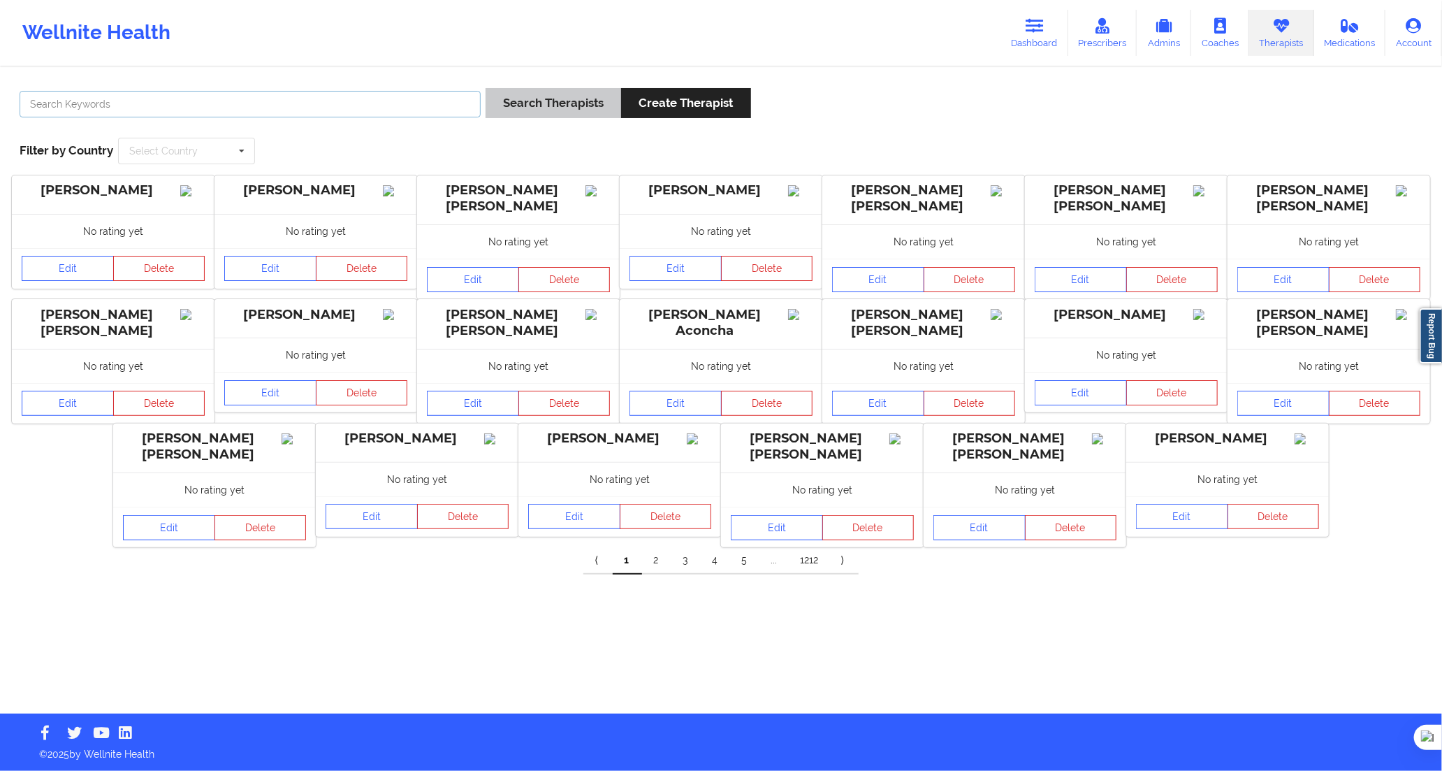
drag, startPoint x: 419, startPoint y: 105, endPoint x: 514, endPoint y: 108, distance: 95.1
click at [419, 105] on input "text" at bounding box center [250, 104] width 461 height 27
paste input "[PERSON_NAME] [PERSON_NAME] de la Sierra"
type input "[PERSON_NAME] [PERSON_NAME] de la Sierra"
click at [515, 107] on button "Search Therapists" at bounding box center [554, 103] width 136 height 30
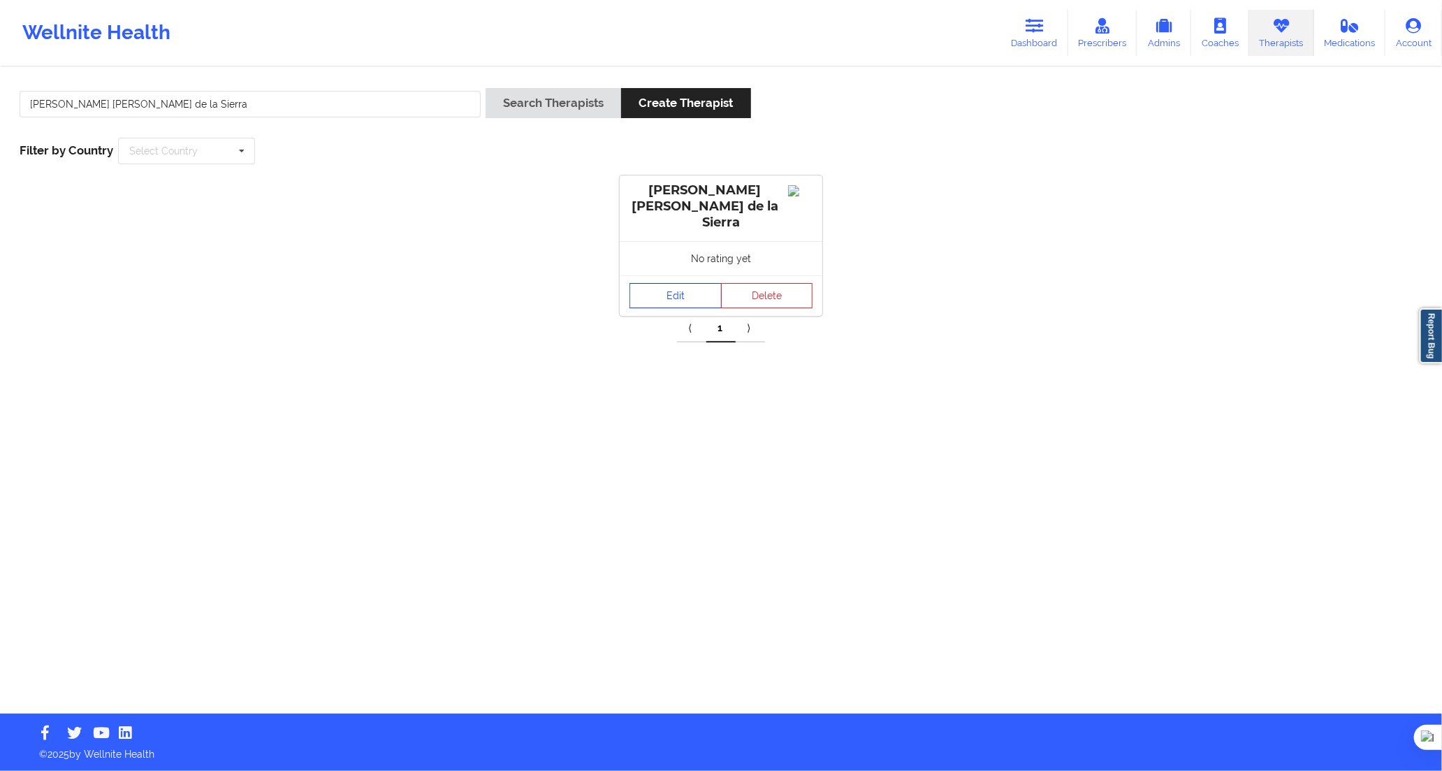
click at [679, 291] on link "Edit" at bounding box center [676, 295] width 92 height 25
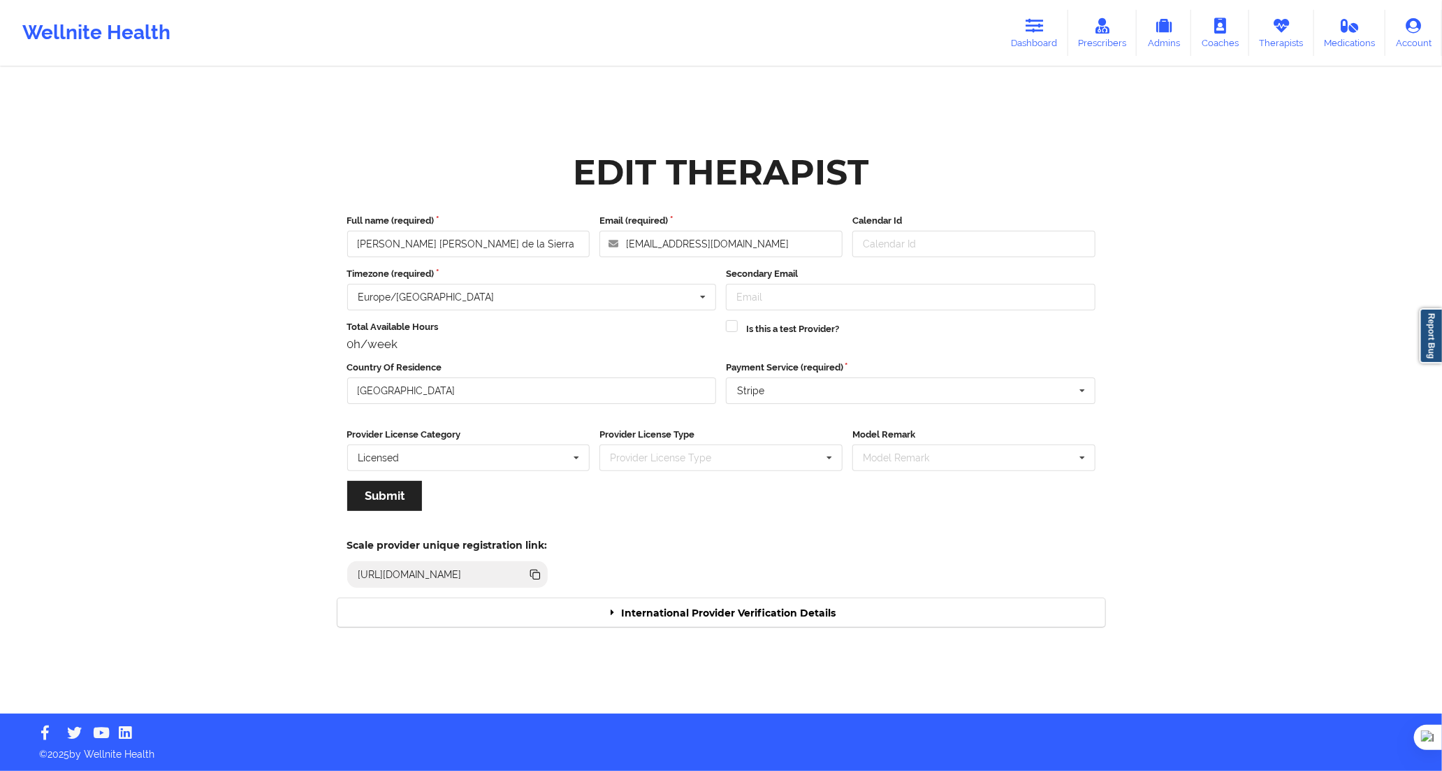
click at [813, 625] on div "Edit Therapist Full name (required) [PERSON_NAME] [PERSON_NAME] de la Sierra Em…" at bounding box center [721, 390] width 787 height 491
click at [812, 624] on div "International Provider Verification Details" at bounding box center [721, 612] width 768 height 29
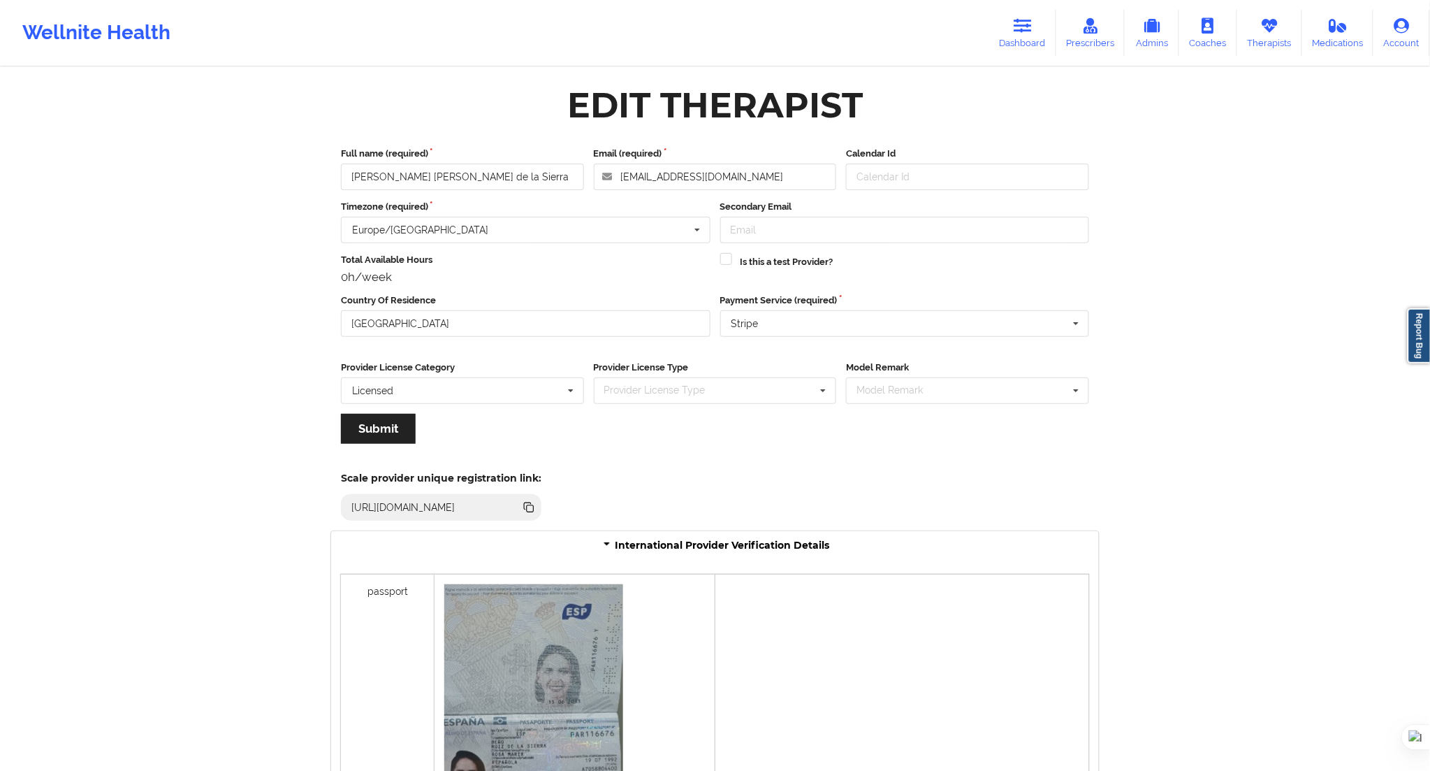
click at [810, 622] on div at bounding box center [855, 709] width 281 height 271
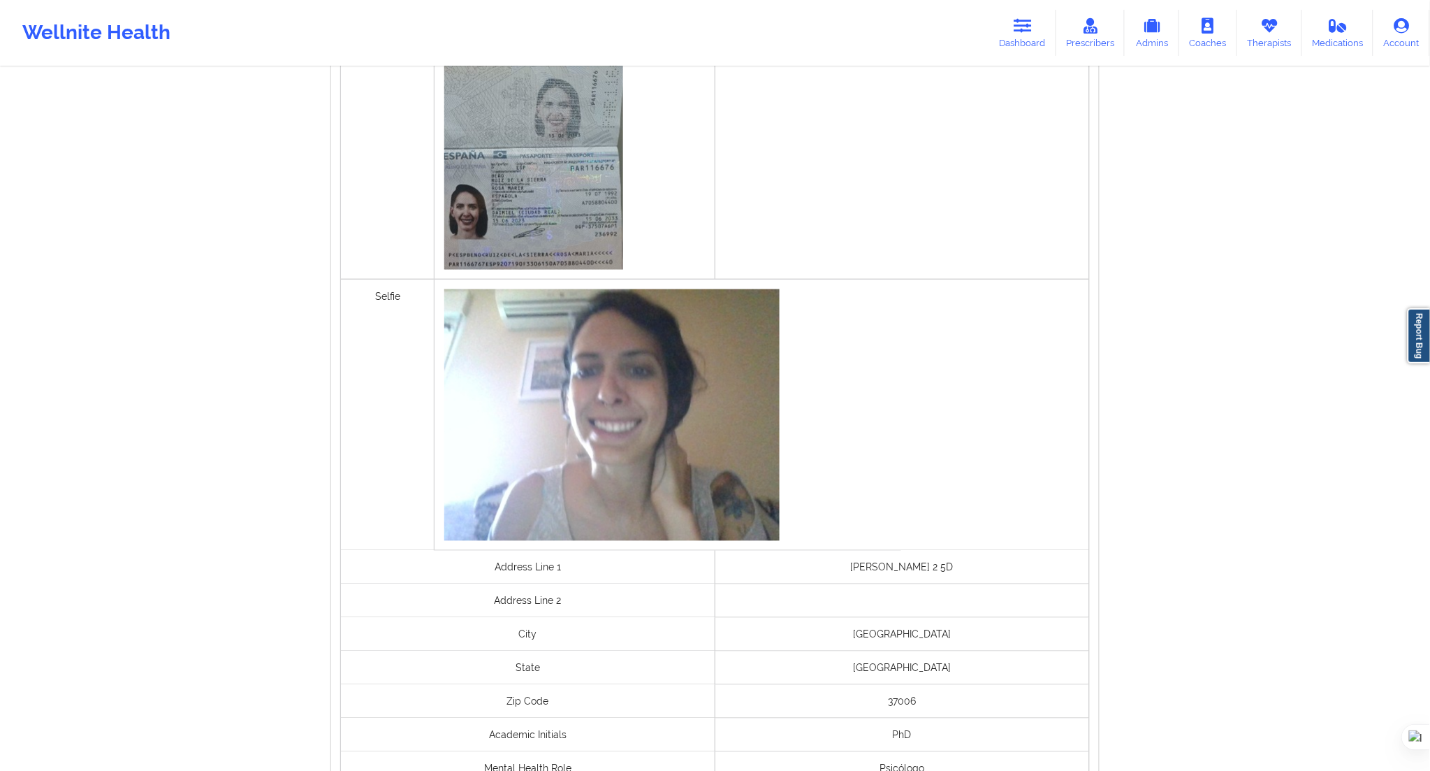
scroll to position [562, 0]
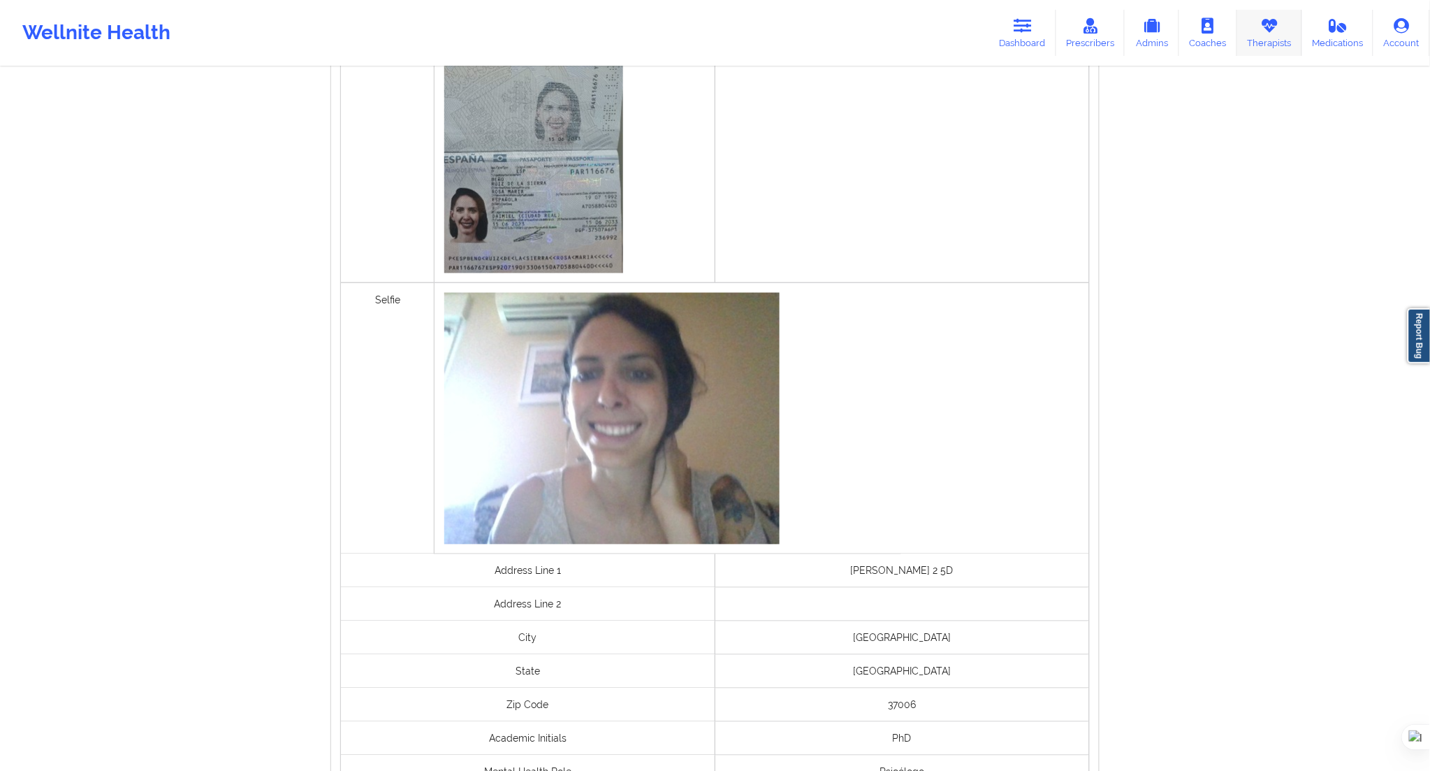
click at [1270, 44] on link "Therapists" at bounding box center [1269, 33] width 65 height 46
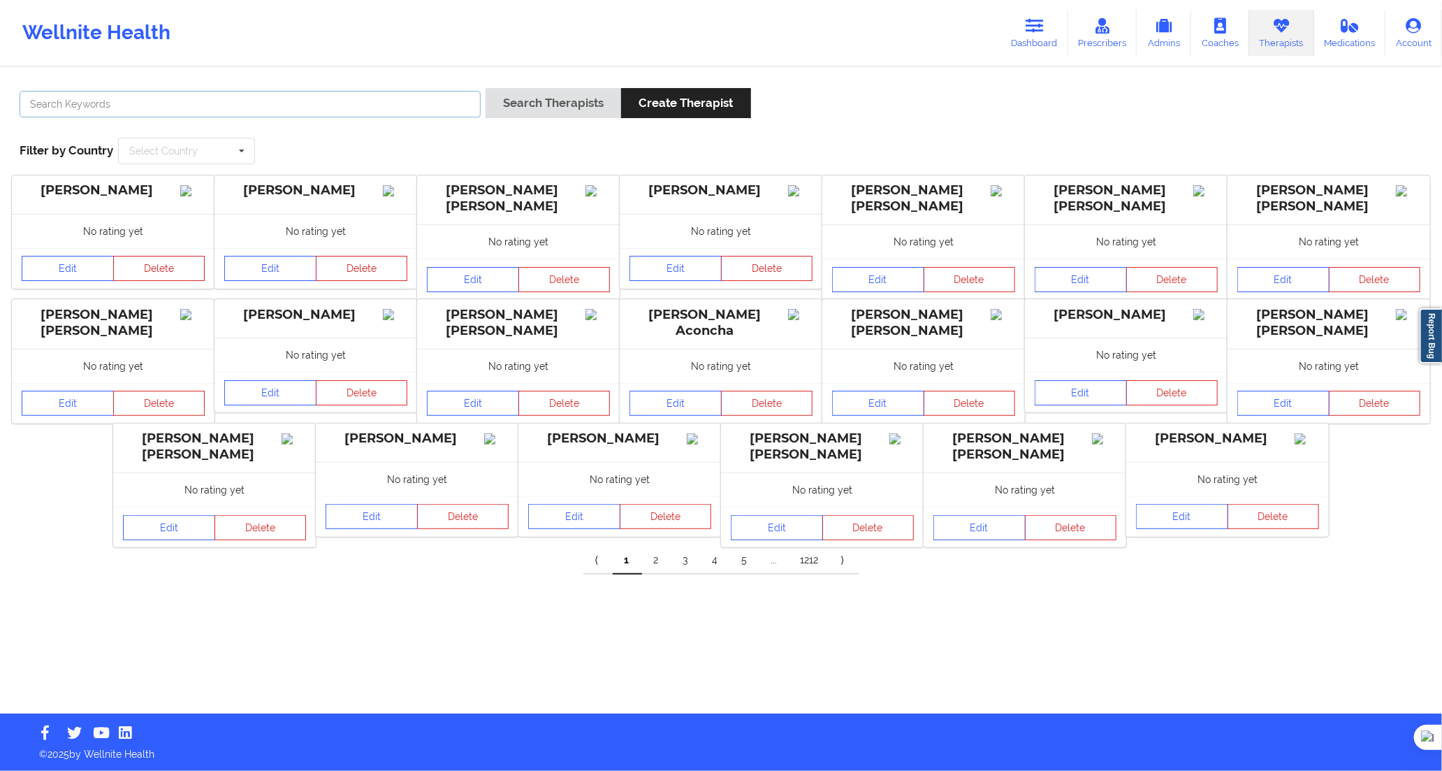
click at [368, 98] on input "text" at bounding box center [250, 104] width 461 height 27
paste input "[PERSON_NAME] [PERSON_NAME] Ostalé [PERSON_NAME]"
type input "[PERSON_NAME] [PERSON_NAME] Ostalé [PERSON_NAME]"
click at [513, 106] on button "Search Therapists" at bounding box center [554, 103] width 136 height 30
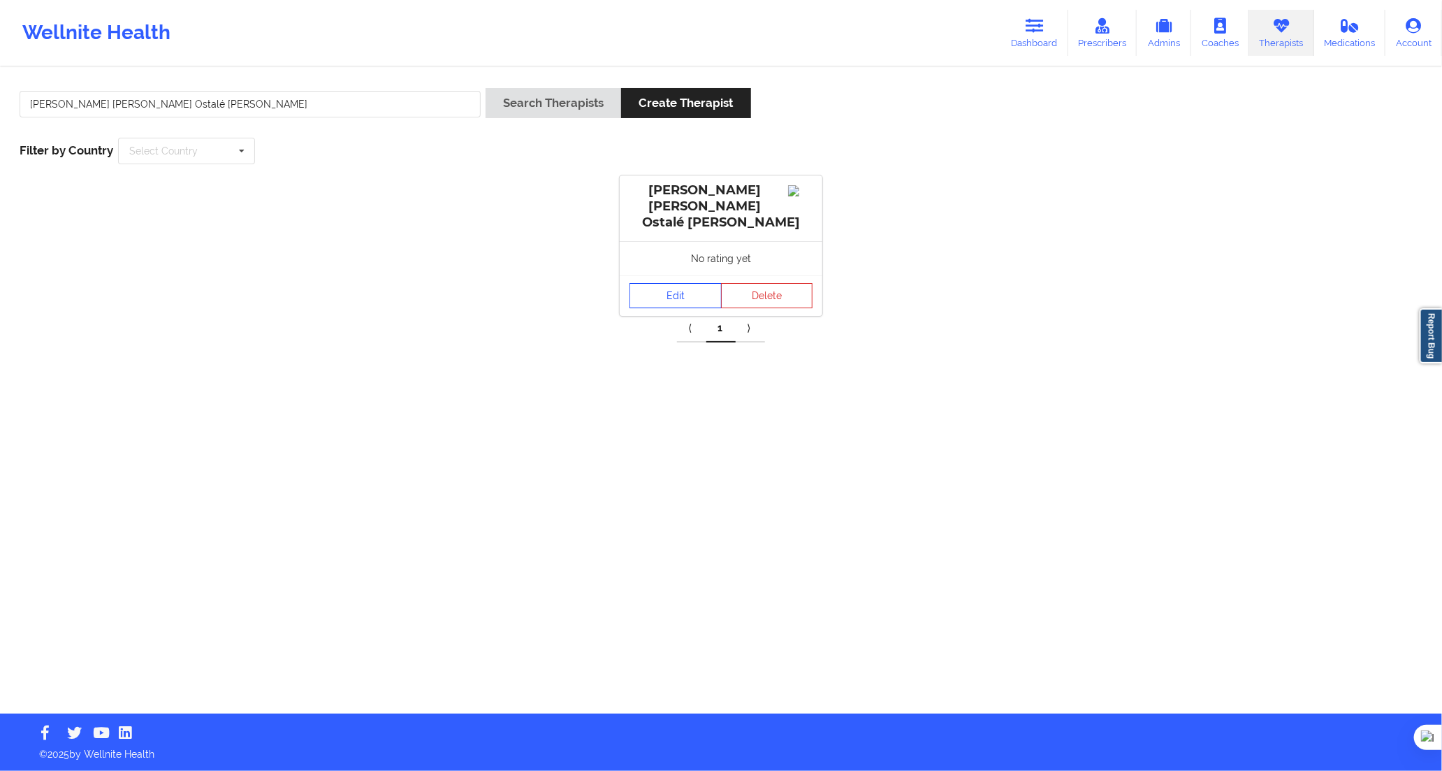
click at [650, 285] on link "Edit" at bounding box center [676, 295] width 92 height 25
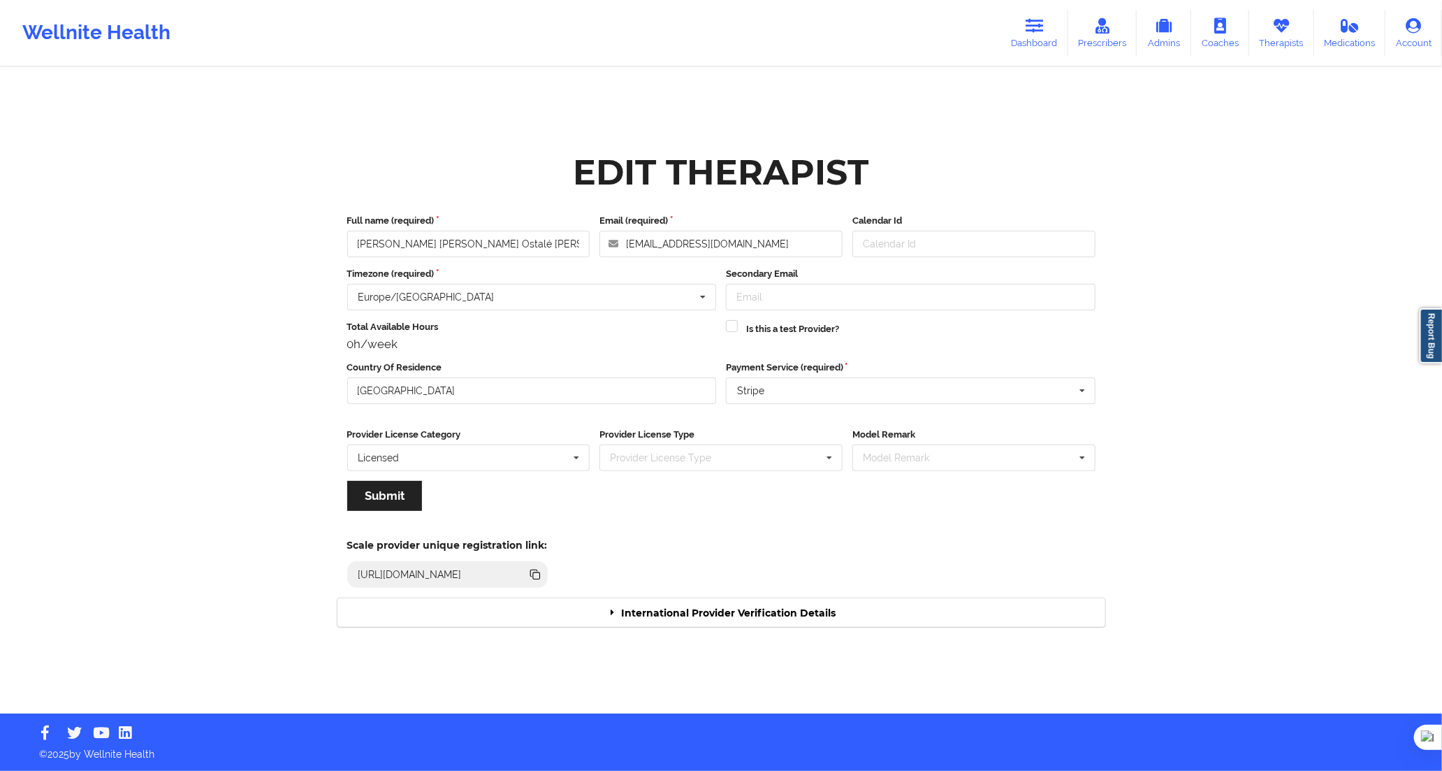
click at [683, 616] on div "International Provider Verification Details" at bounding box center [721, 612] width 768 height 29
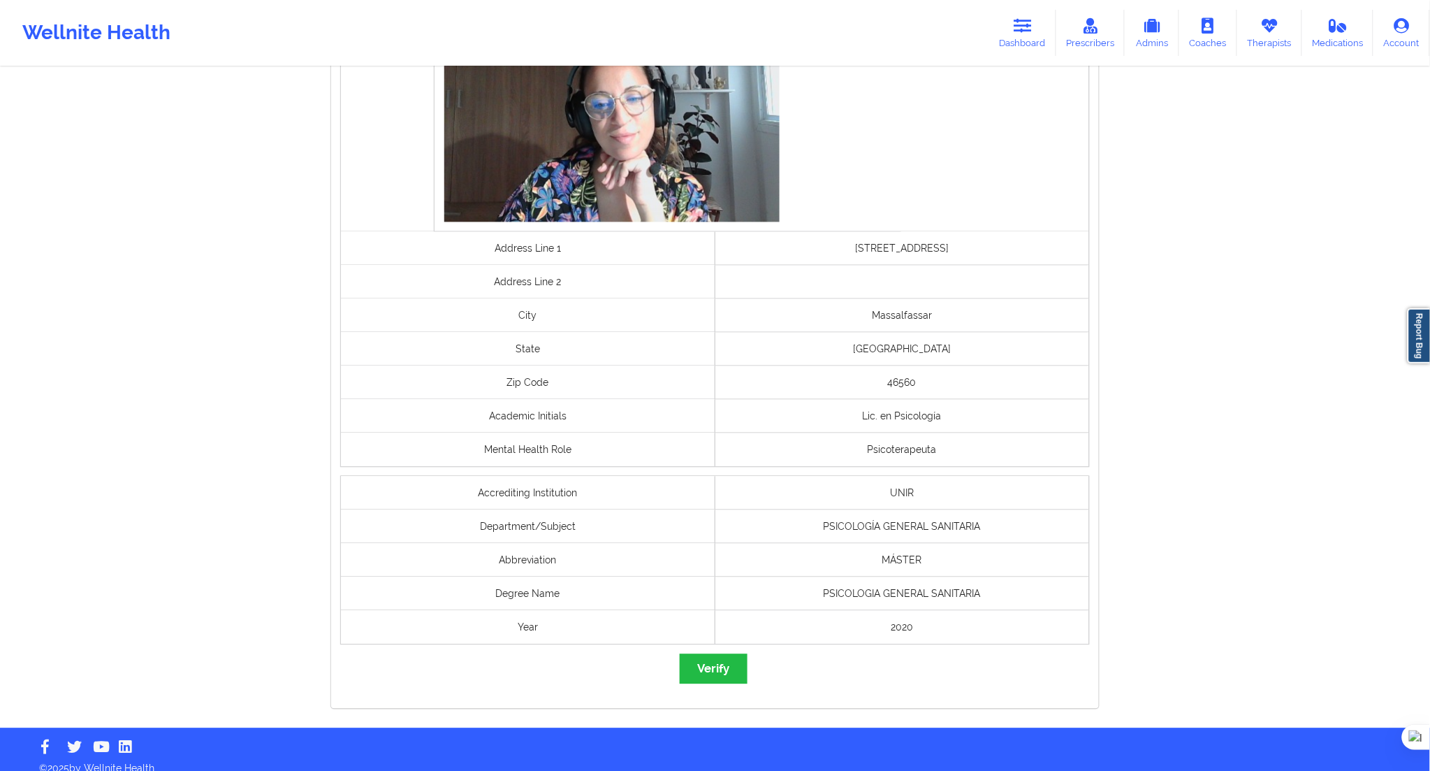
scroll to position [832, 0]
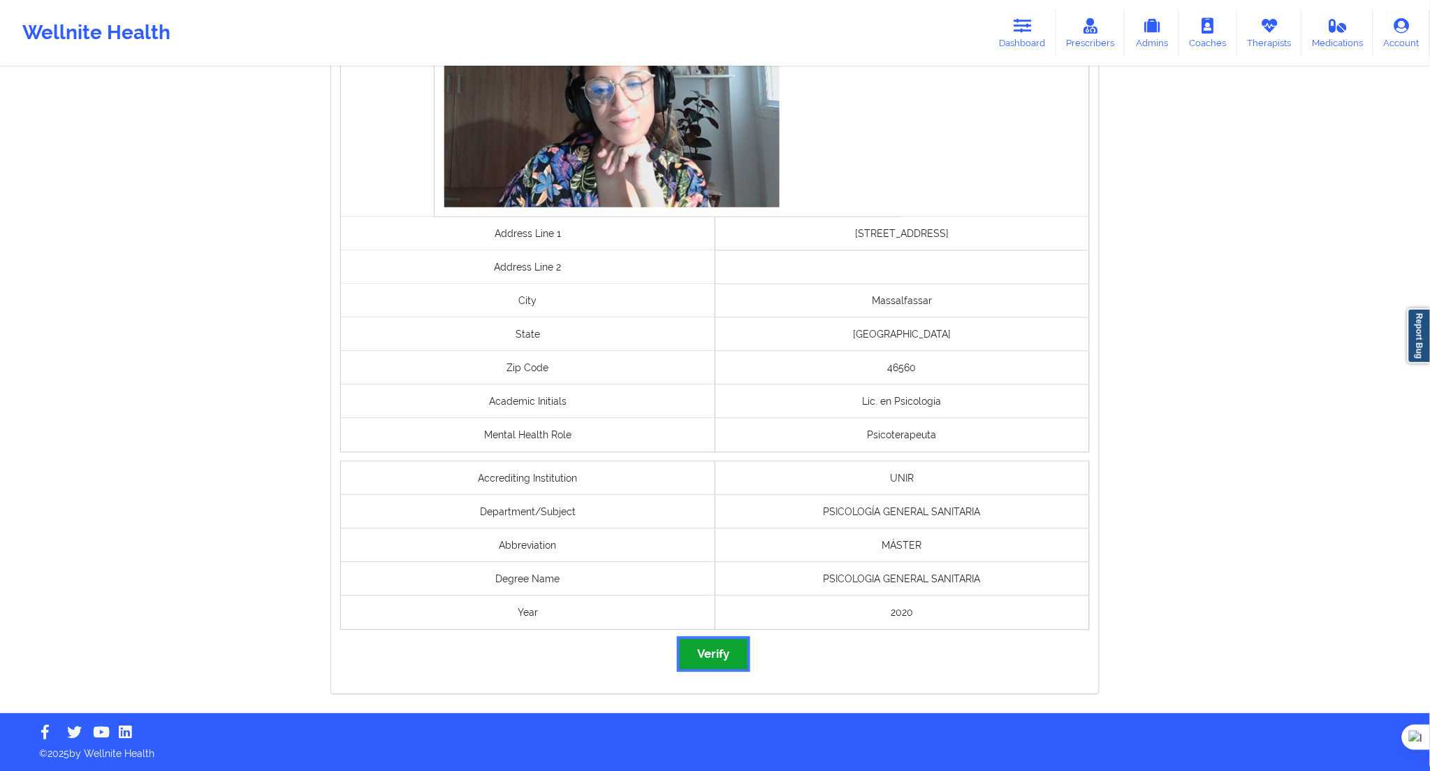
click at [713, 654] on button "Verify" at bounding box center [713, 654] width 67 height 30
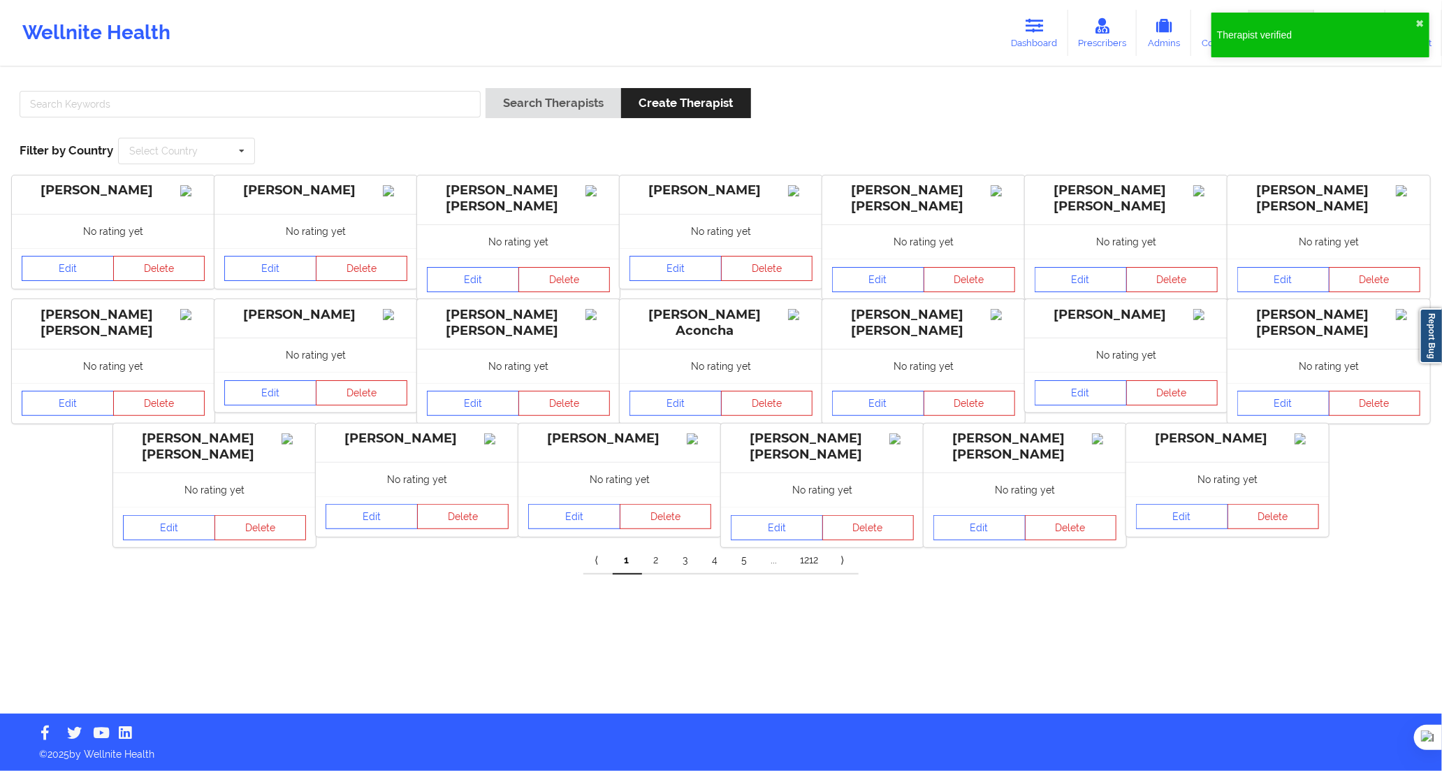
click at [432, 119] on div at bounding box center [250, 108] width 471 height 40
click at [515, 106] on button "Search Therapists" at bounding box center [554, 103] width 136 height 30
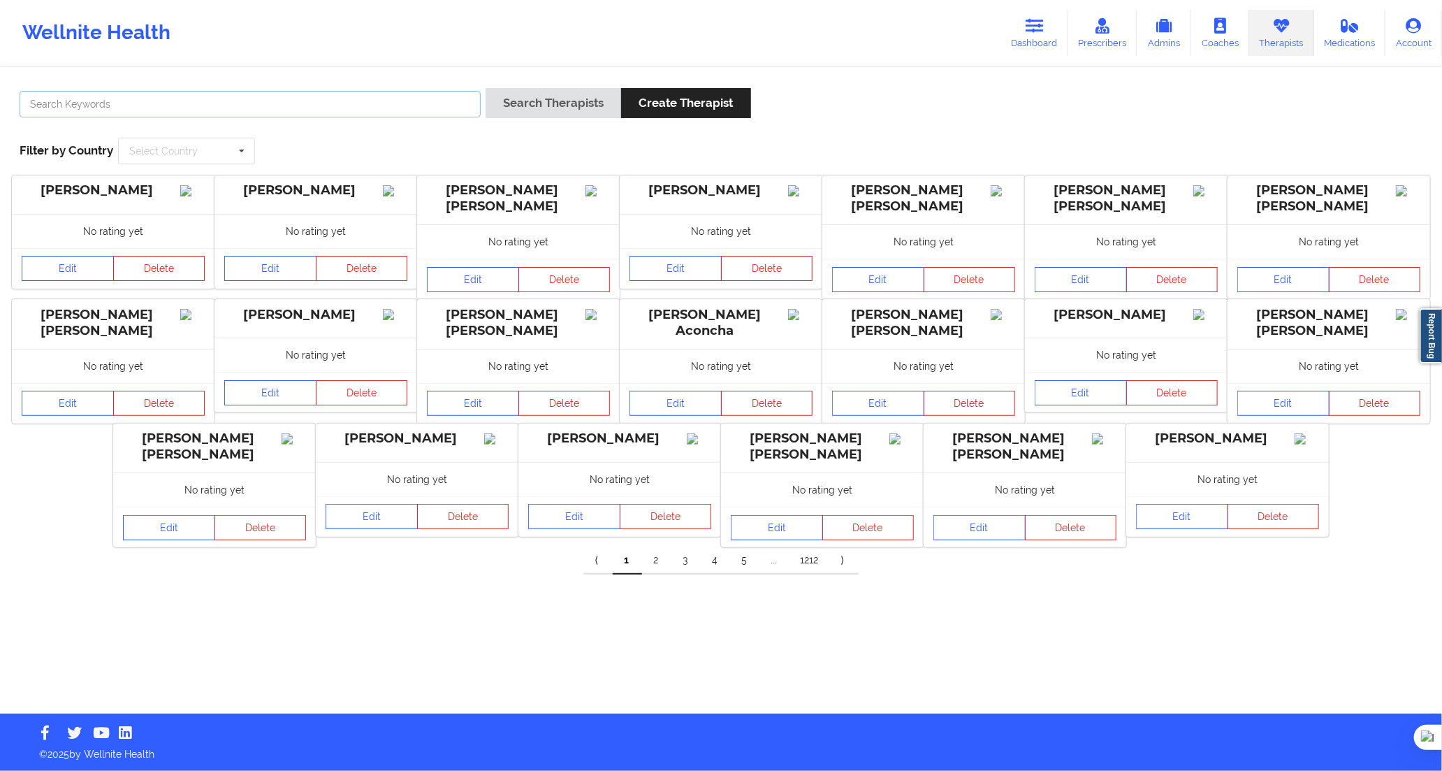
click at [445, 101] on input "text" at bounding box center [250, 104] width 461 height 27
paste input "[PERSON_NAME] Mariné [PERSON_NAME]"
type input "[PERSON_NAME] Mariné [PERSON_NAME]"
click at [528, 99] on button "Search Therapists" at bounding box center [554, 103] width 136 height 30
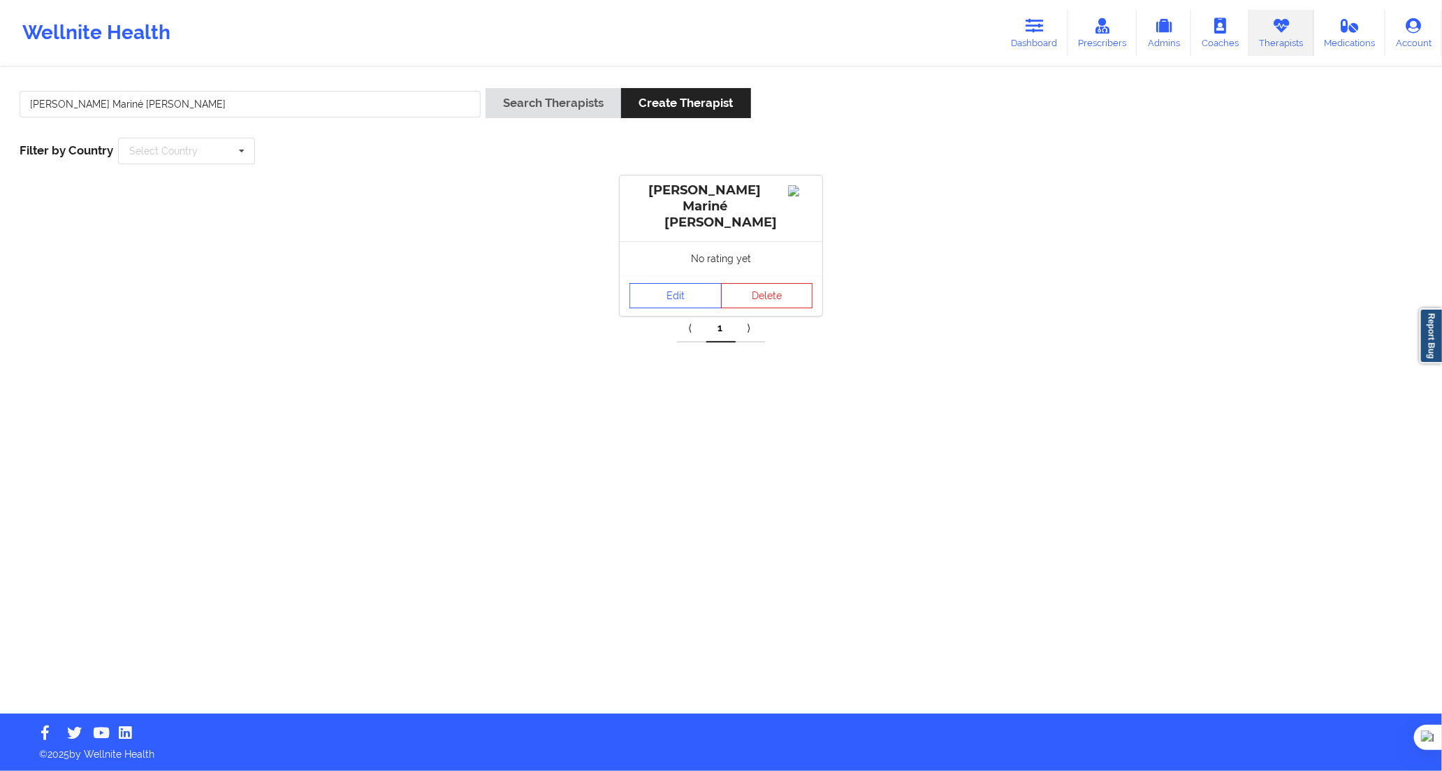
click at [664, 295] on div "Edit Delete" at bounding box center [721, 295] width 203 height 41
click at [659, 283] on link "Edit" at bounding box center [676, 295] width 92 height 25
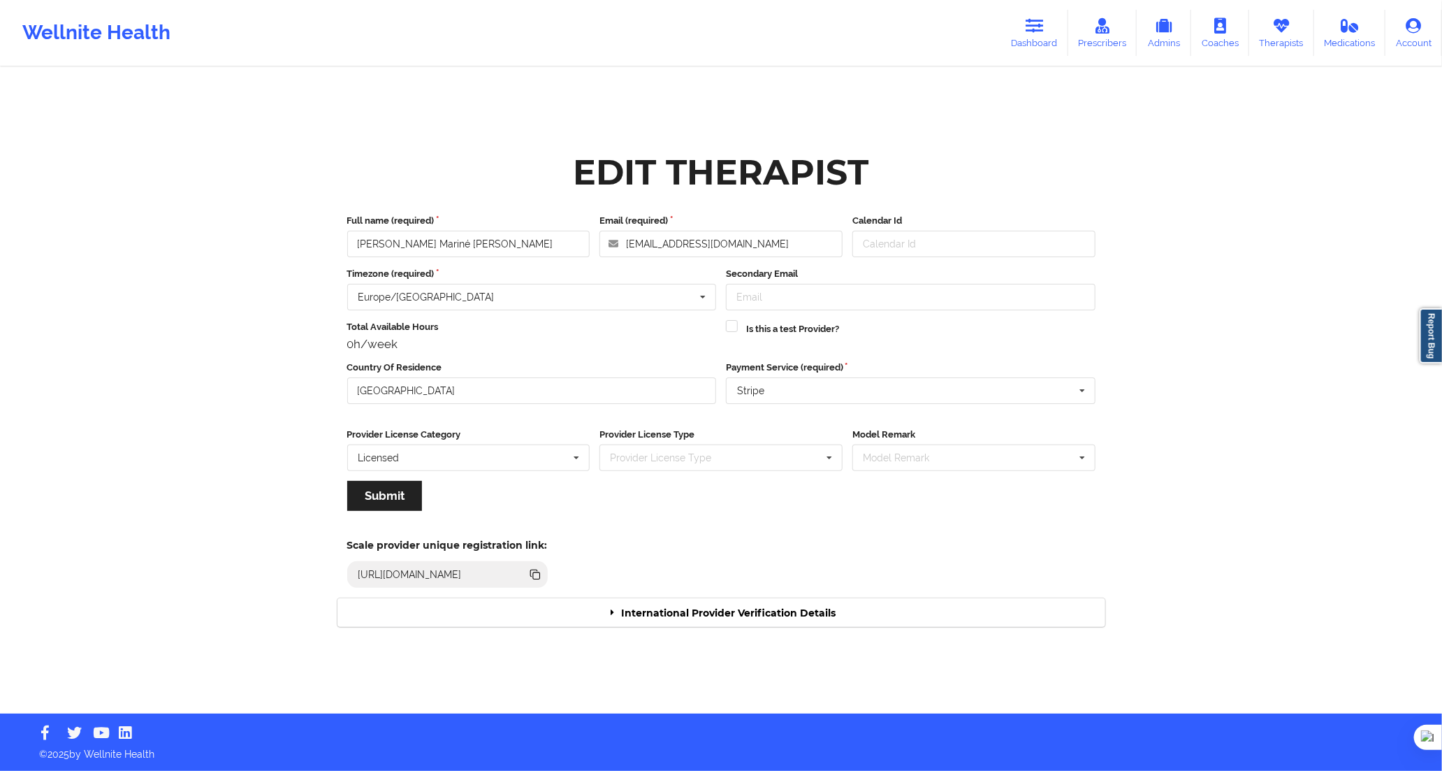
click at [723, 616] on div "International Provider Verification Details" at bounding box center [721, 612] width 768 height 29
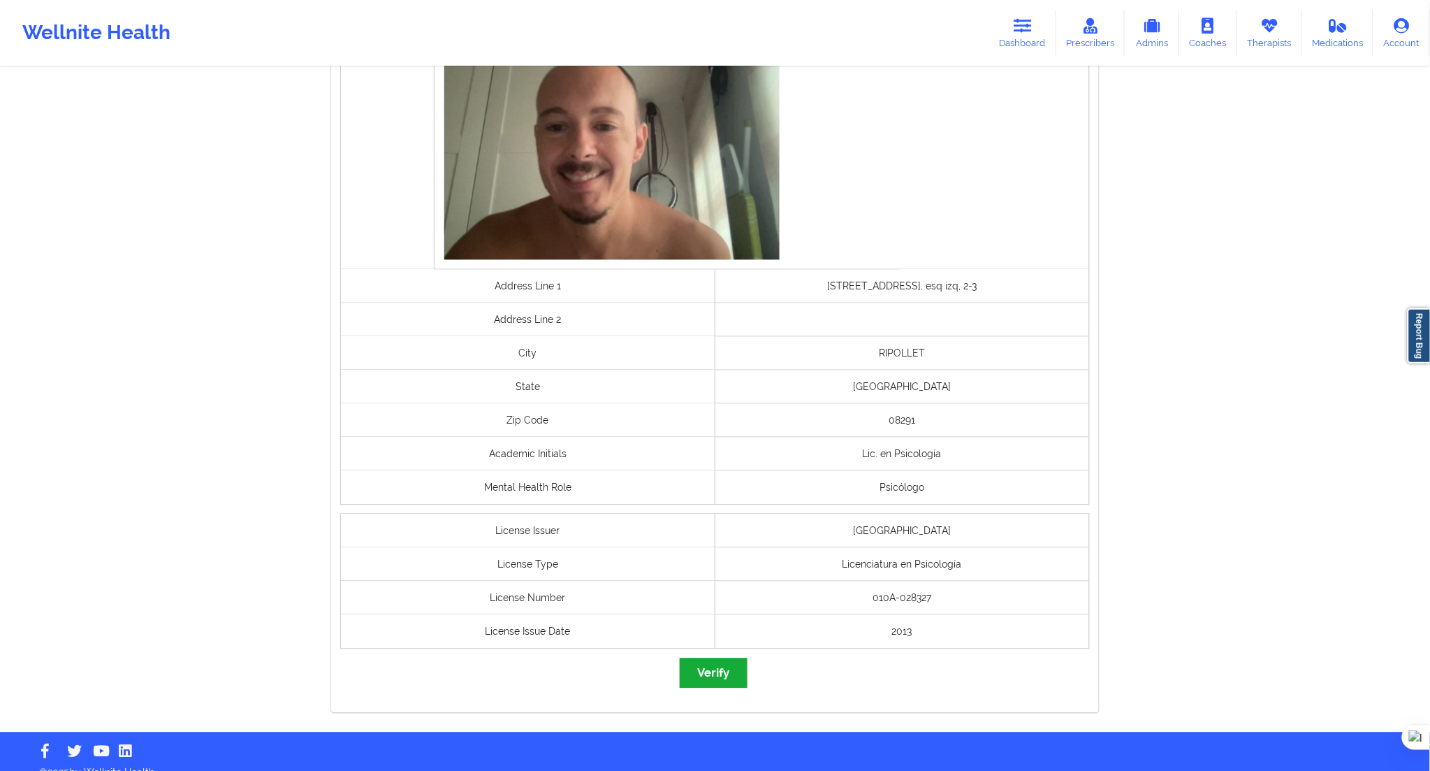
scroll to position [809, 0]
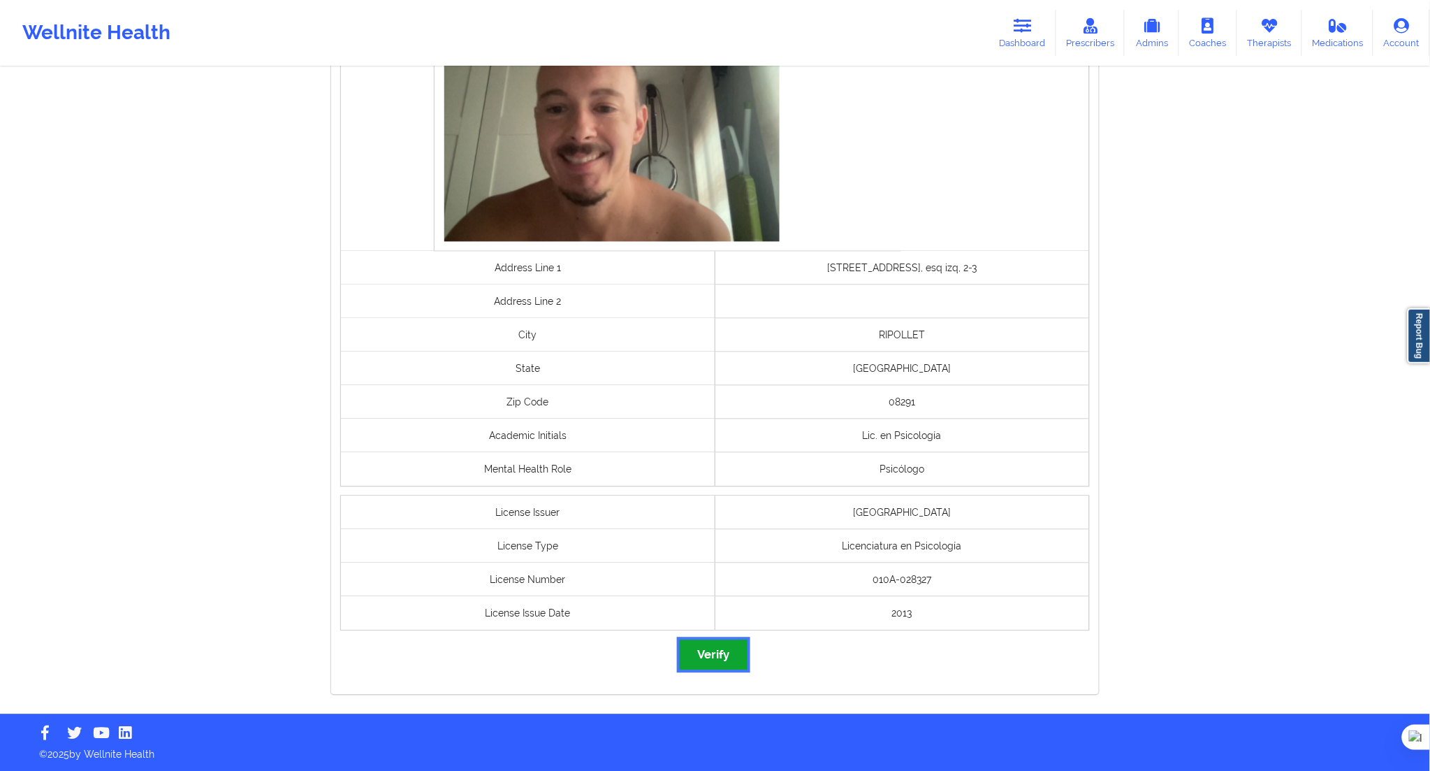
click at [711, 652] on button "Verify" at bounding box center [713, 655] width 67 height 30
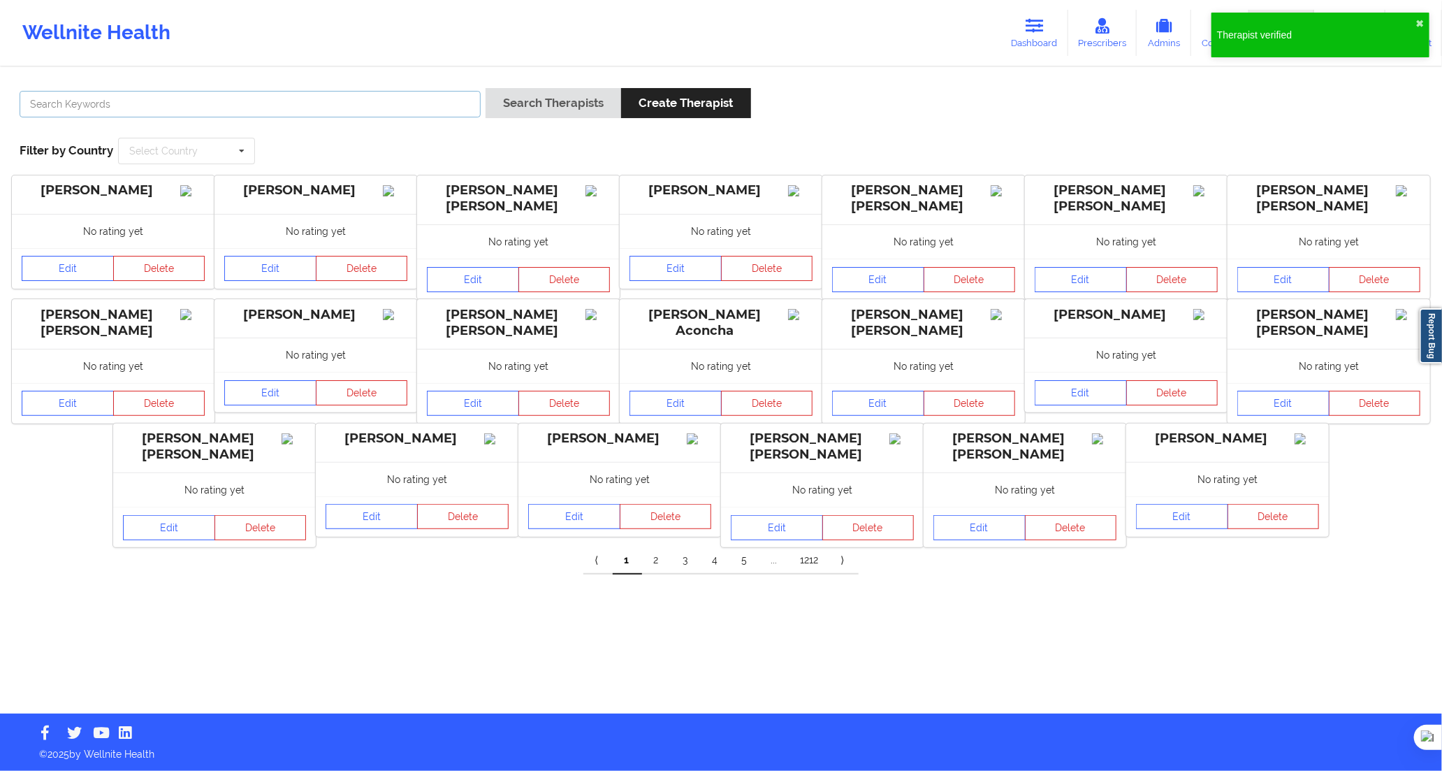
drag, startPoint x: 397, startPoint y: 107, endPoint x: 406, endPoint y: 106, distance: 9.2
click at [397, 107] on input "text" at bounding box center [250, 104] width 461 height 27
paste input "[PERSON_NAME] Viejo [PERSON_NAME]"
type input "[PERSON_NAME] Viejo [PERSON_NAME]"
click at [515, 92] on button "Search Therapists" at bounding box center [554, 103] width 136 height 30
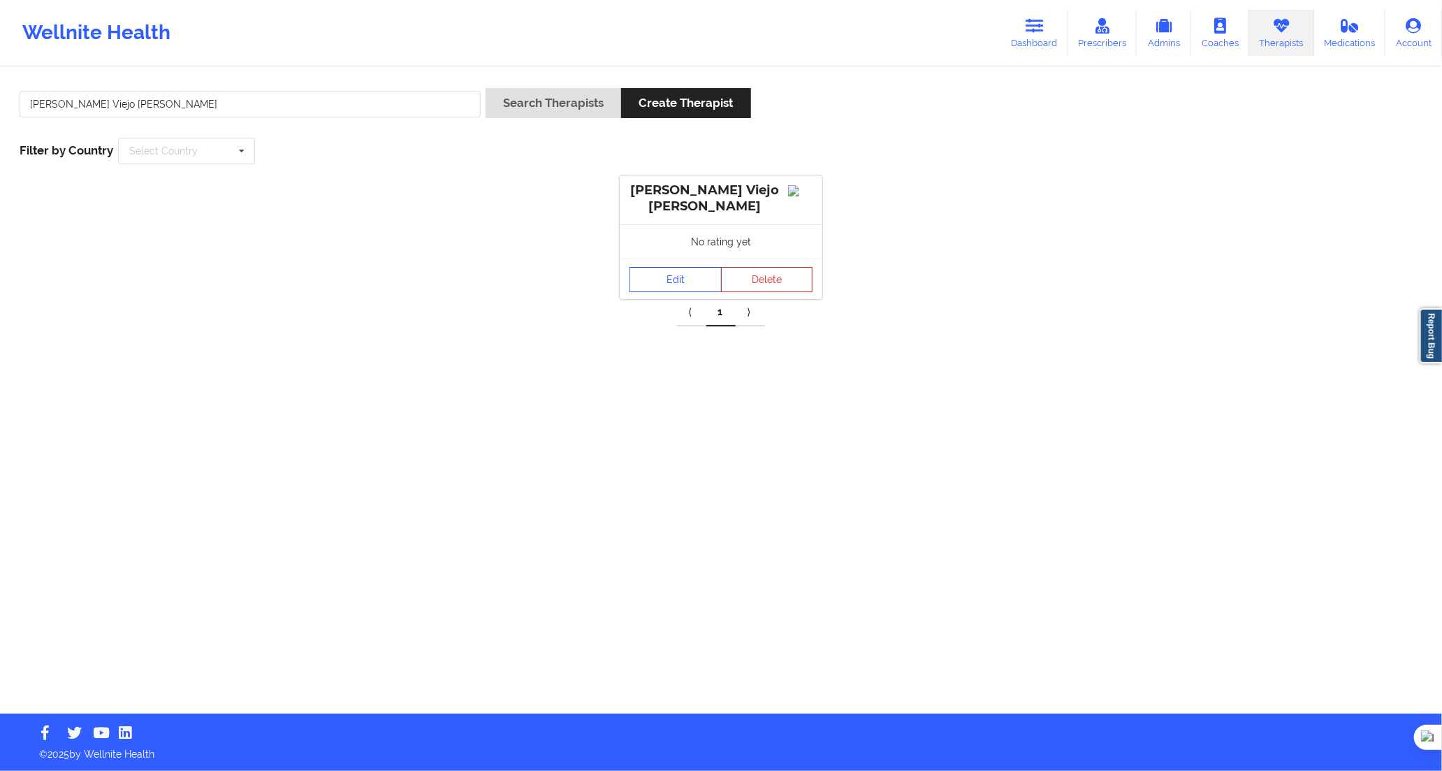
drag, startPoint x: 623, startPoint y: 277, endPoint x: 655, endPoint y: 283, distance: 32.1
click at [623, 276] on div "Edit Delete" at bounding box center [721, 279] width 203 height 41
click at [657, 282] on link "Edit" at bounding box center [676, 279] width 92 height 25
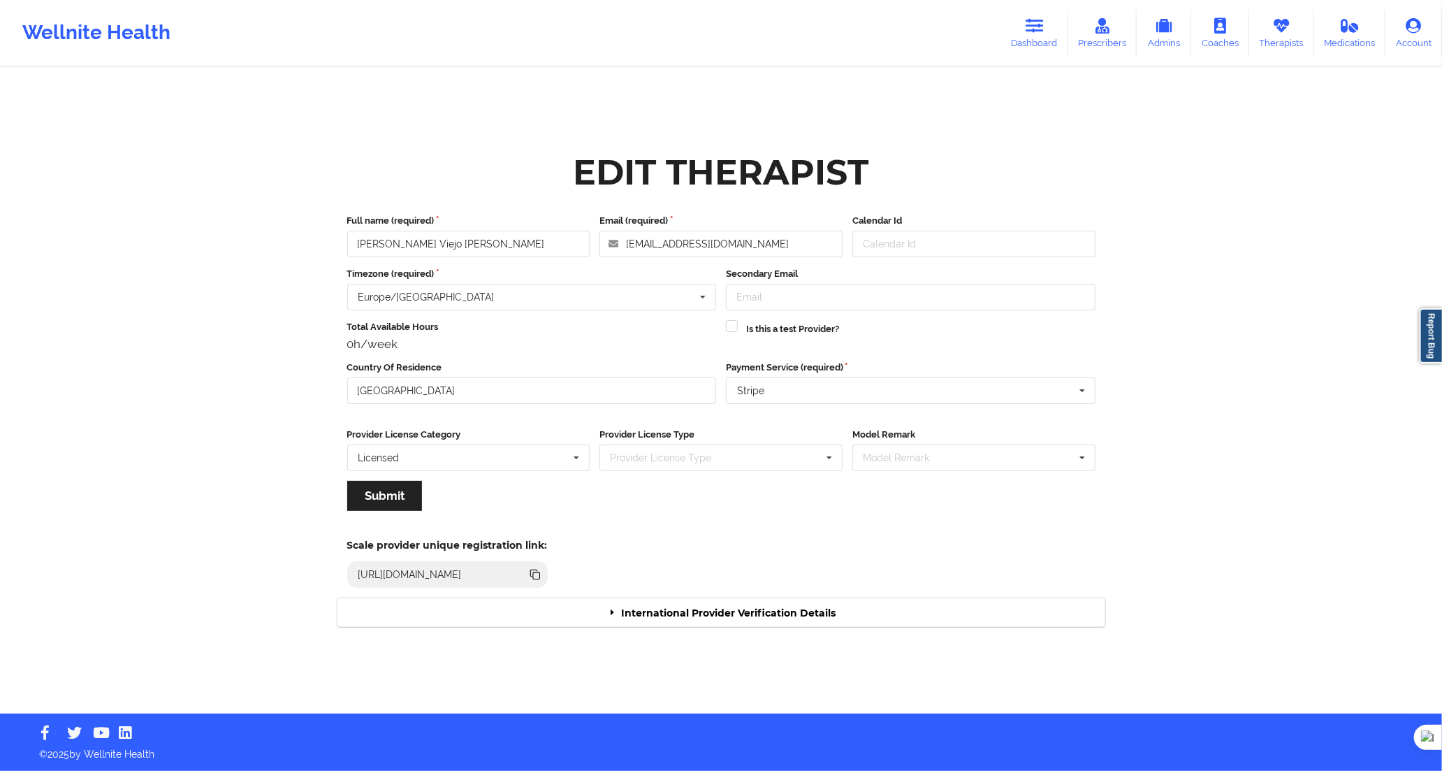
drag, startPoint x: 759, startPoint y: 581, endPoint x: 776, endPoint y: 618, distance: 40.0
click at [764, 597] on div "Scale provider unique registration link: [URL][DOMAIN_NAME]" at bounding box center [721, 559] width 787 height 77
click at [777, 618] on div "International Provider Verification Details" at bounding box center [721, 612] width 768 height 29
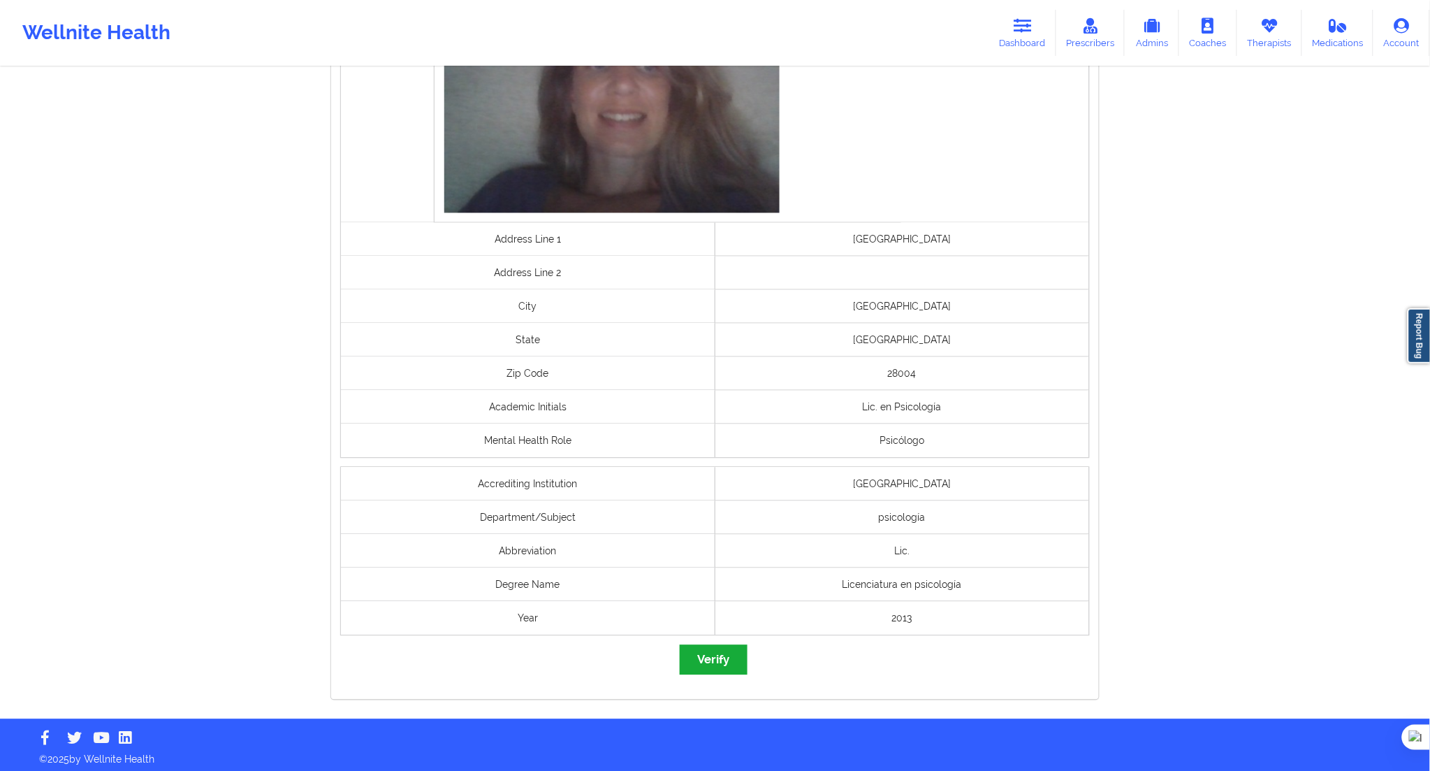
scroll to position [829, 0]
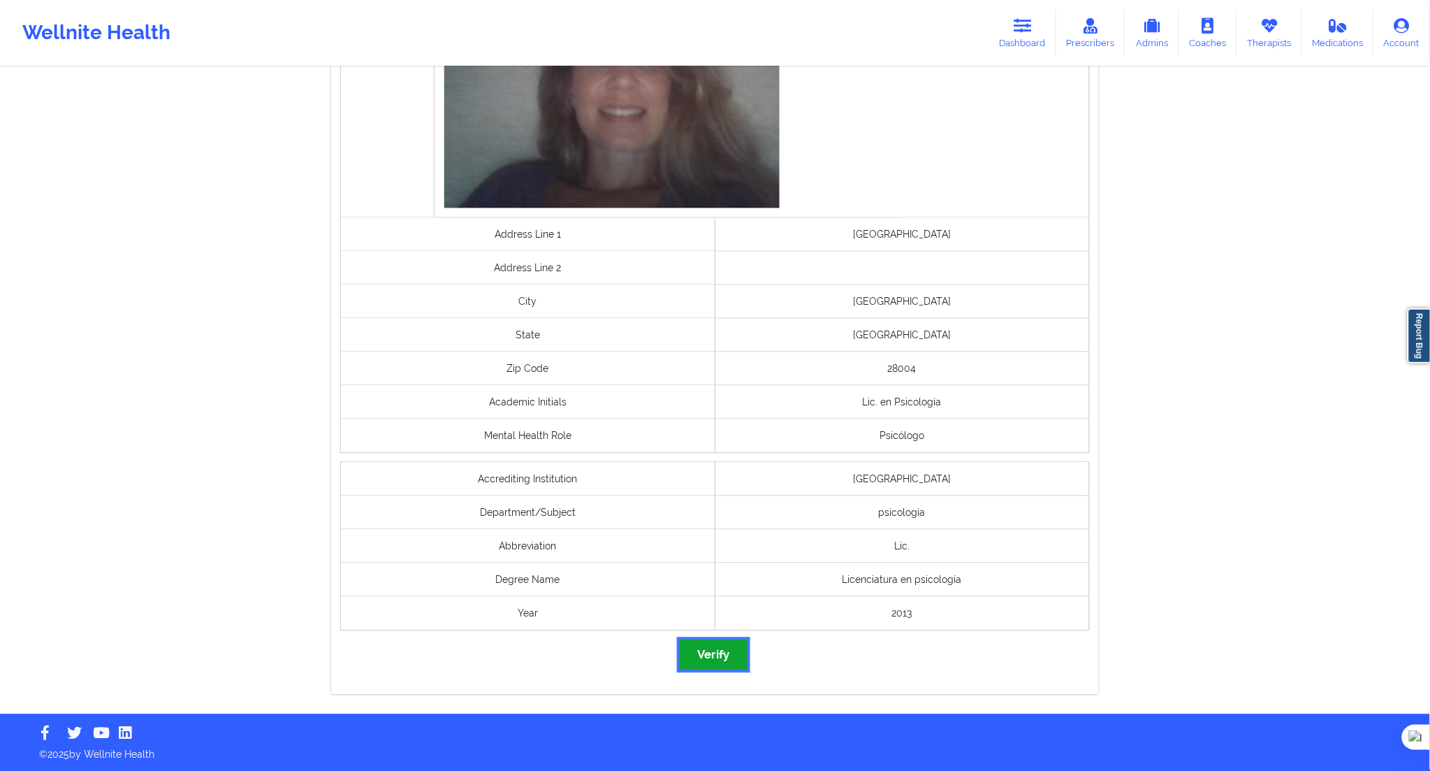
click at [720, 662] on button "Verify" at bounding box center [713, 655] width 67 height 30
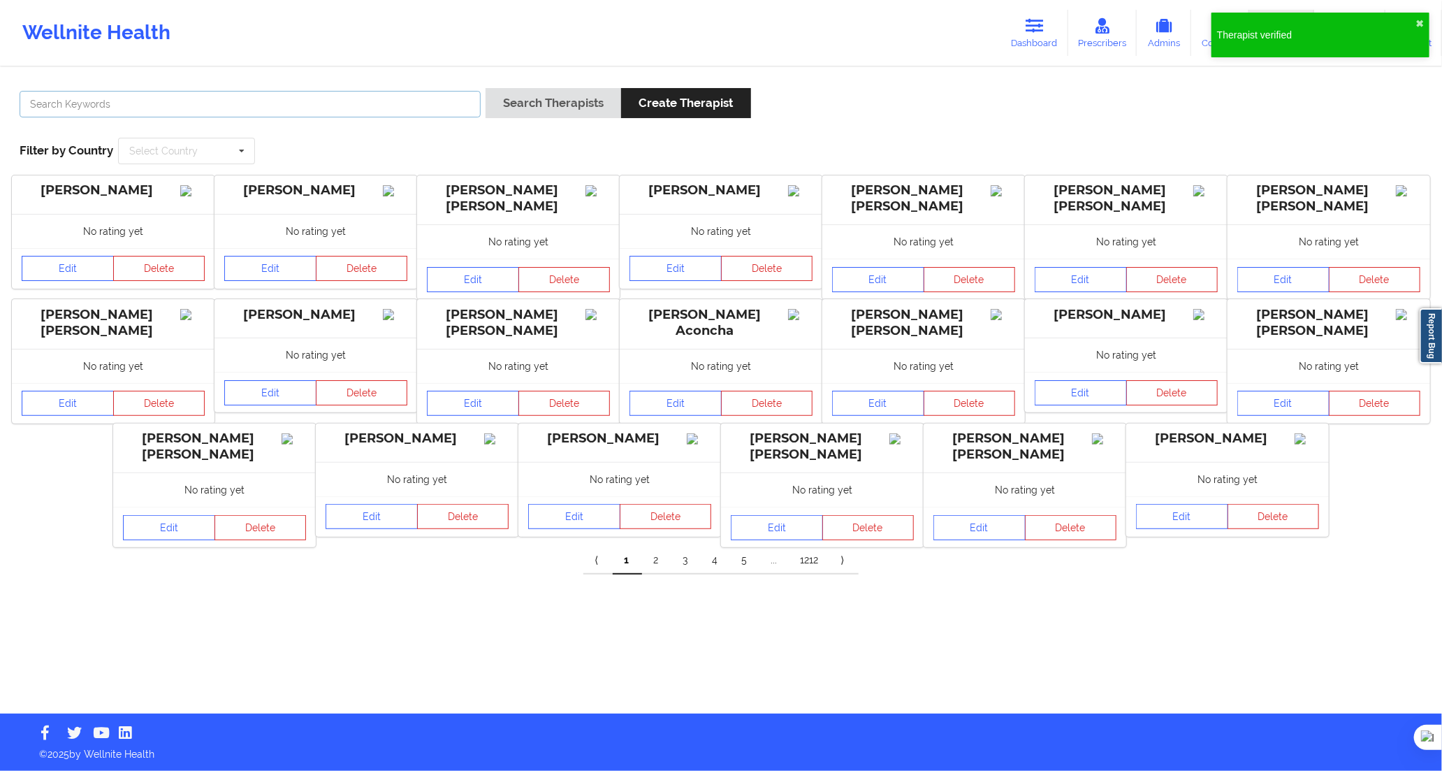
click at [361, 95] on input "text" at bounding box center [250, 104] width 461 height 27
paste input "[PERSON_NAME] [PERSON_NAME]"
type input "[PERSON_NAME] [PERSON_NAME]"
click at [553, 101] on button "Search Therapists" at bounding box center [554, 103] width 136 height 30
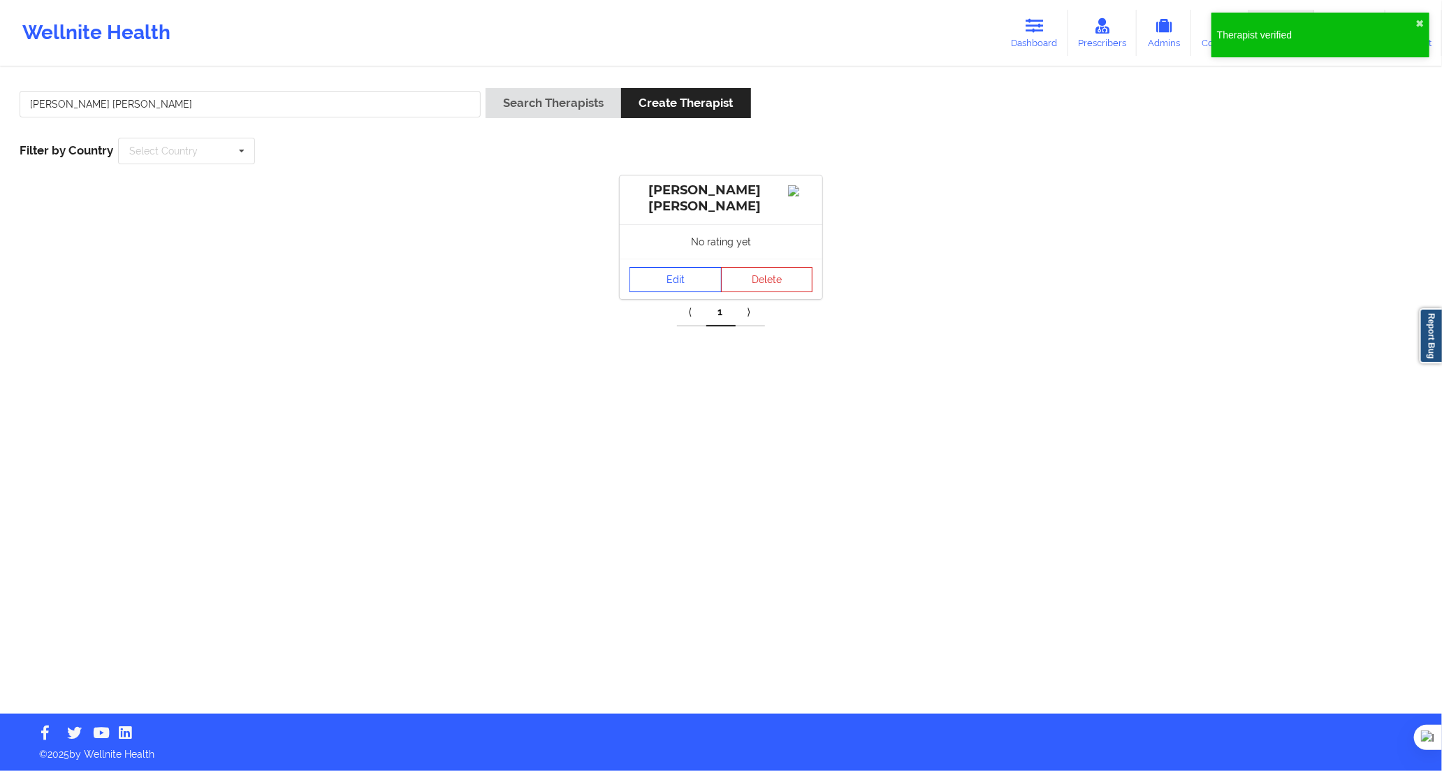
click at [655, 277] on link "Edit" at bounding box center [676, 279] width 92 height 25
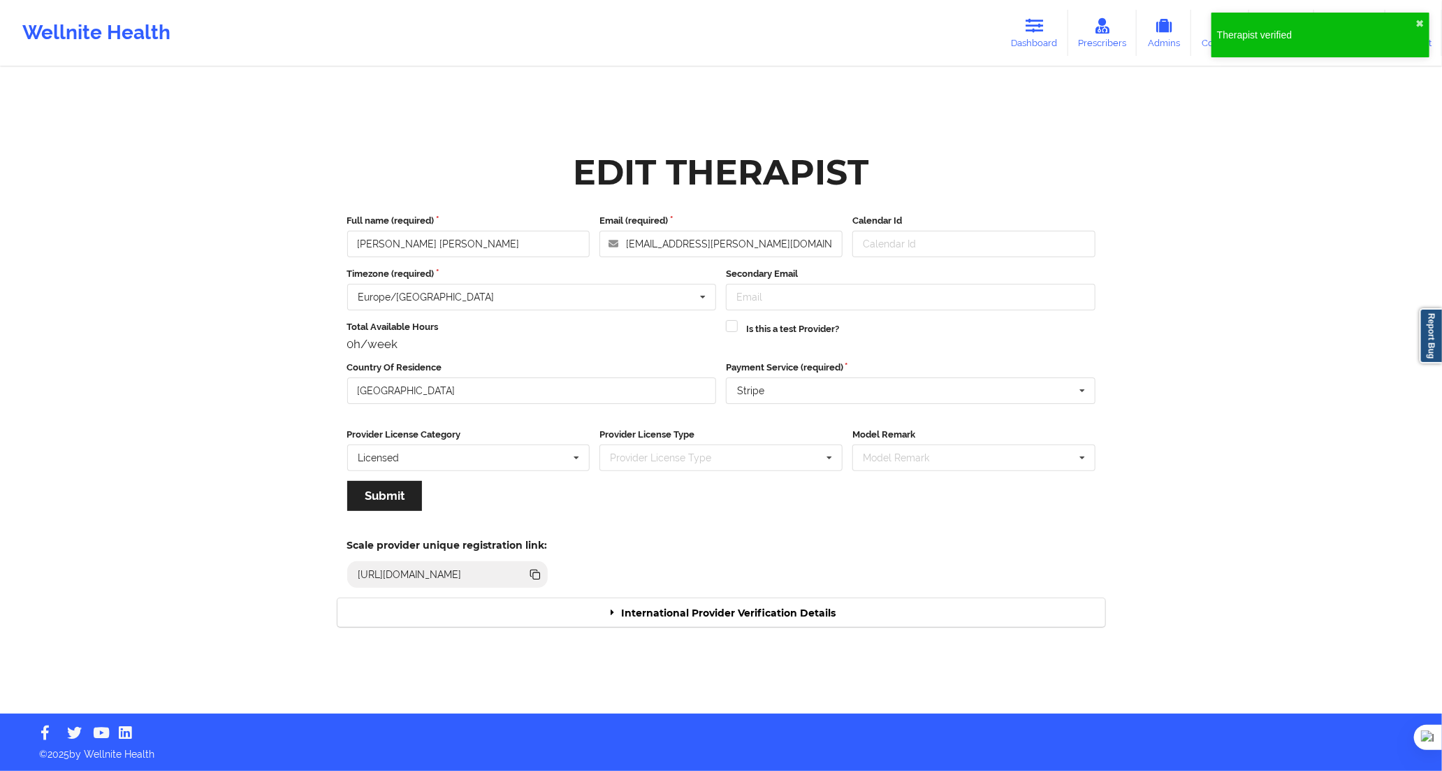
click at [757, 613] on div "International Provider Verification Details" at bounding box center [721, 612] width 768 height 29
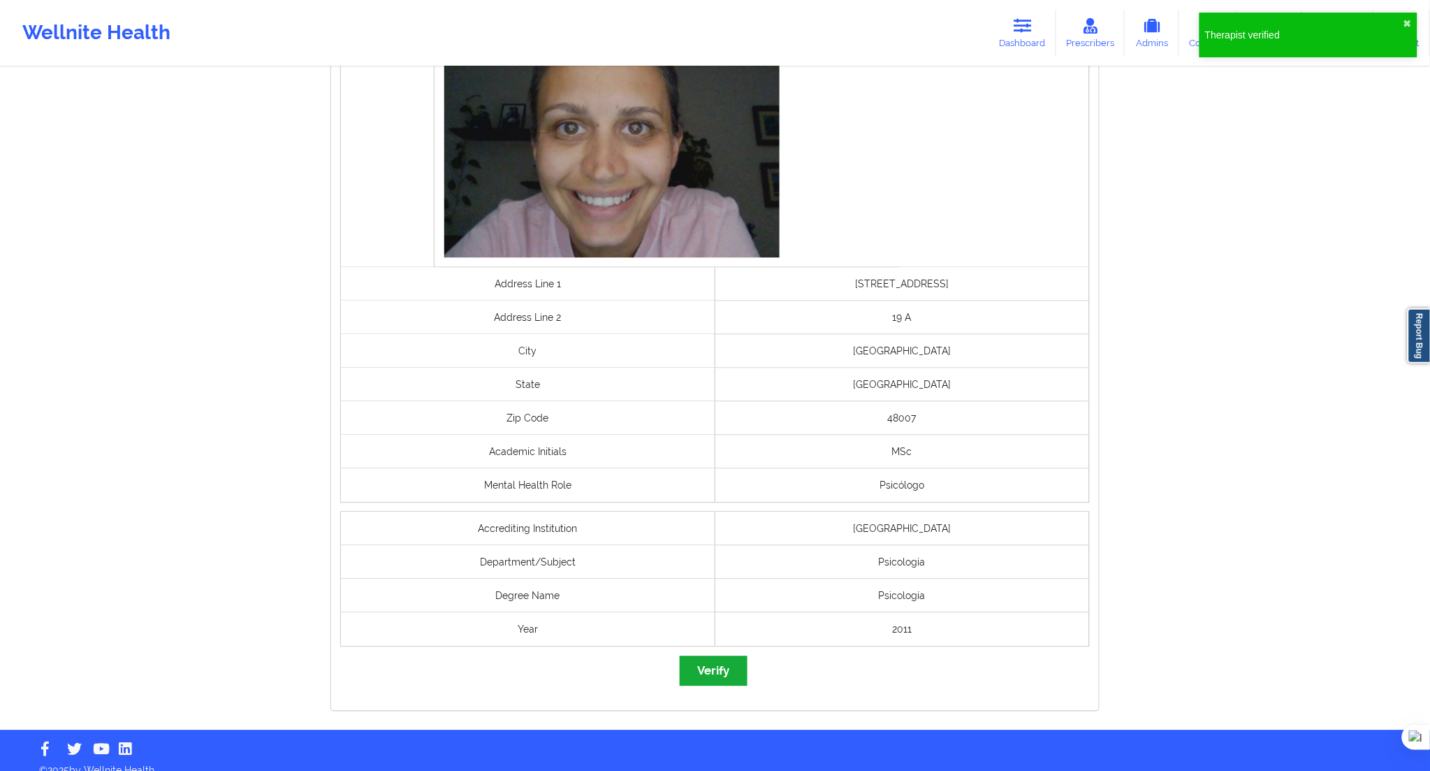
scroll to position [865, 0]
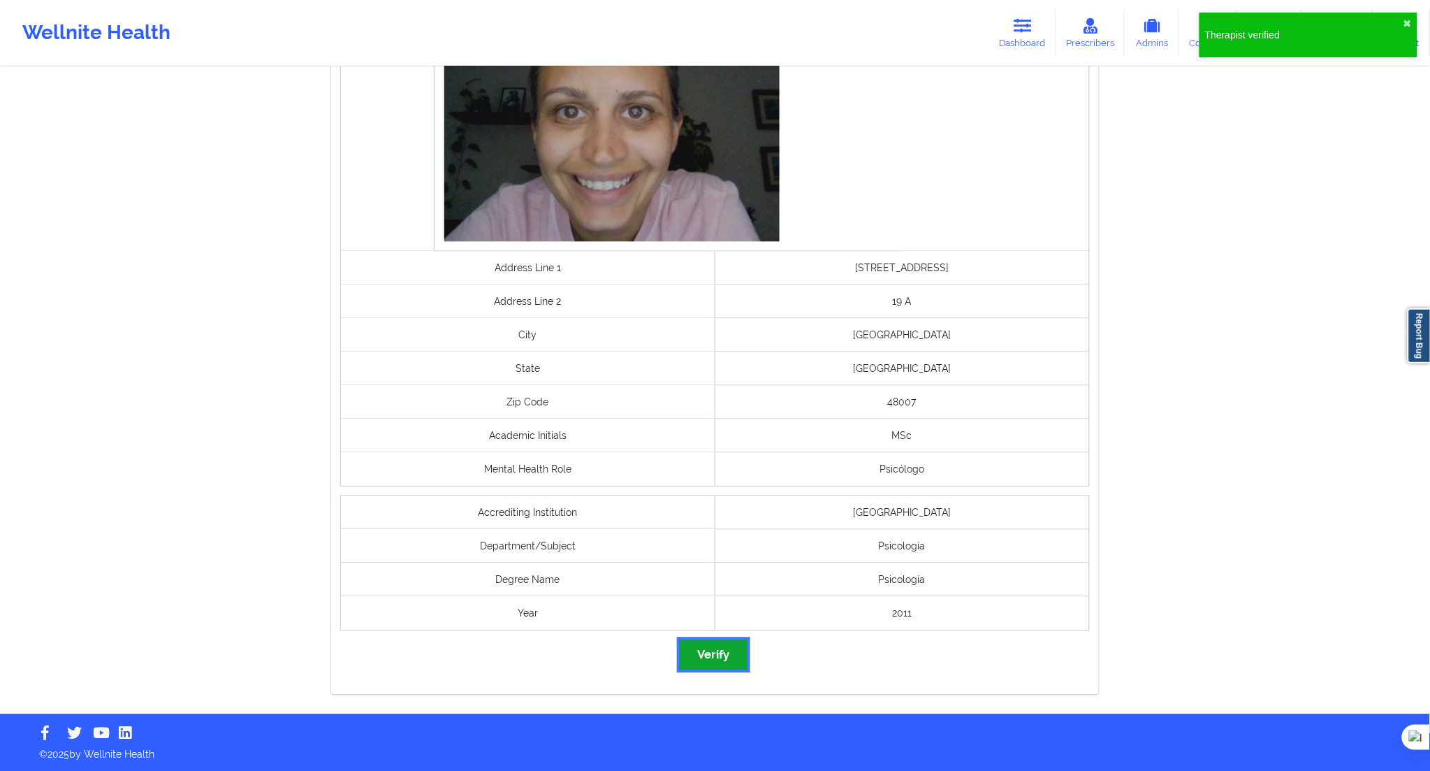
drag, startPoint x: 725, startPoint y: 655, endPoint x: 673, endPoint y: 611, distance: 68.0
click at [725, 654] on button "Verify" at bounding box center [713, 655] width 67 height 30
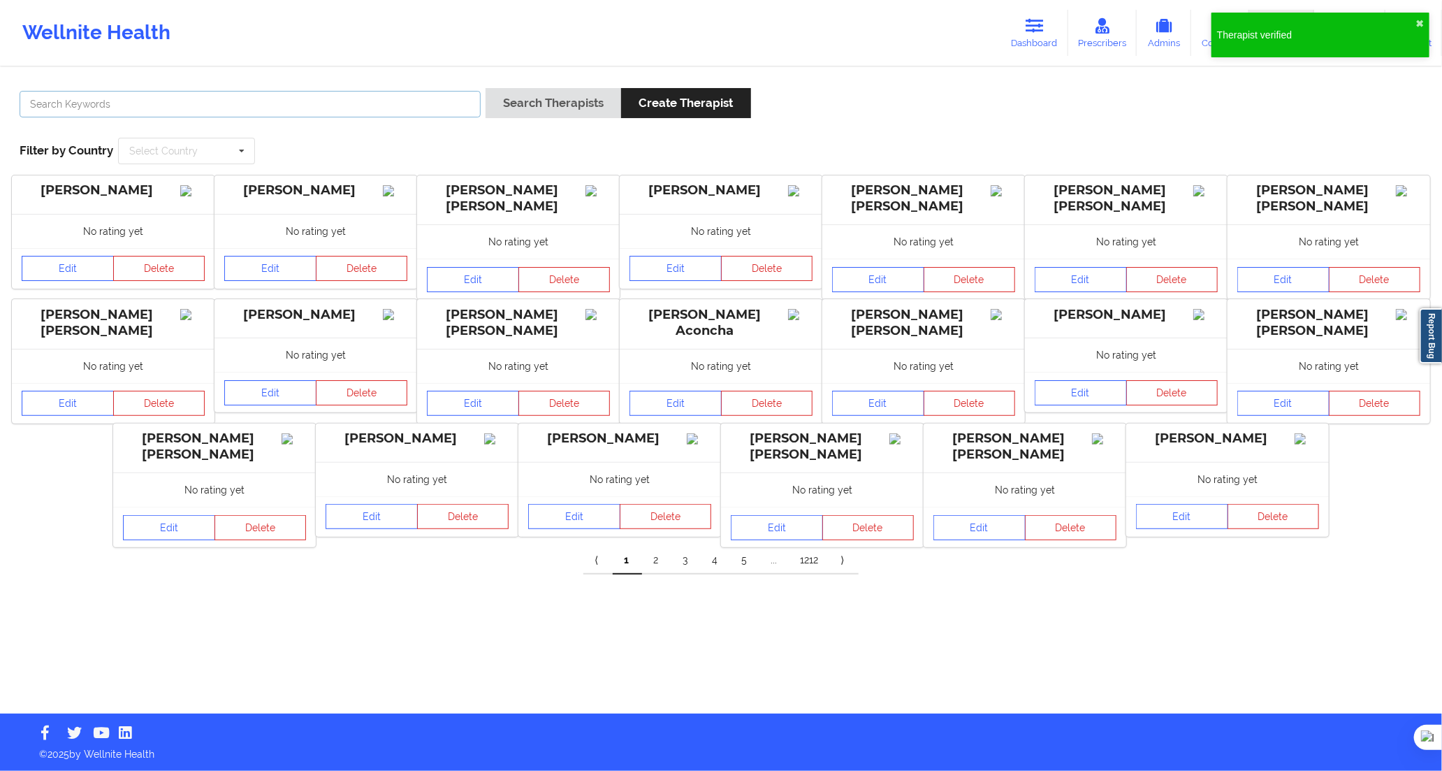
click at [394, 99] on input "text" at bounding box center [250, 104] width 461 height 27
paste input "[PERSON_NAME]"
type input "[PERSON_NAME]"
click at [531, 106] on button "Search Therapists" at bounding box center [554, 103] width 136 height 30
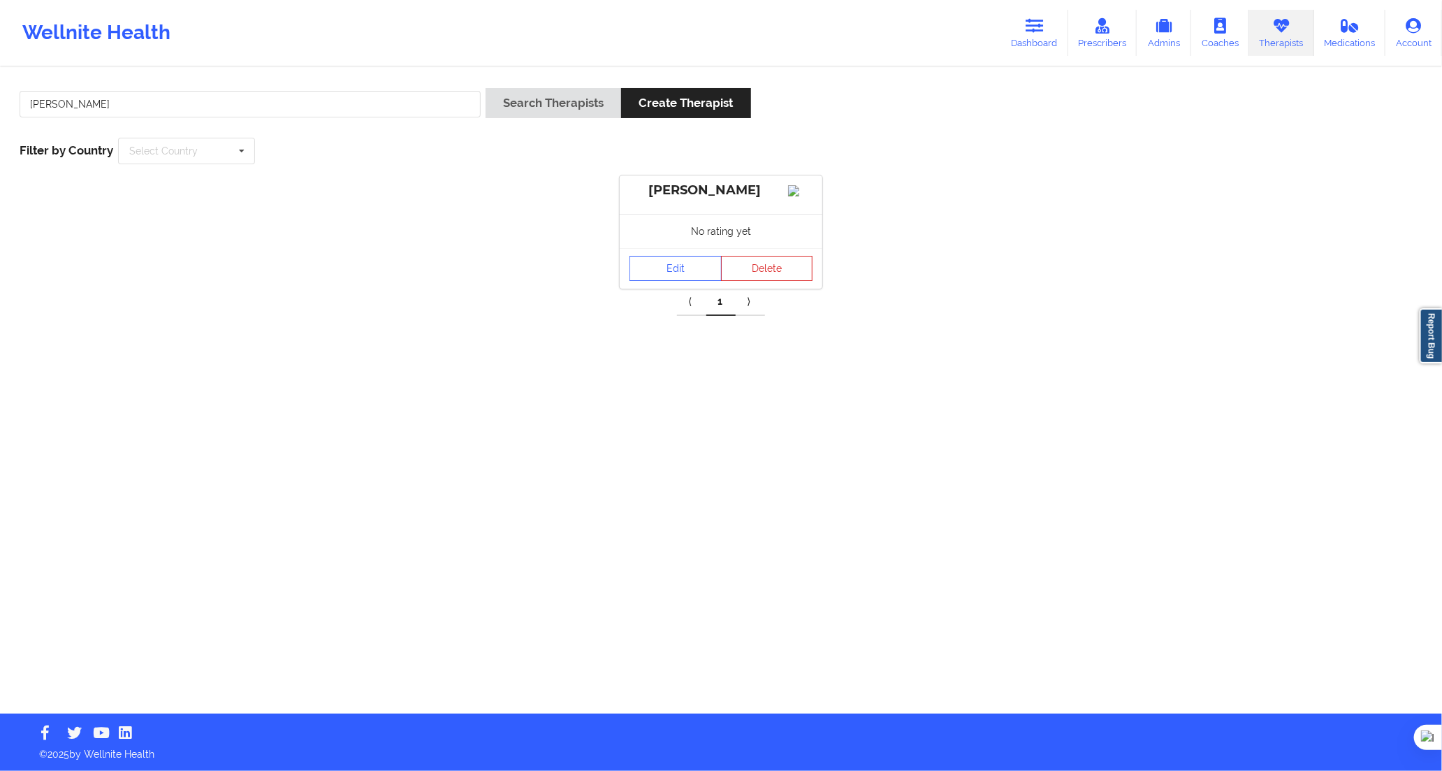
click at [648, 280] on link "Edit" at bounding box center [676, 268] width 92 height 25
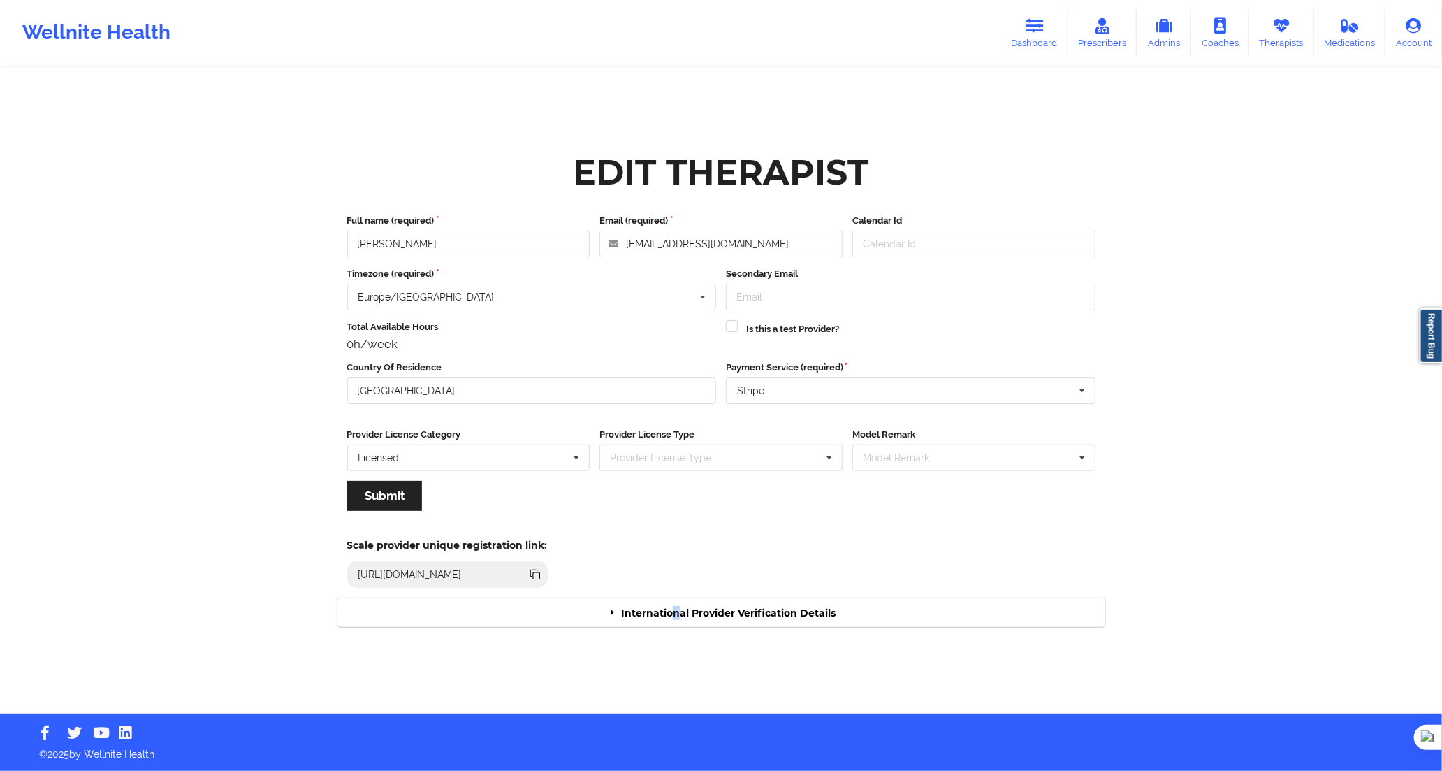
click at [676, 602] on div "International Provider Verification Details" at bounding box center [721, 612] width 768 height 29
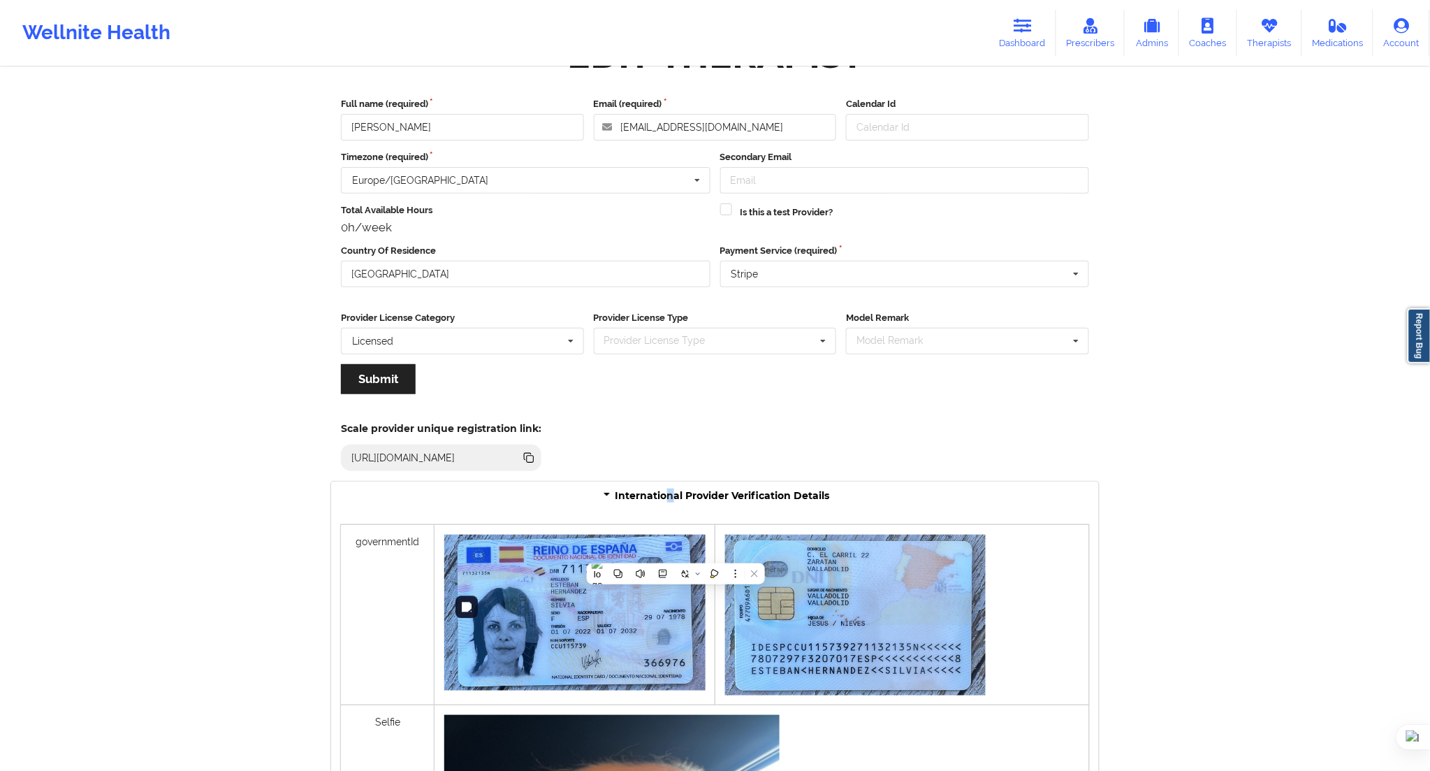
scroll to position [774, 0]
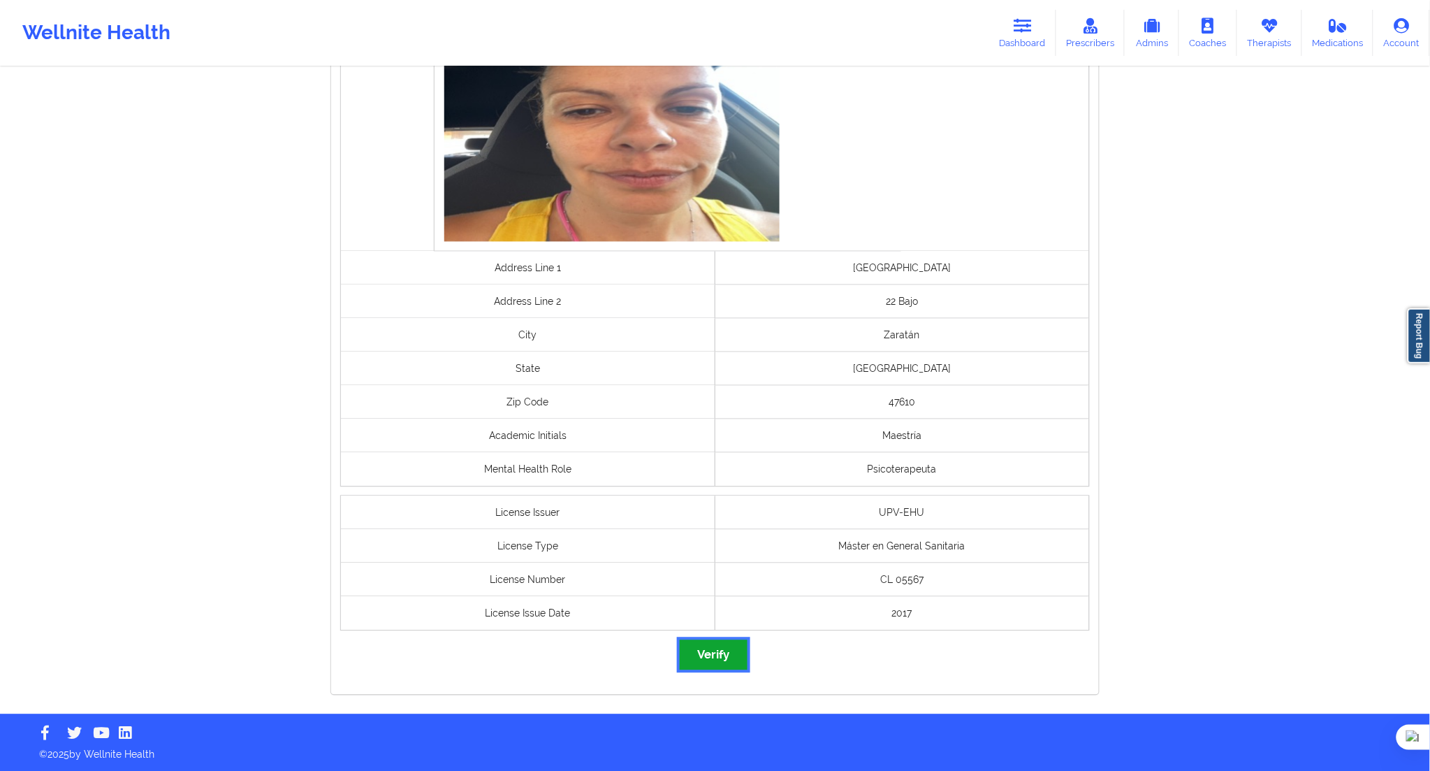
click at [715, 653] on button "Verify" at bounding box center [713, 655] width 67 height 30
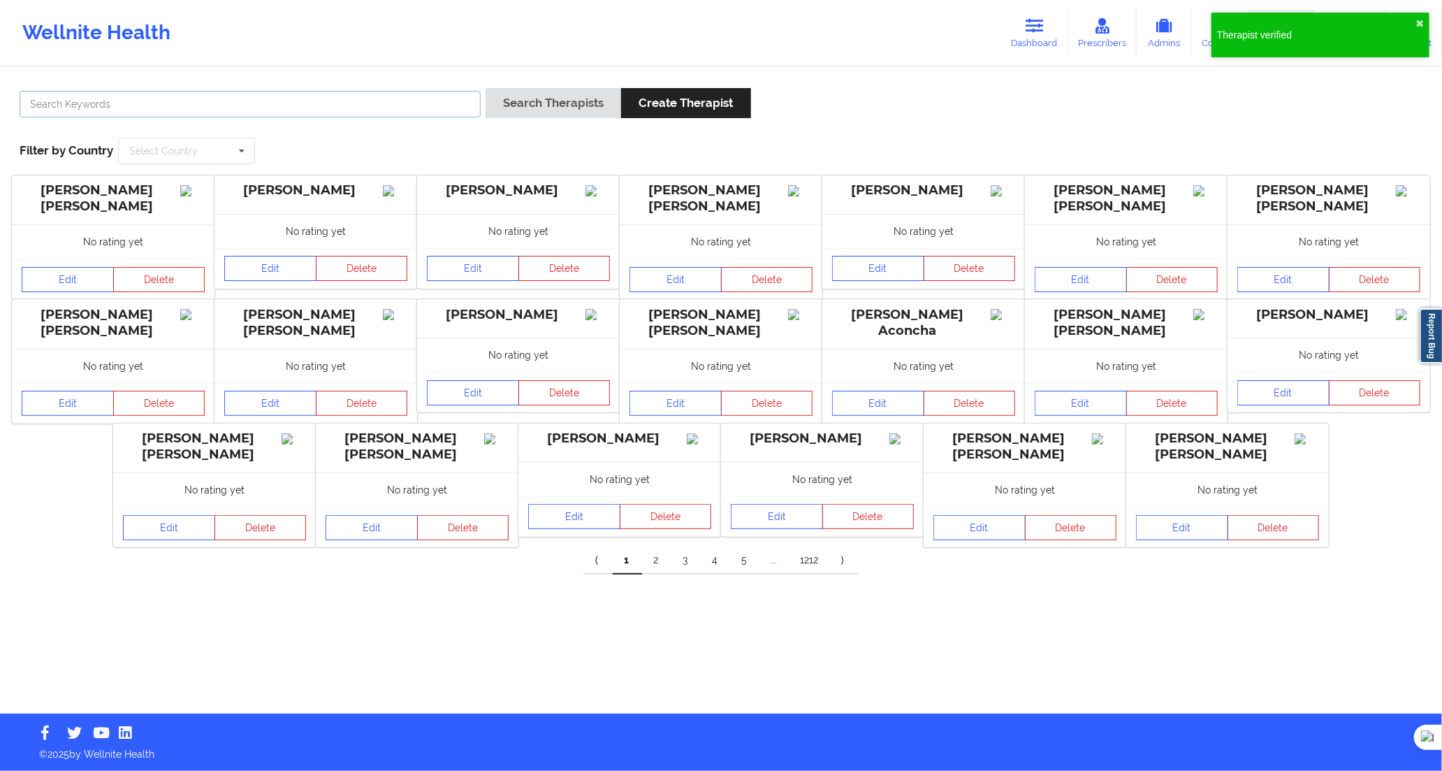
drag, startPoint x: 384, startPoint y: 94, endPoint x: 379, endPoint y: 105, distance: 12.2
click at [383, 94] on input "text" at bounding box center [250, 104] width 461 height 27
paste input "[PERSON_NAME]"
type input "[PERSON_NAME]"
click at [539, 103] on button "Search Therapists" at bounding box center [554, 103] width 136 height 30
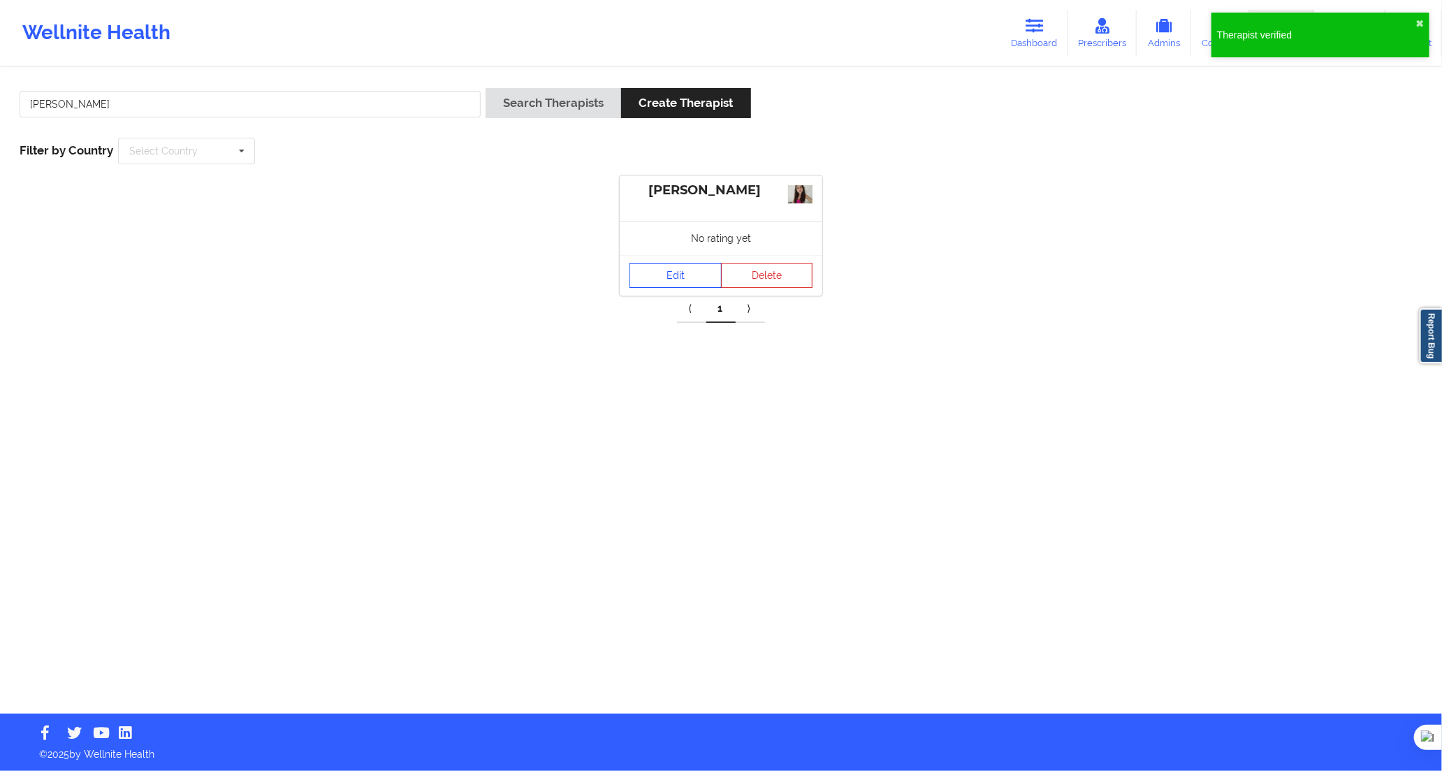
click at [648, 282] on link "Edit" at bounding box center [676, 275] width 92 height 25
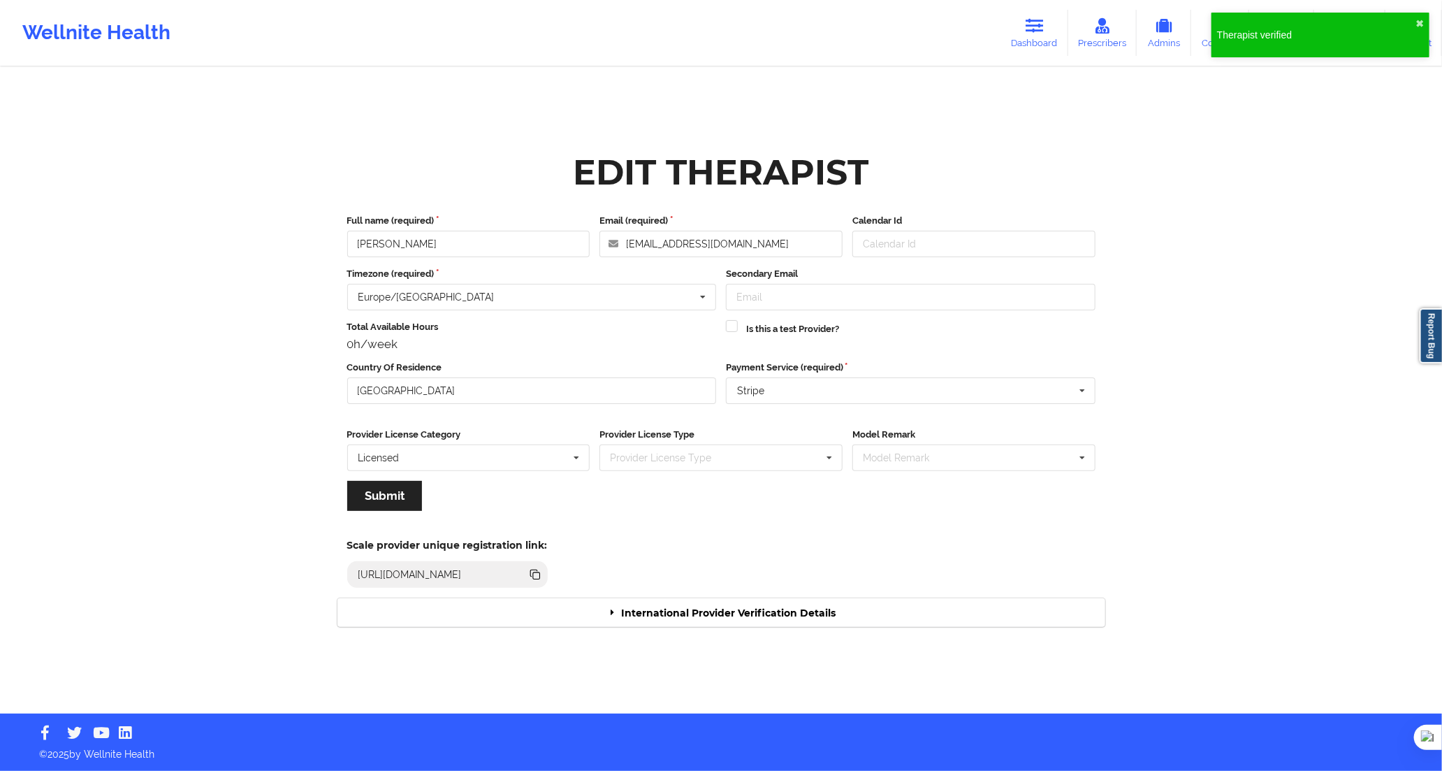
click at [681, 618] on div "International Provider Verification Details" at bounding box center [721, 612] width 768 height 29
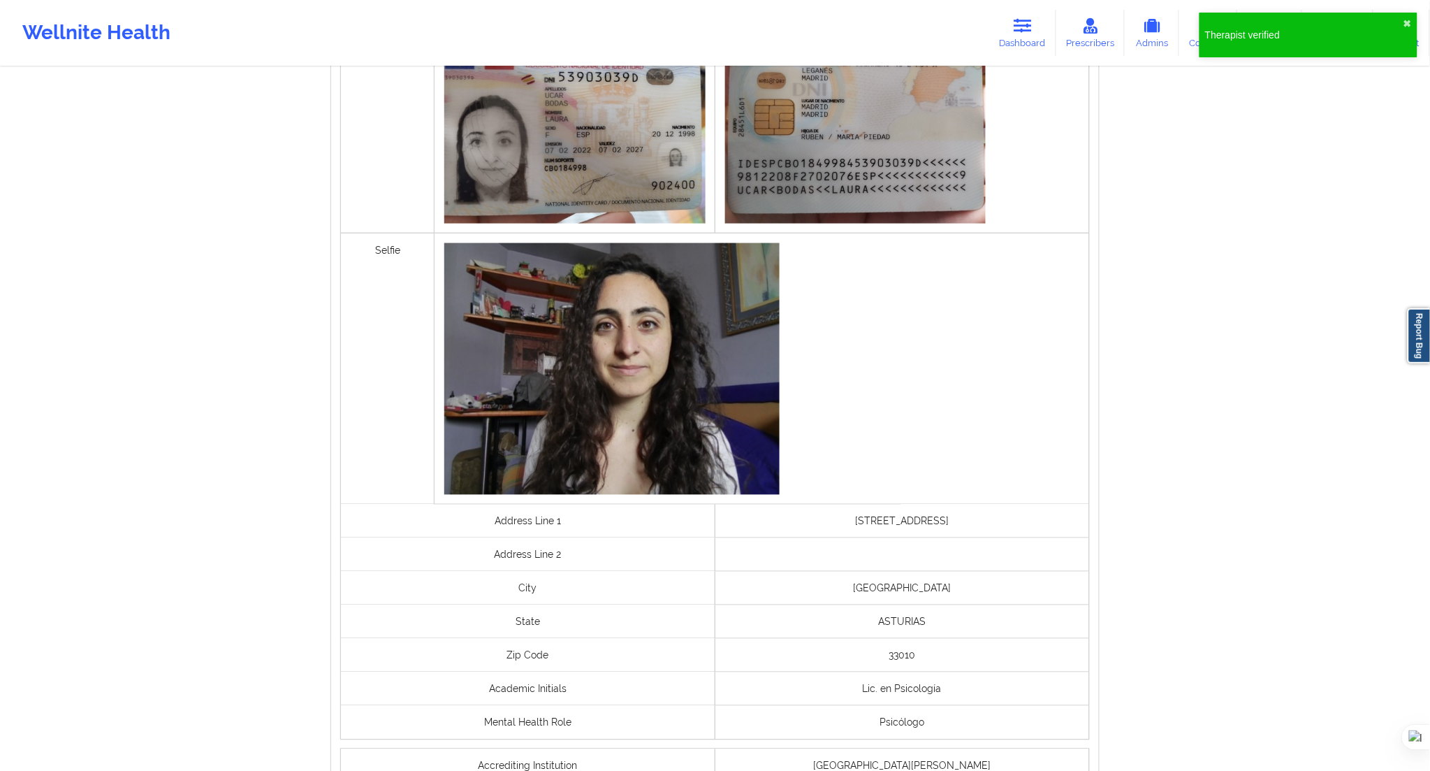
scroll to position [809, 0]
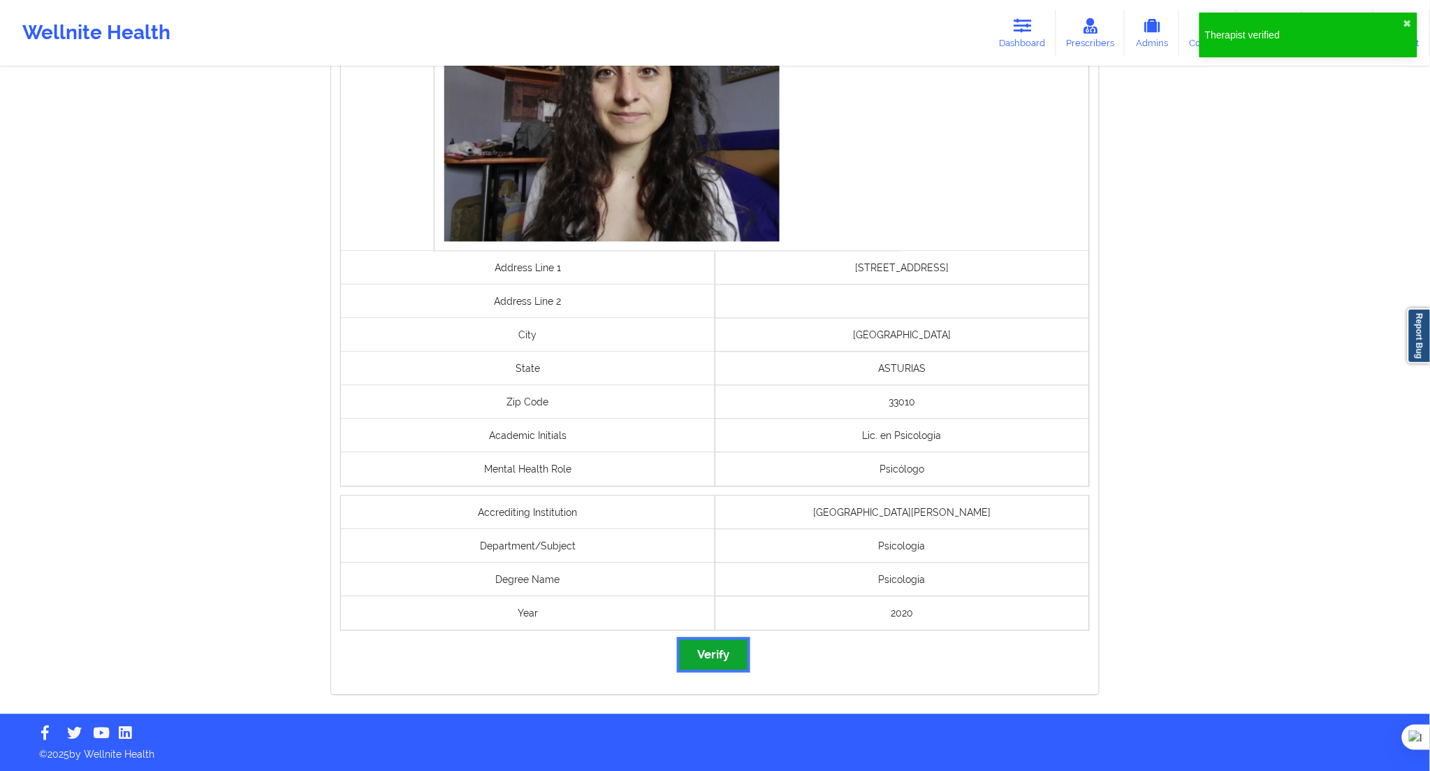
click at [724, 648] on button "Verify" at bounding box center [713, 655] width 67 height 30
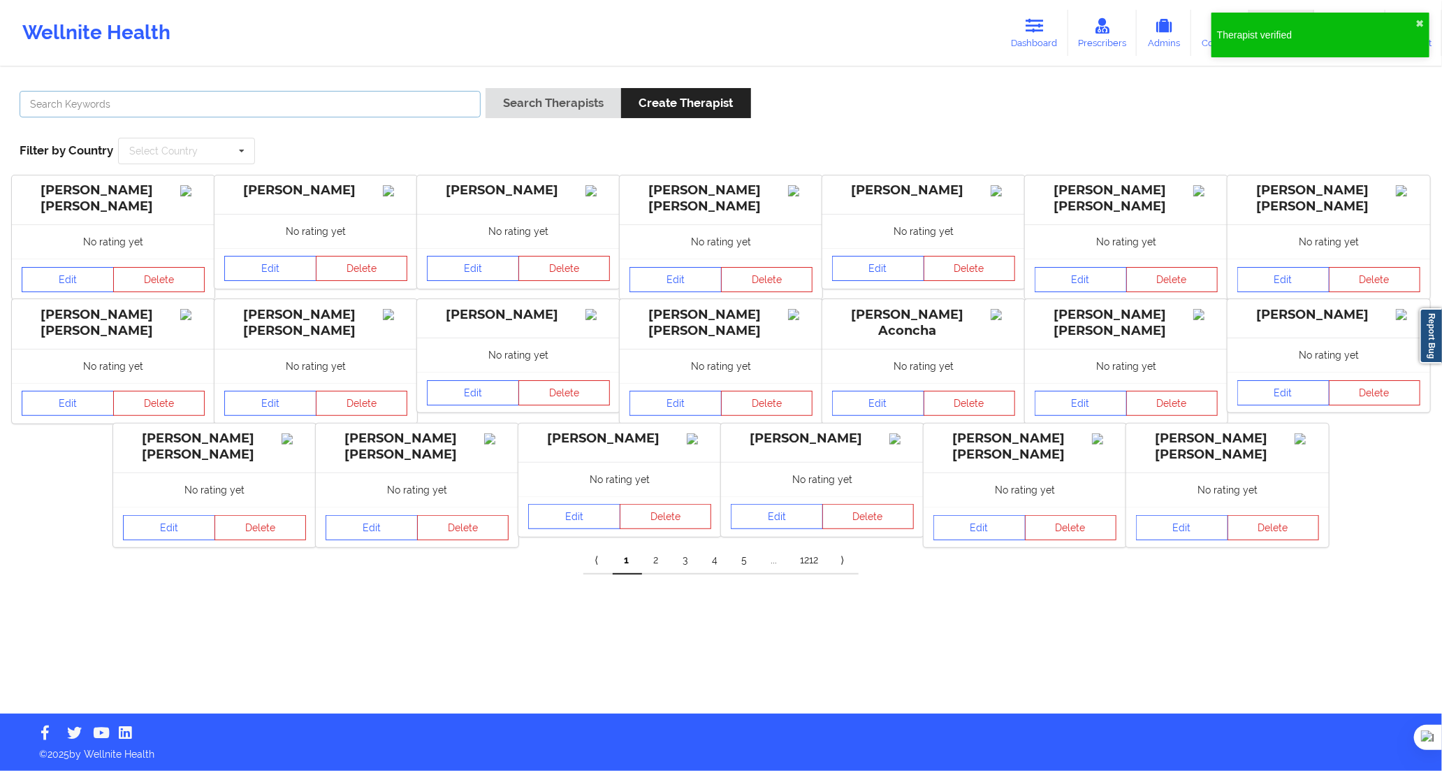
click at [396, 108] on input "text" at bounding box center [250, 104] width 461 height 27
paste input "XIMENA [PERSON_NAME]"
type input "XIMENA [PERSON_NAME]"
click at [520, 101] on button "Search Therapists" at bounding box center [554, 103] width 136 height 30
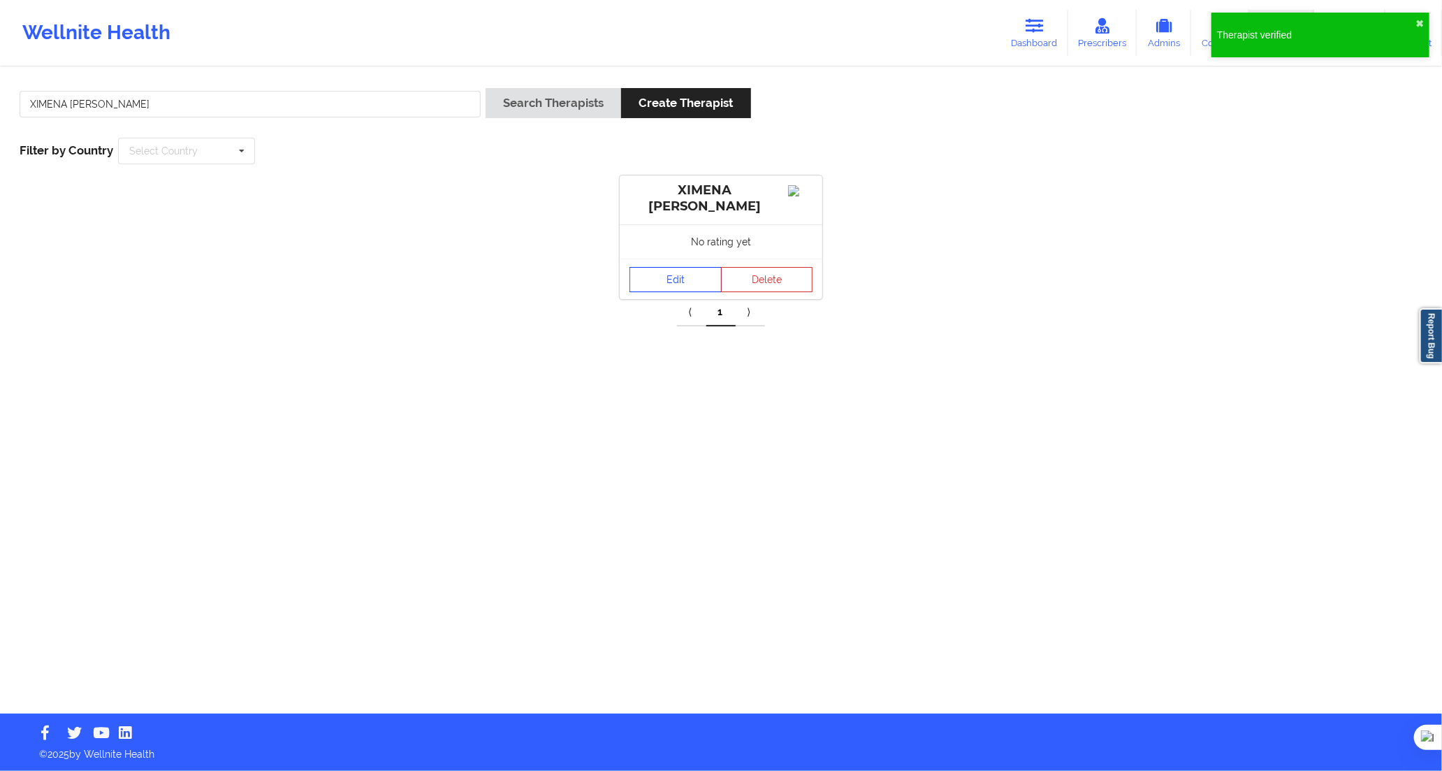
click at [657, 292] on link "Edit" at bounding box center [676, 279] width 92 height 25
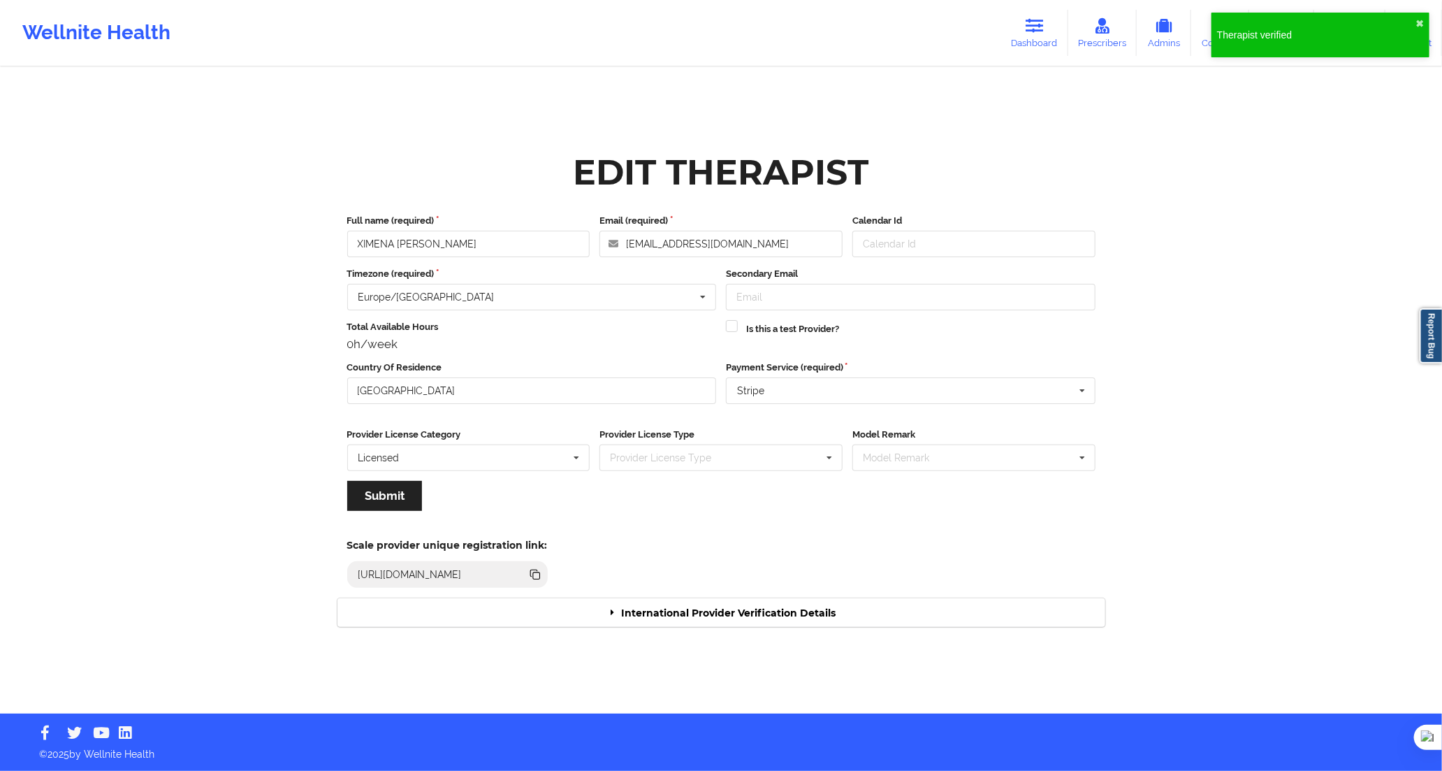
click at [765, 610] on div "International Provider Verification Details" at bounding box center [721, 612] width 768 height 29
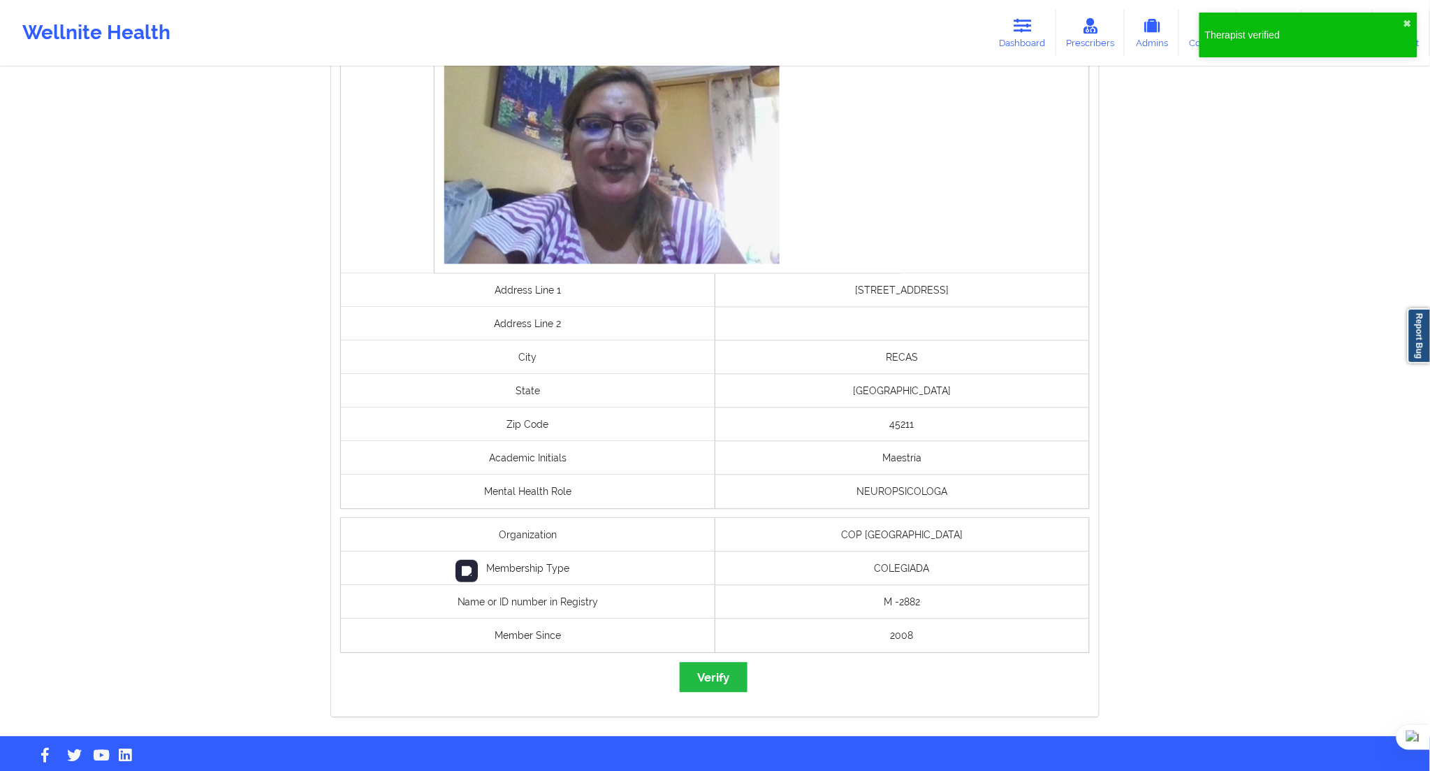
scroll to position [776, 0]
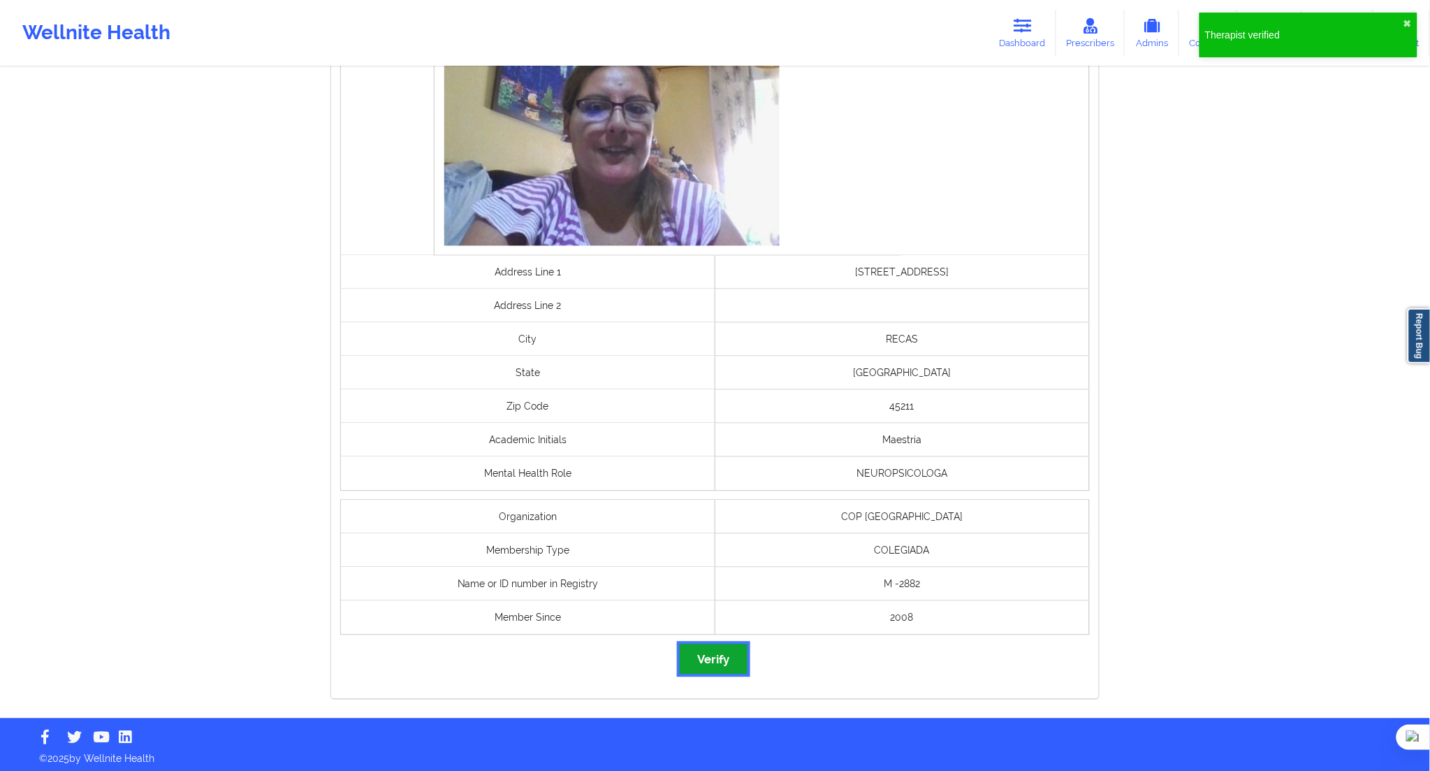
click at [720, 655] on button "Verify" at bounding box center [713, 659] width 67 height 30
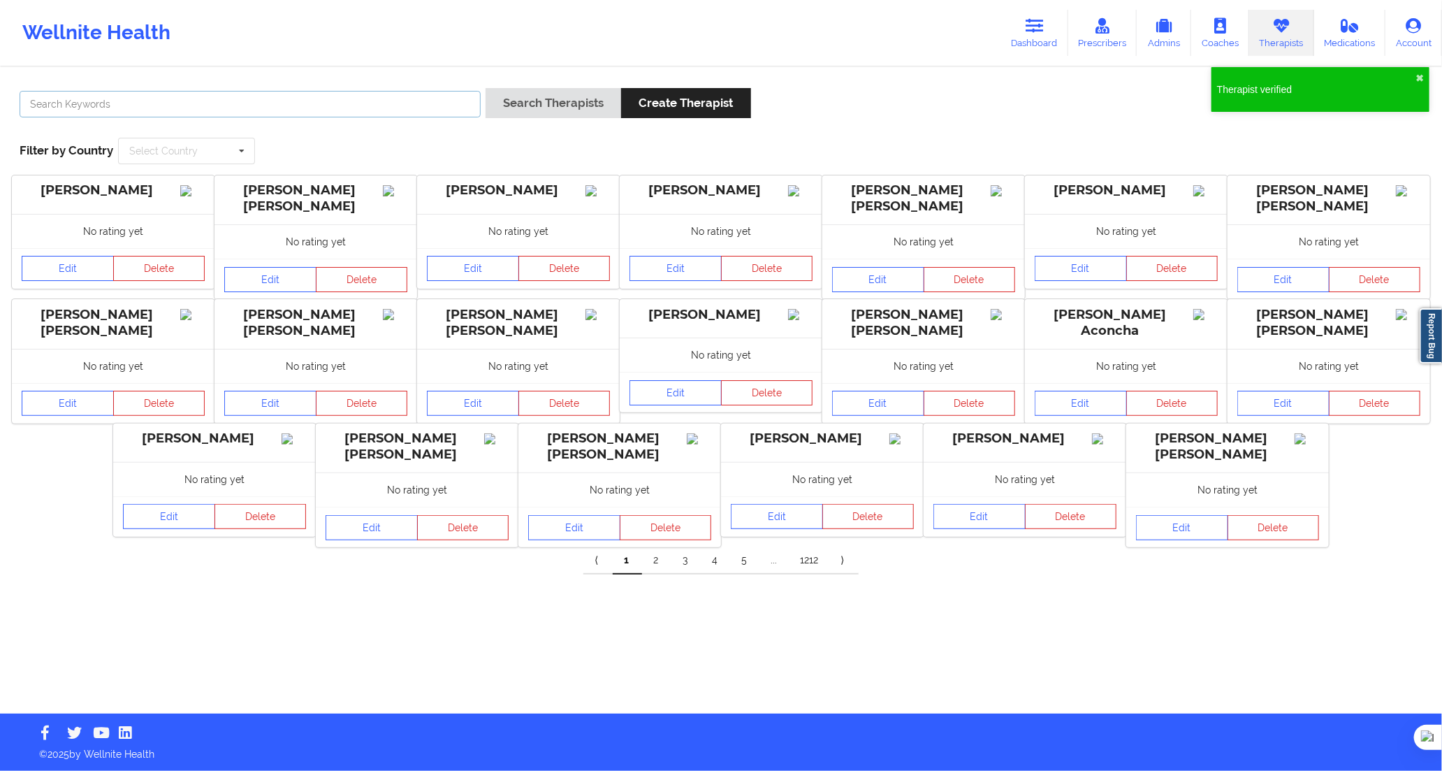
click at [385, 107] on input "text" at bounding box center [250, 104] width 461 height 27
paste input "[PERSON_NAME] Mir"
type input "[PERSON_NAME] Mir"
click at [538, 110] on button "Search Therapists" at bounding box center [554, 103] width 136 height 30
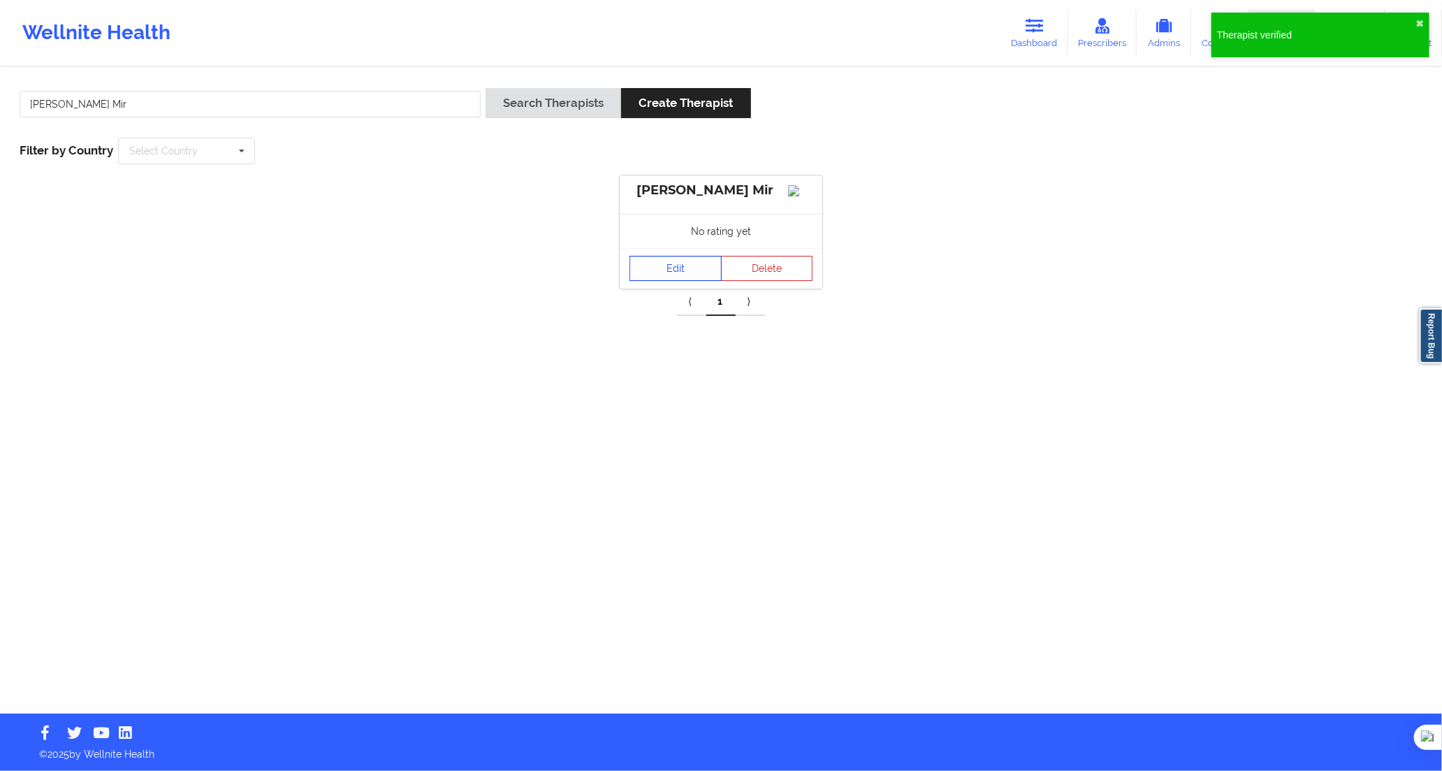
click at [676, 281] on link "Edit" at bounding box center [676, 268] width 92 height 25
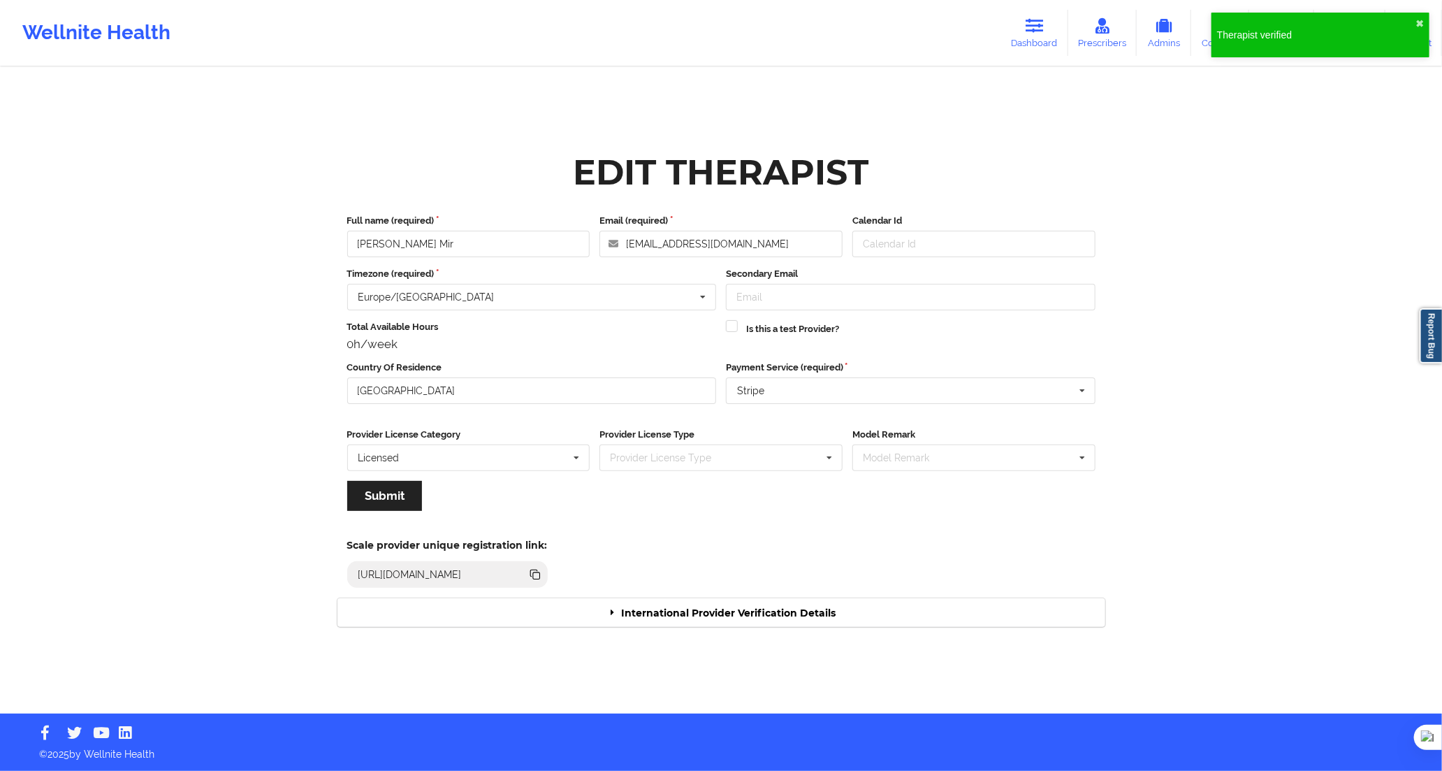
click at [711, 620] on div "International Provider Verification Details" at bounding box center [721, 612] width 768 height 29
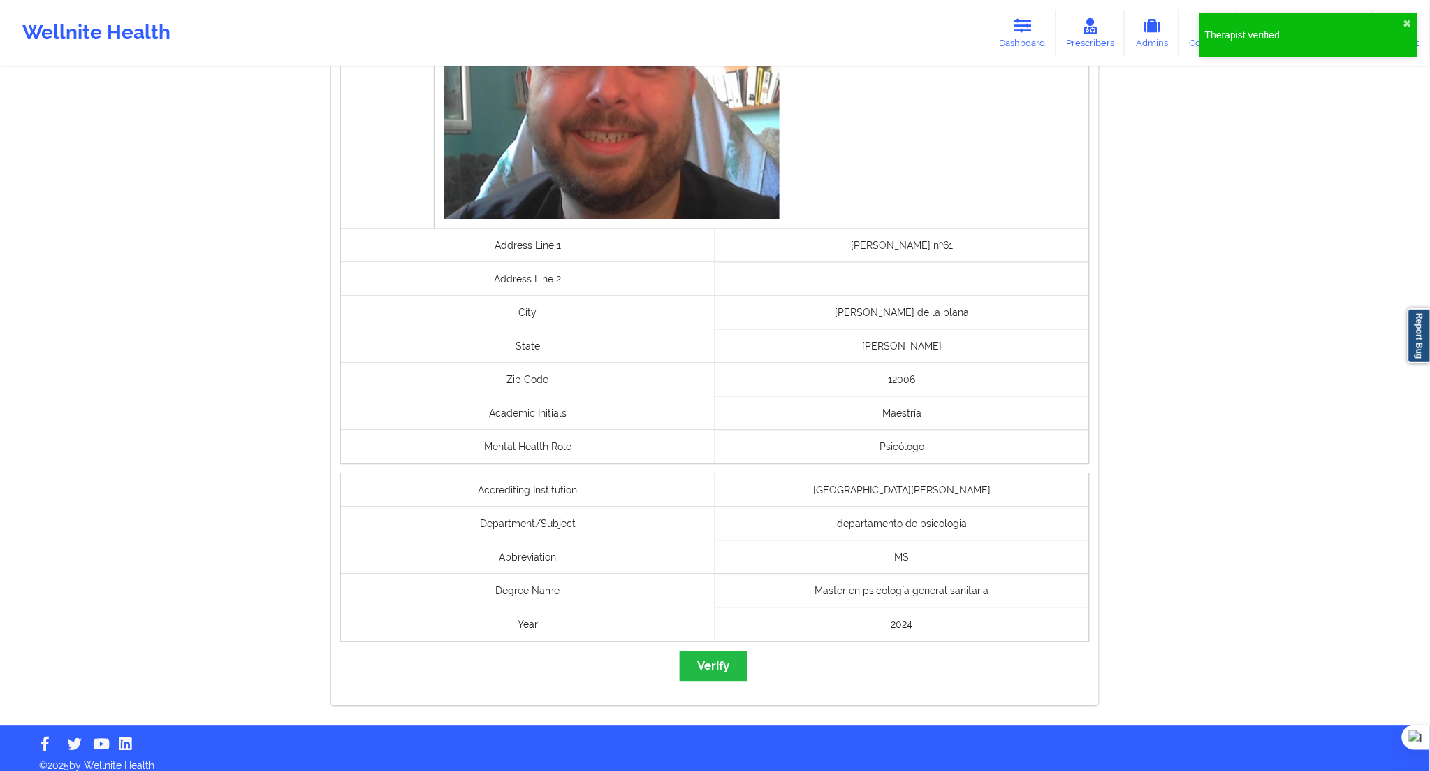
scroll to position [816, 0]
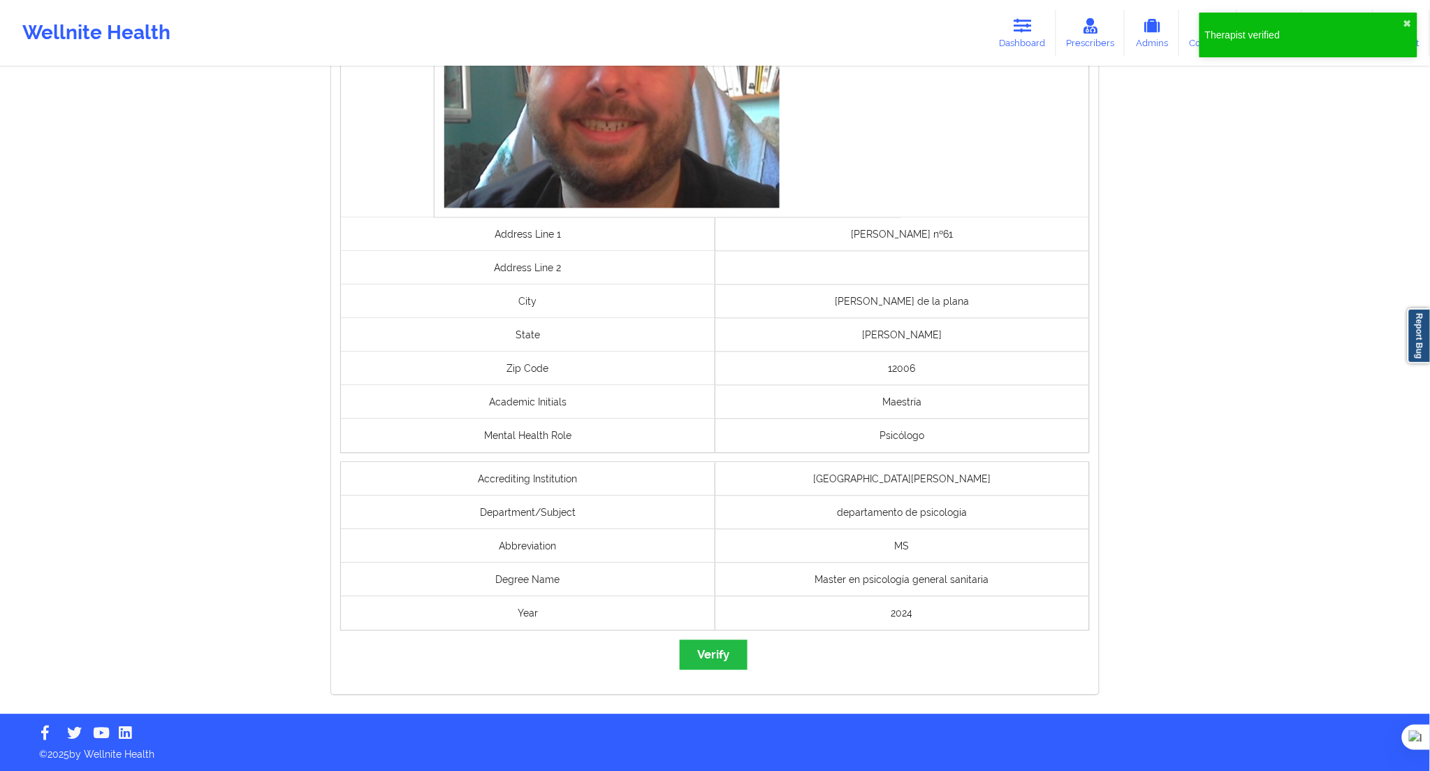
click at [720, 678] on div "governmentId Selfie Address Line 1 [PERSON_NAME] nº61 Address Line [GEOGRAPHIC_…" at bounding box center [715, 219] width 768 height 951
click at [724, 667] on button "Verify" at bounding box center [713, 655] width 67 height 30
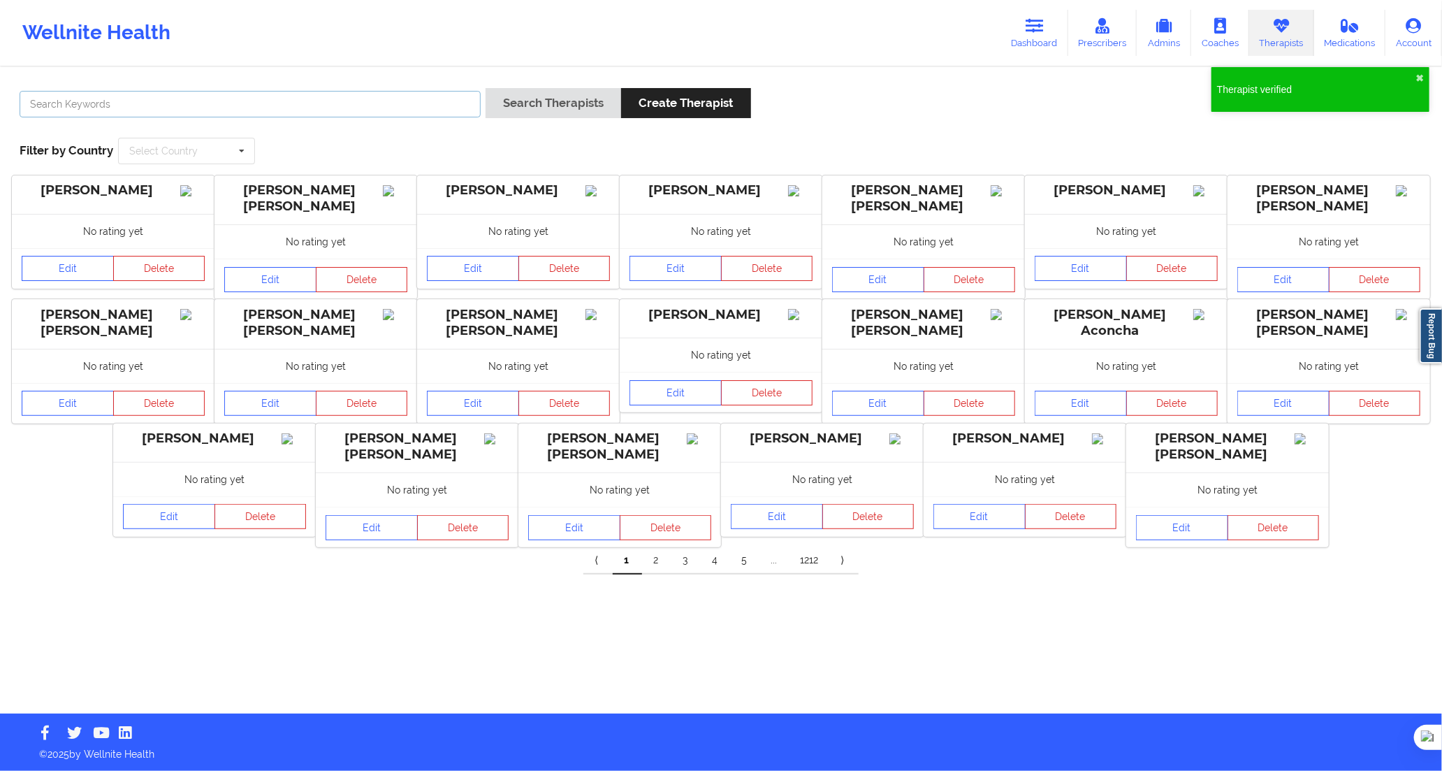
click at [459, 112] on input "text" at bounding box center [250, 104] width 461 height 27
paste input "[PERSON_NAME]"
type input "[PERSON_NAME]"
click at [503, 112] on button "Search Therapists" at bounding box center [554, 103] width 136 height 30
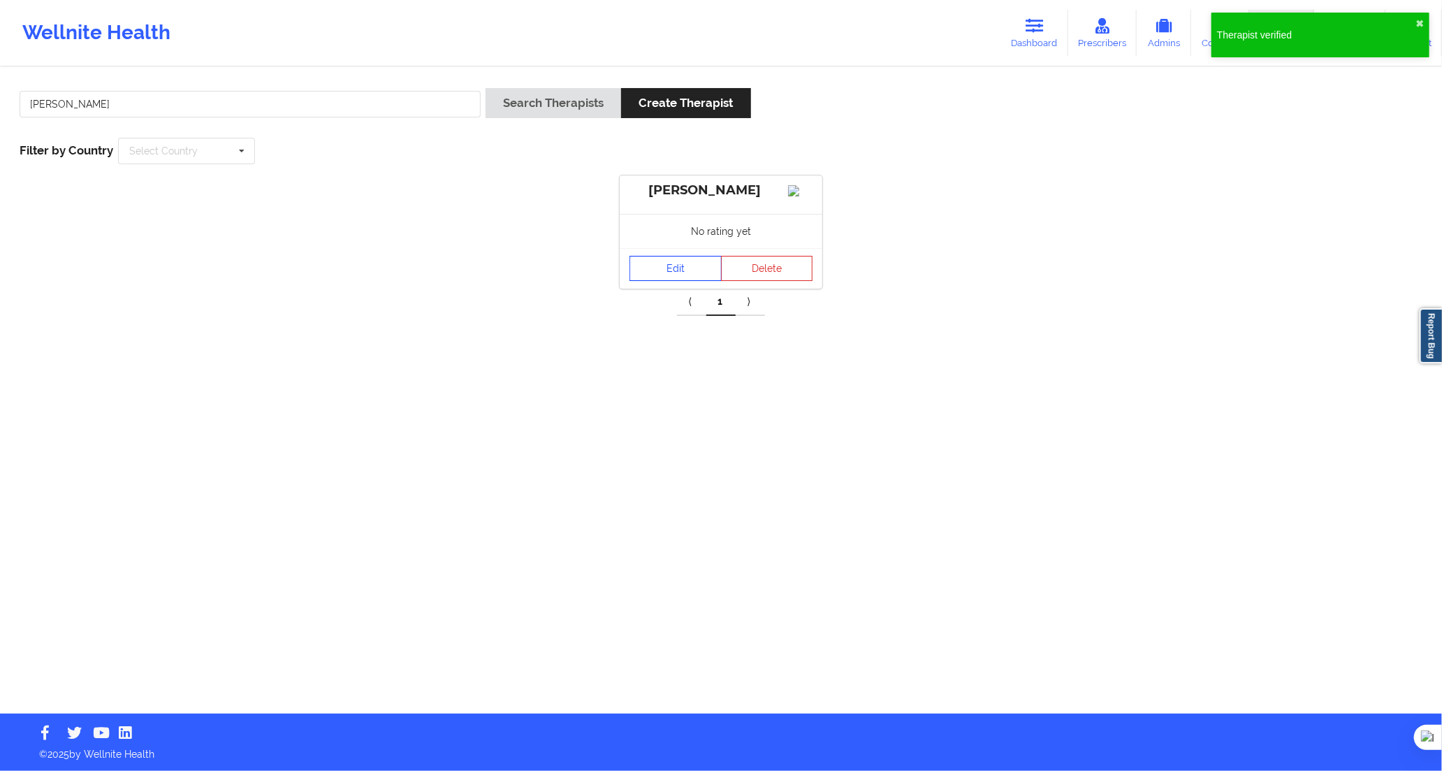
click at [678, 280] on link "Edit" at bounding box center [676, 268] width 92 height 25
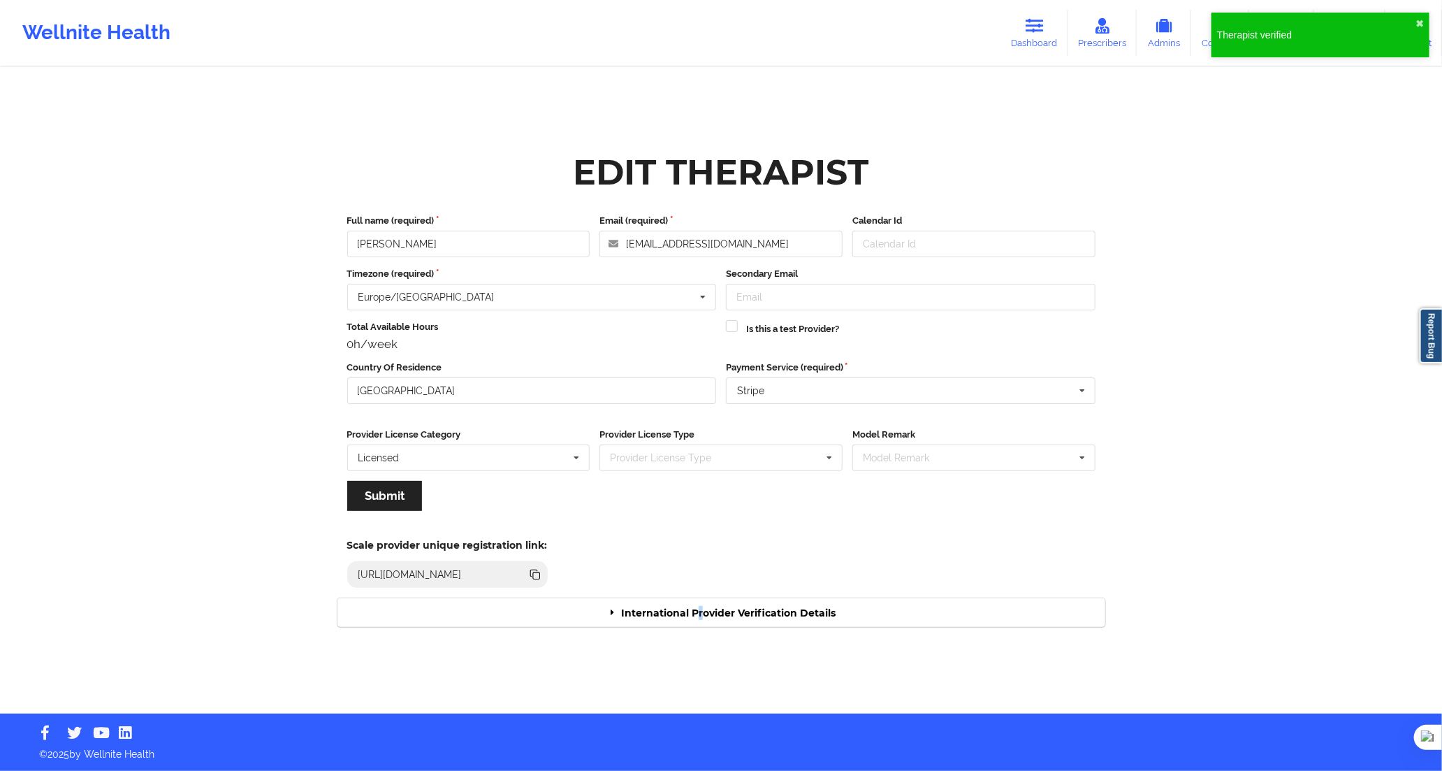
drag, startPoint x: 697, startPoint y: 611, endPoint x: 710, endPoint y: 602, distance: 15.1
click at [700, 608] on div "International Provider Verification Details" at bounding box center [721, 612] width 768 height 29
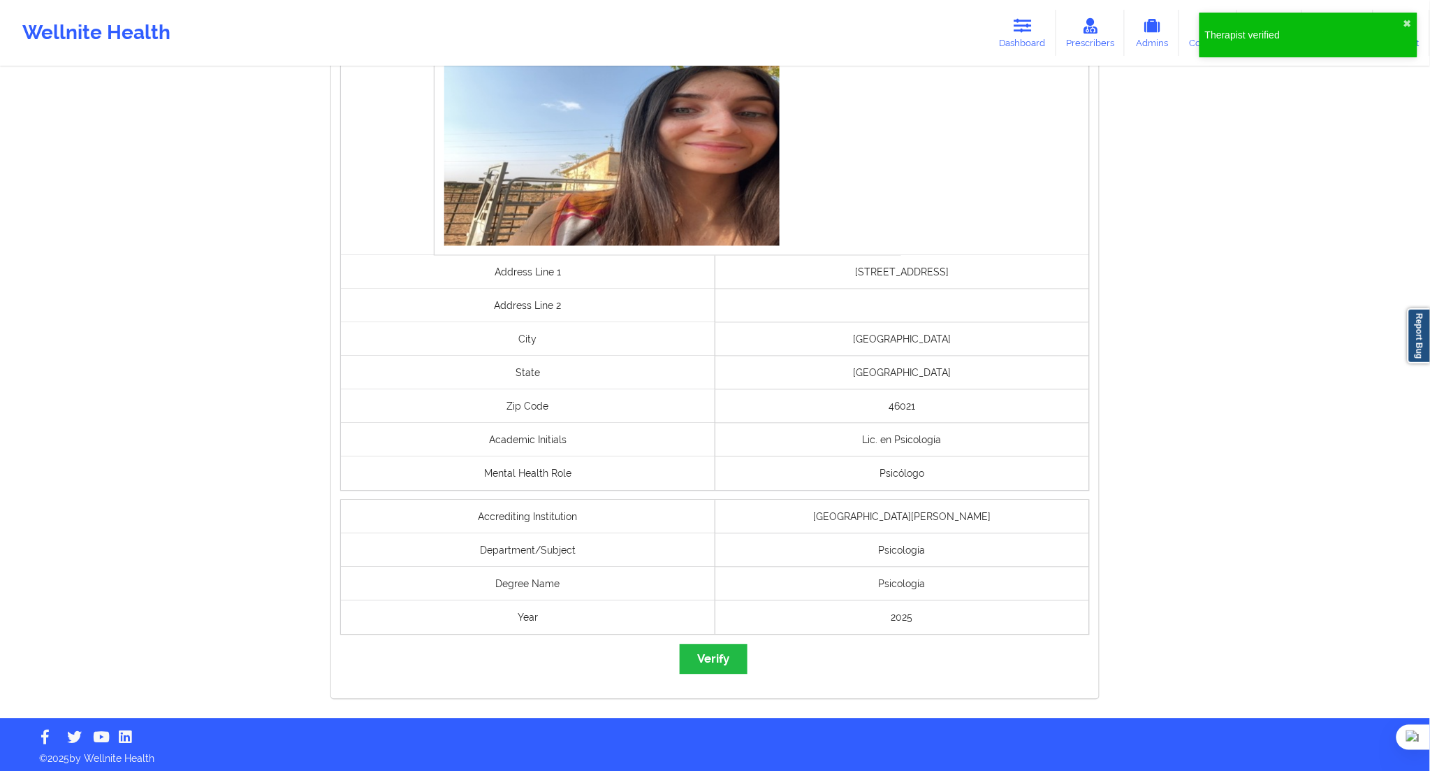
scroll to position [800, 0]
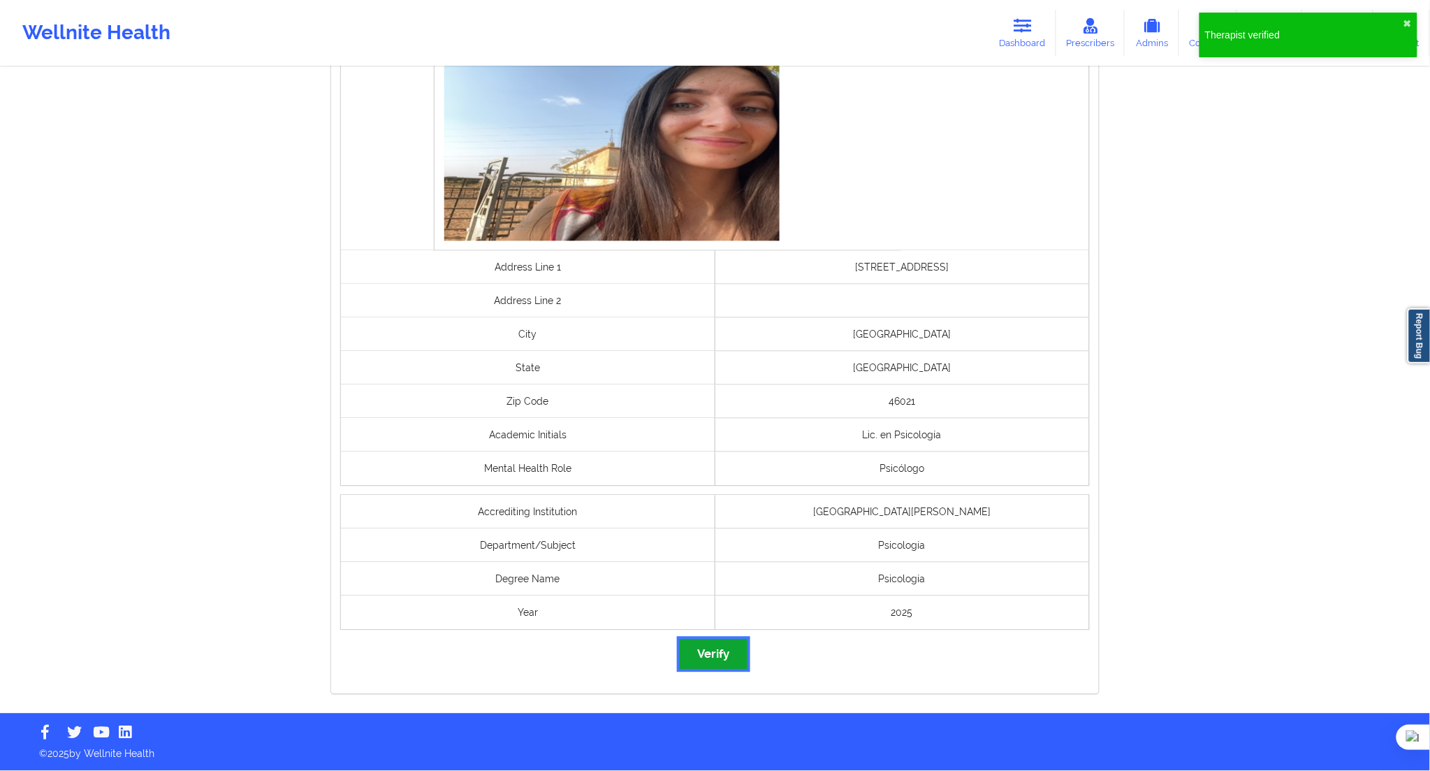
click at [732, 648] on button "Verify" at bounding box center [713, 654] width 67 height 30
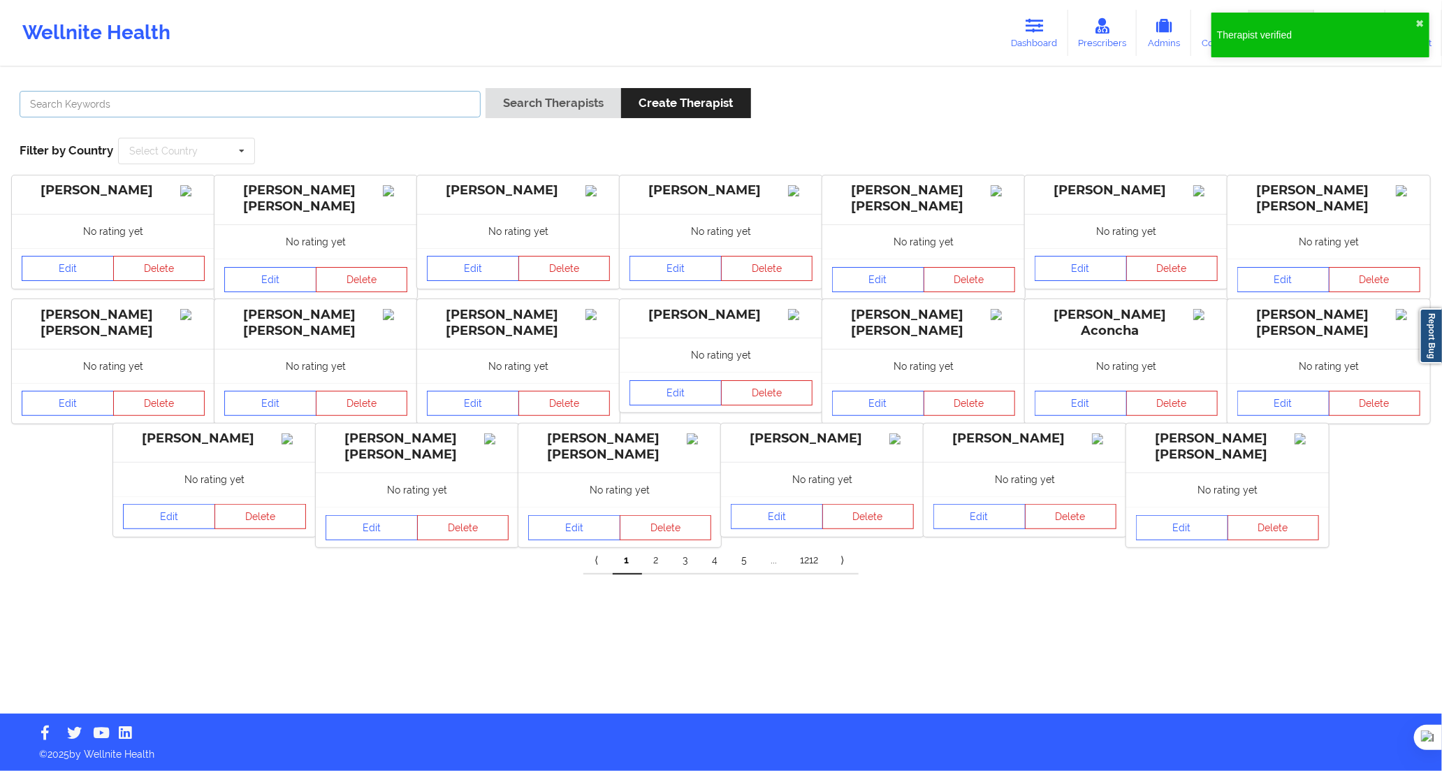
click at [332, 100] on input "text" at bounding box center [250, 104] width 461 height 27
paste input "[PERSON_NAME]"
type input "[PERSON_NAME]"
click at [512, 117] on button "Search Therapists" at bounding box center [554, 103] width 136 height 30
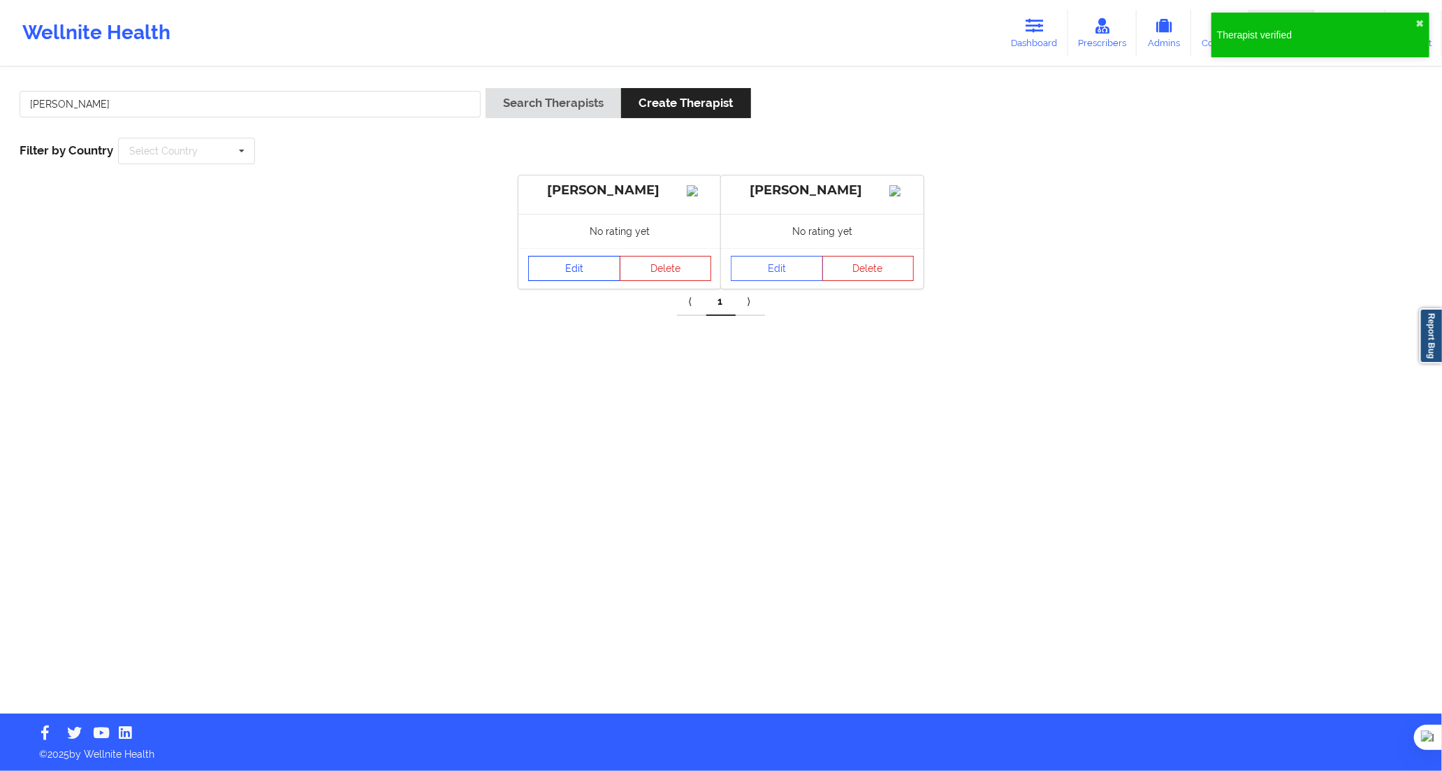
click at [587, 281] on link "Edit" at bounding box center [574, 268] width 92 height 25
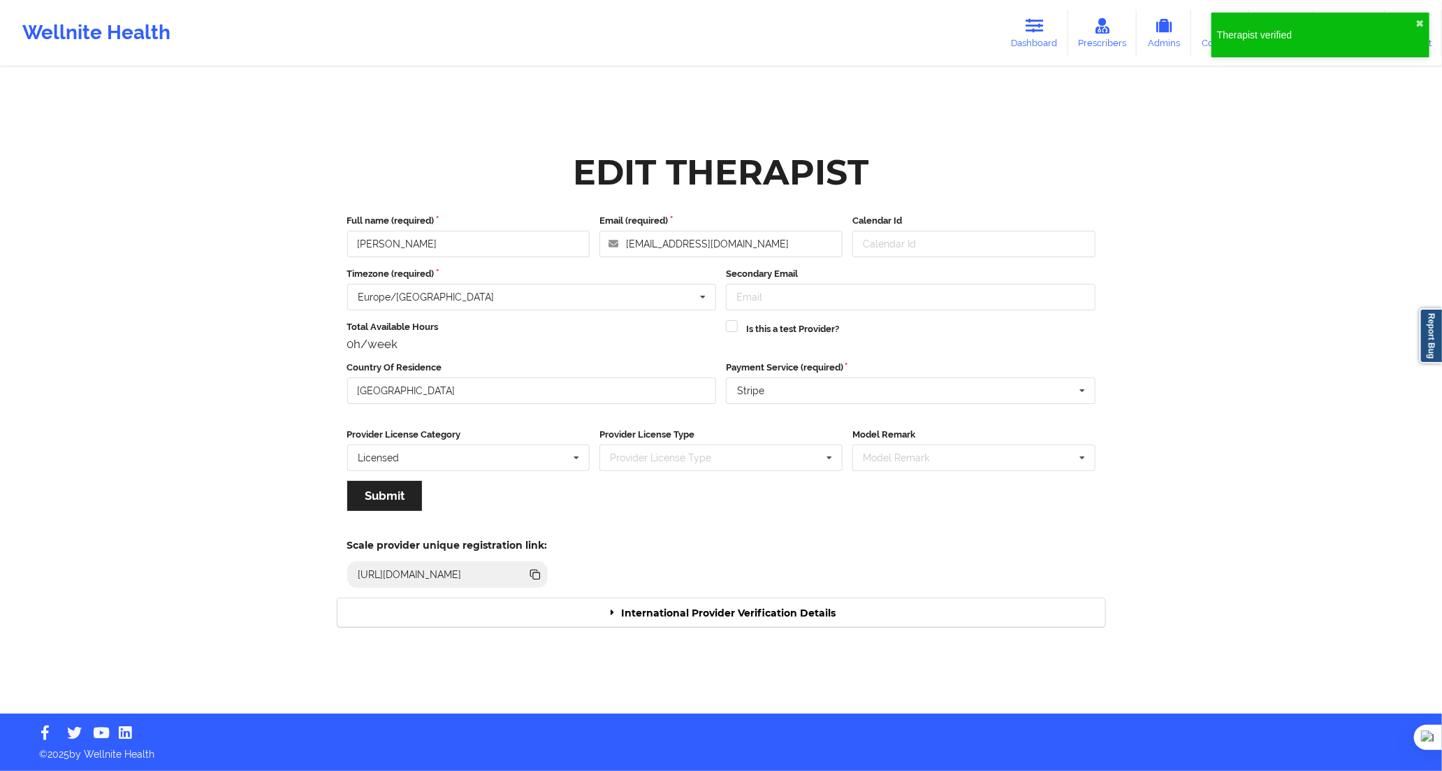
click at [728, 605] on div "International Provider Verification Details" at bounding box center [721, 612] width 768 height 29
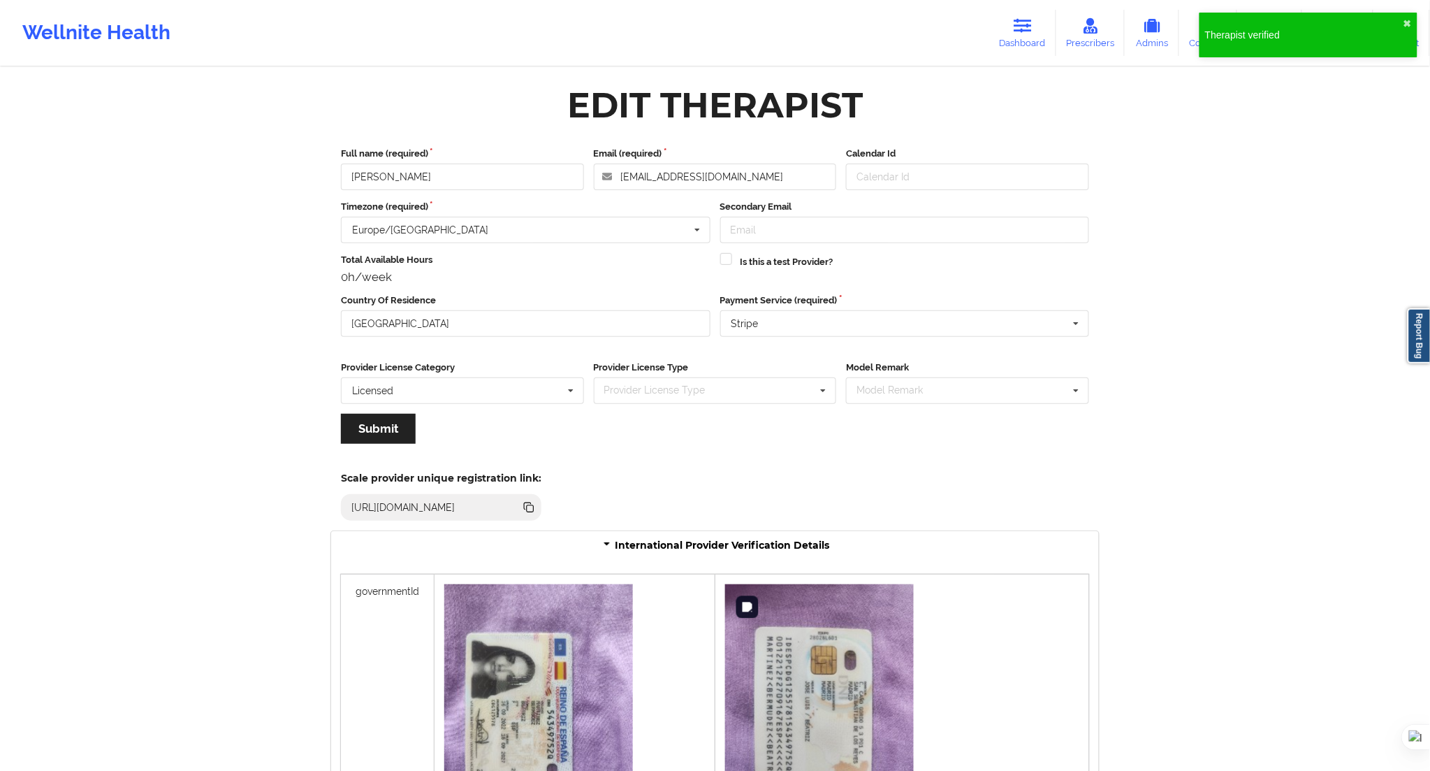
click at [728, 604] on img at bounding box center [819, 710] width 189 height 252
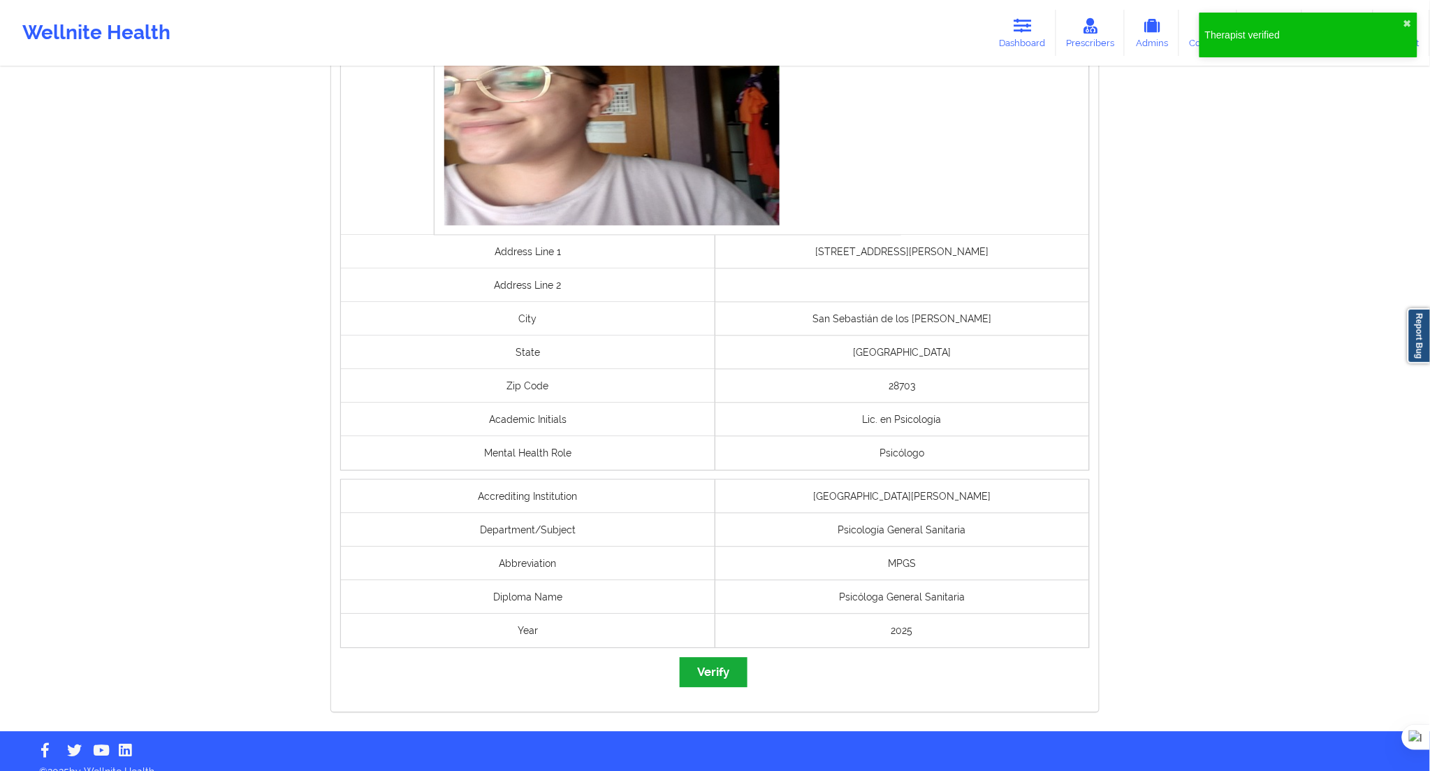
scroll to position [899, 0]
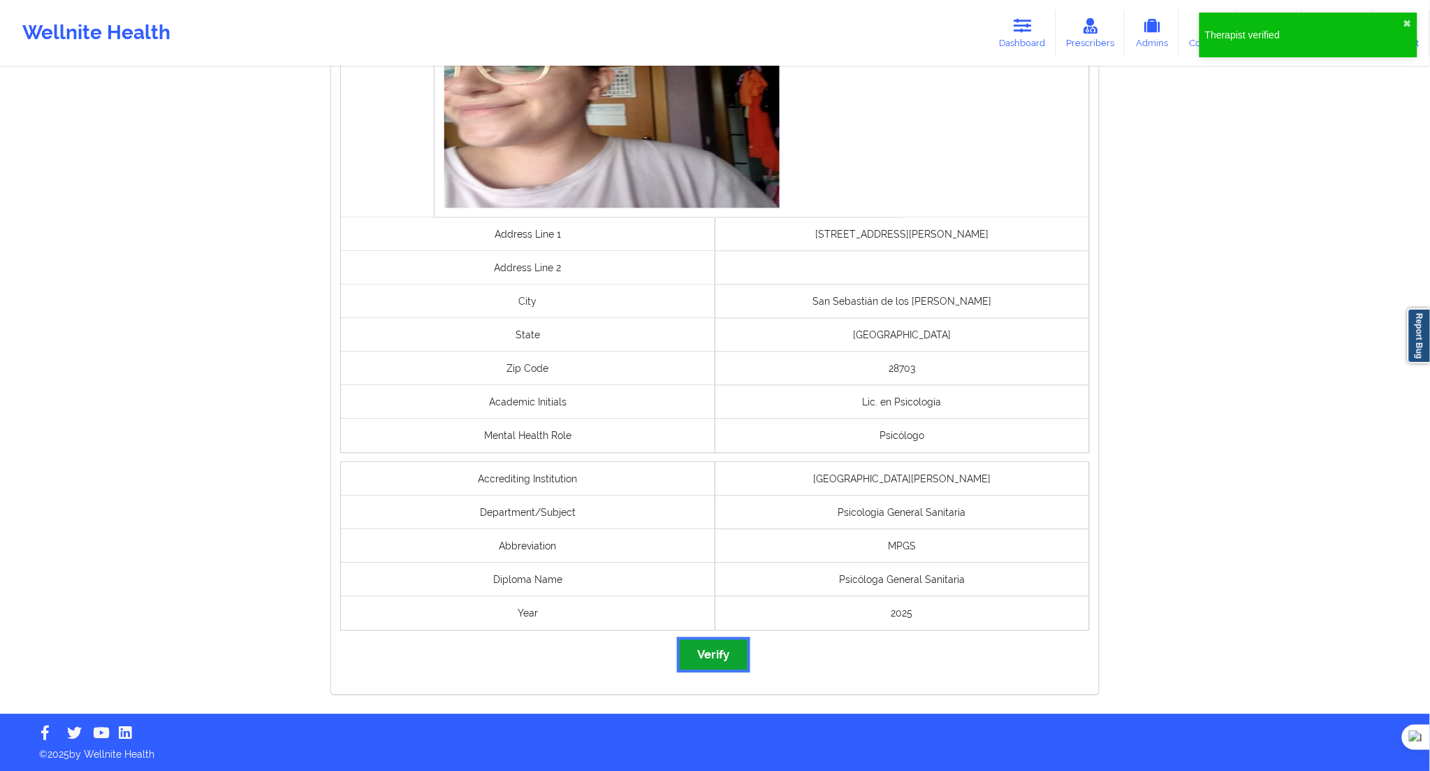
click at [707, 658] on button "Verify" at bounding box center [713, 655] width 67 height 30
